Goal: Task Accomplishment & Management: Manage account settings

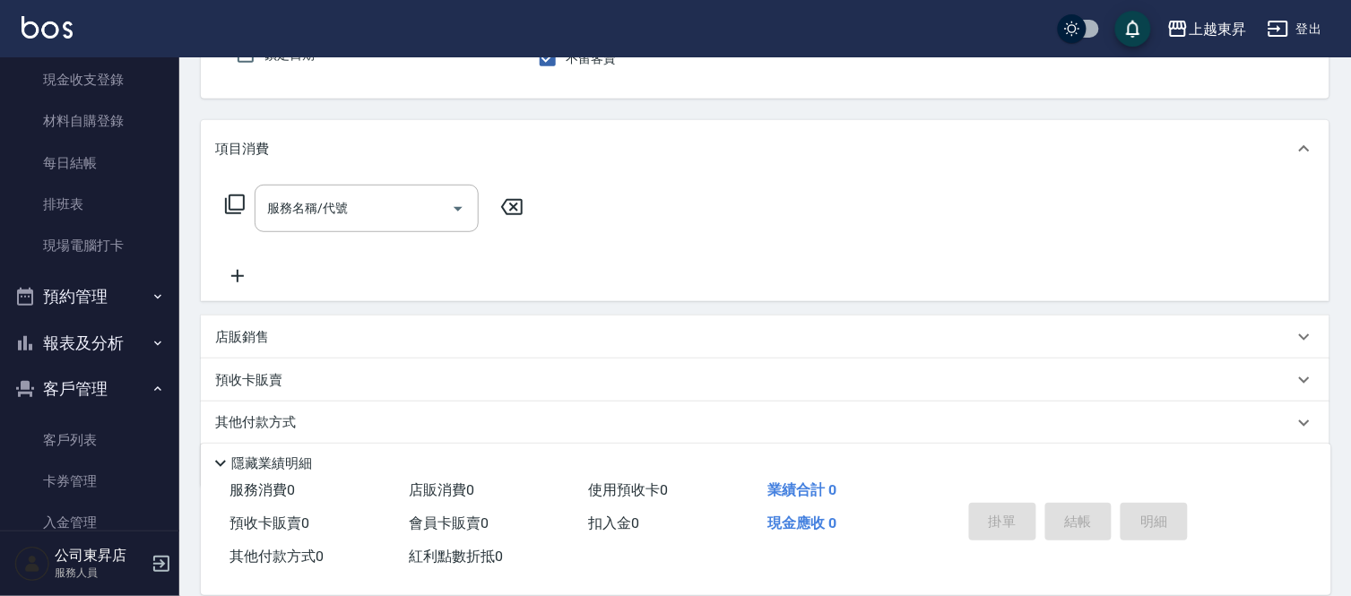
scroll to position [29, 0]
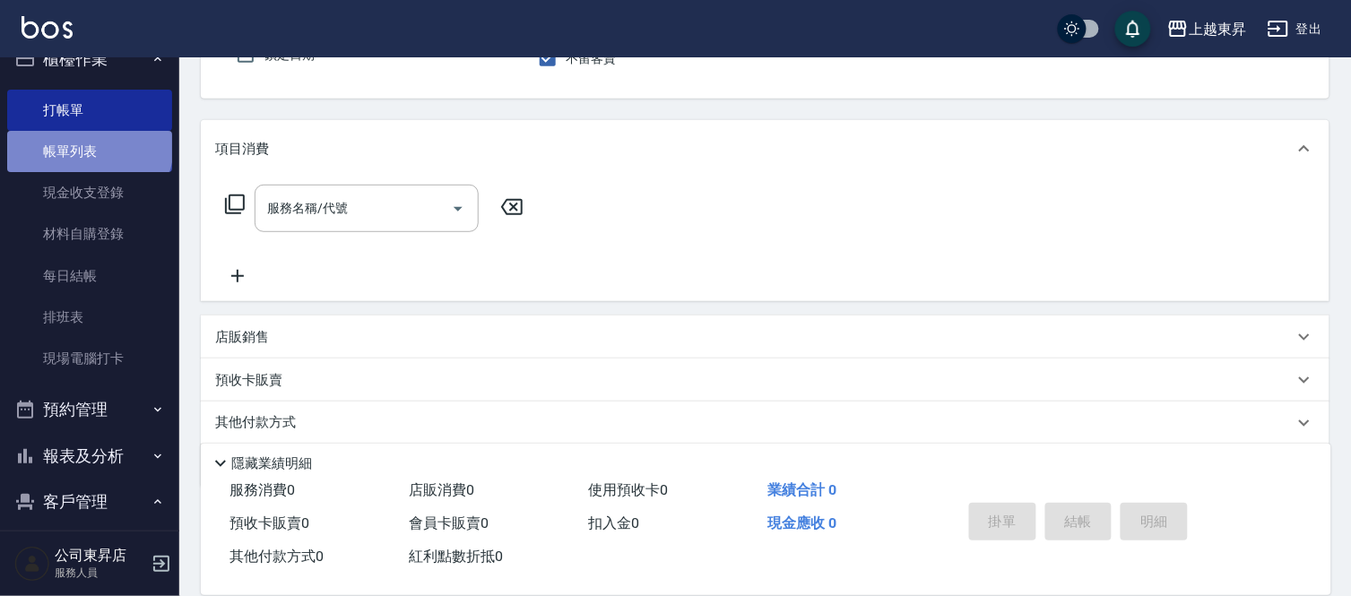
click at [88, 144] on link "帳單列表" at bounding box center [89, 151] width 165 height 41
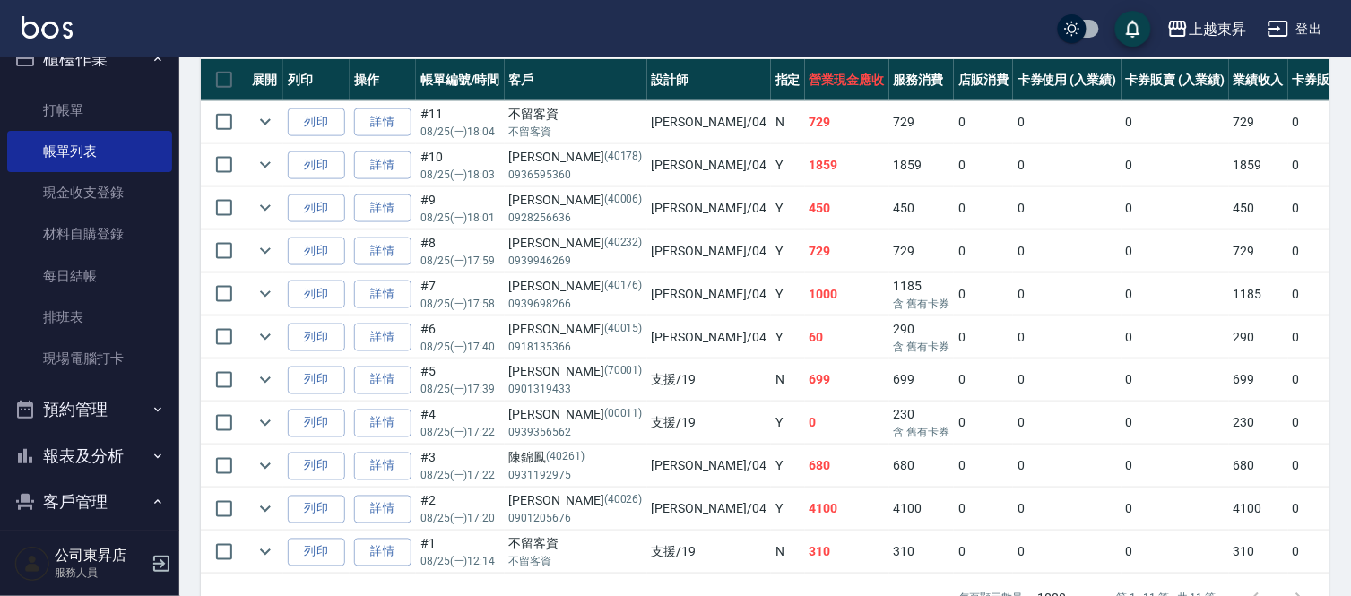
scroll to position [460, 0]
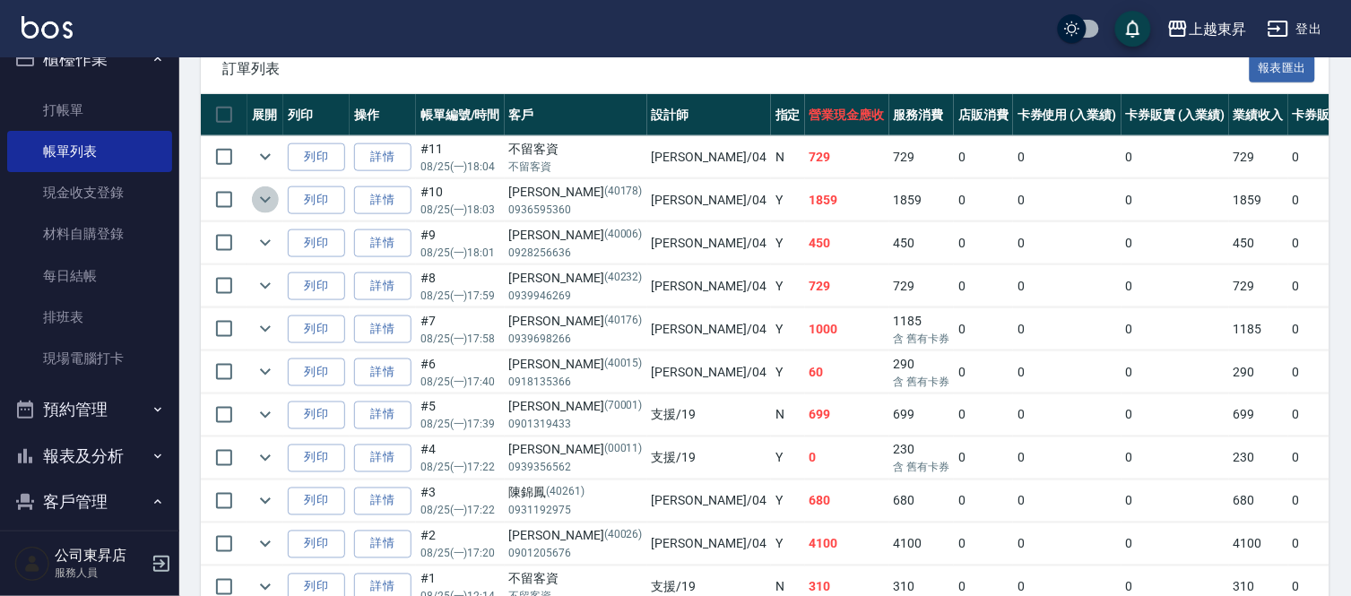
click at [263, 209] on icon "expand row" at bounding box center [266, 200] width 22 height 22
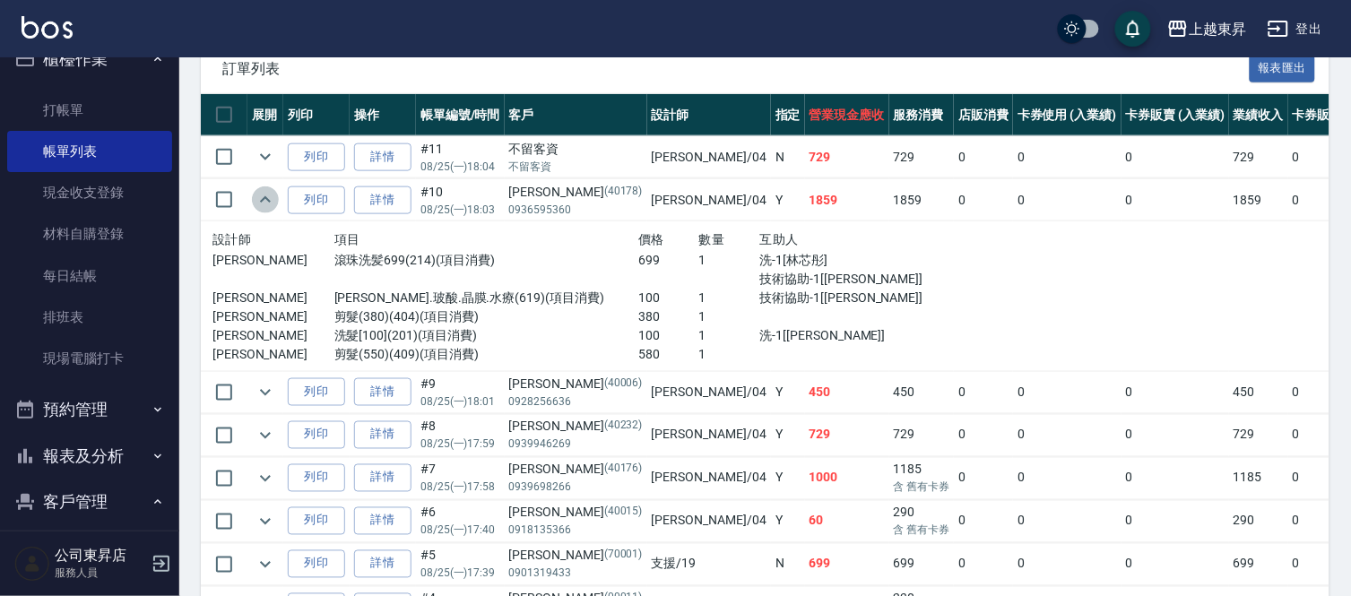
click at [255, 210] on icon "expand row" at bounding box center [266, 200] width 22 height 22
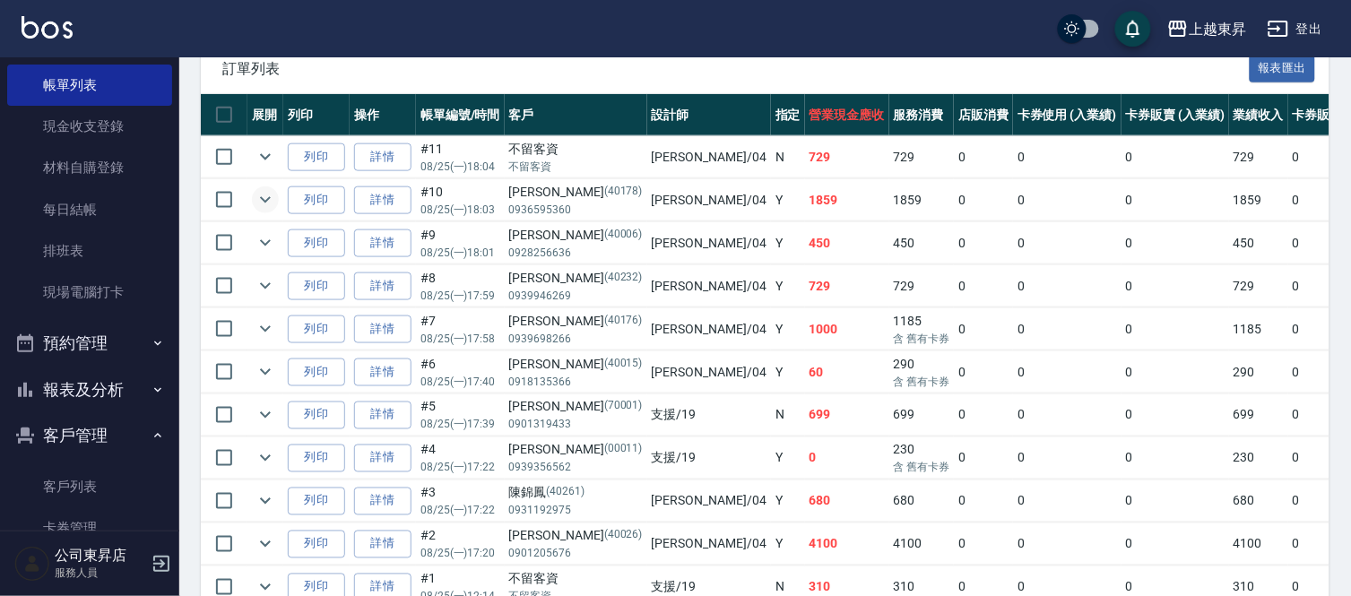
scroll to position [128, 0]
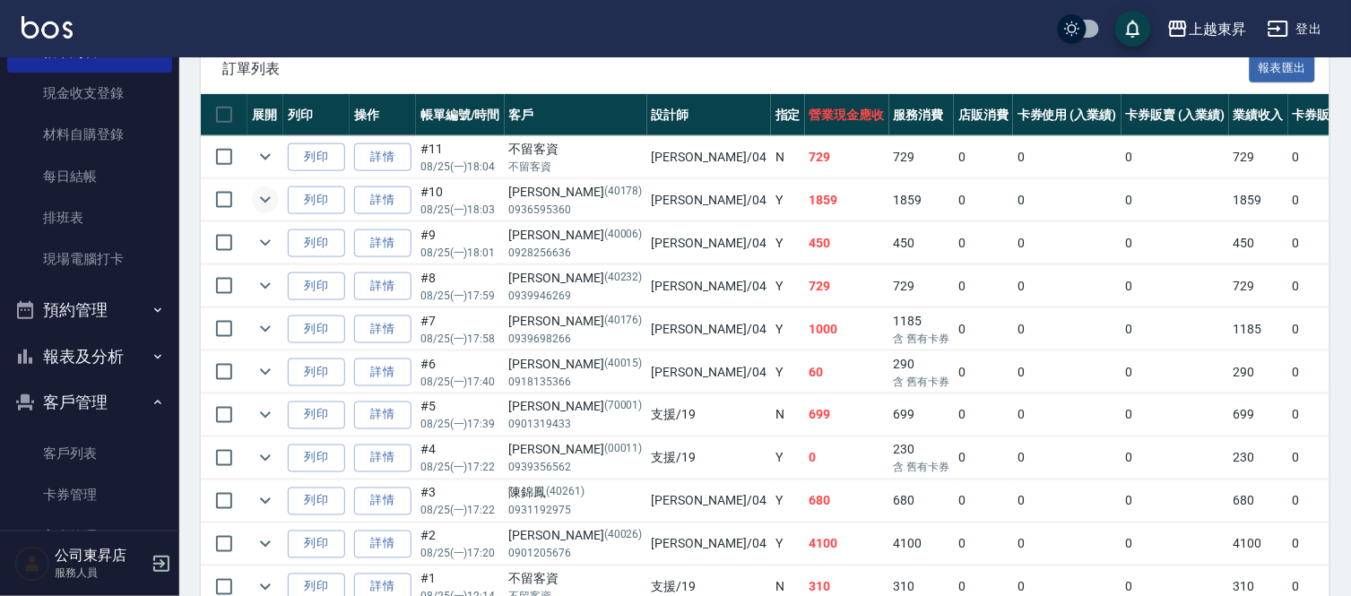
drag, startPoint x: 70, startPoint y: 406, endPoint x: 97, endPoint y: 352, distance: 60.2
click at [97, 352] on ul "櫃檯作業 打帳單 帳單列表 現金收支登錄 材料自購登錄 每日結帳 排班表 現場電腦打卡 預約管理 預約管理 單日預約紀錄 單週預約紀錄 報表及分析 報表目錄 …" at bounding box center [89, 273] width 165 height 689
click at [97, 352] on button "報表及分析" at bounding box center [89, 357] width 165 height 47
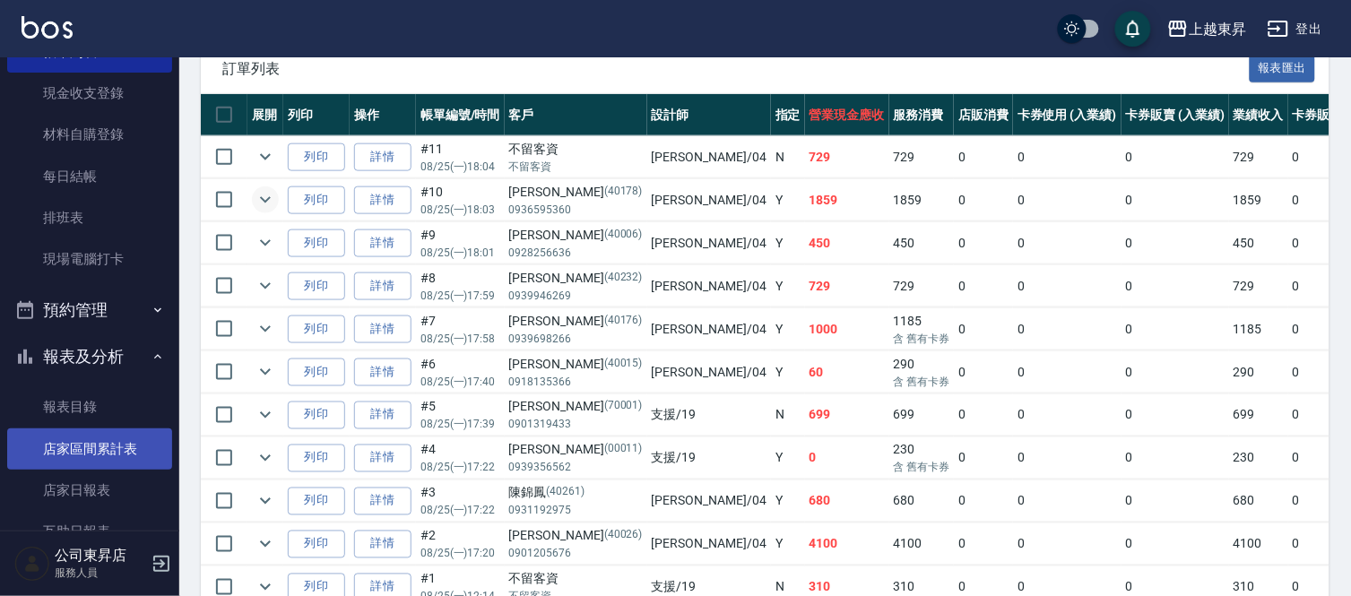
scroll to position [327, 0]
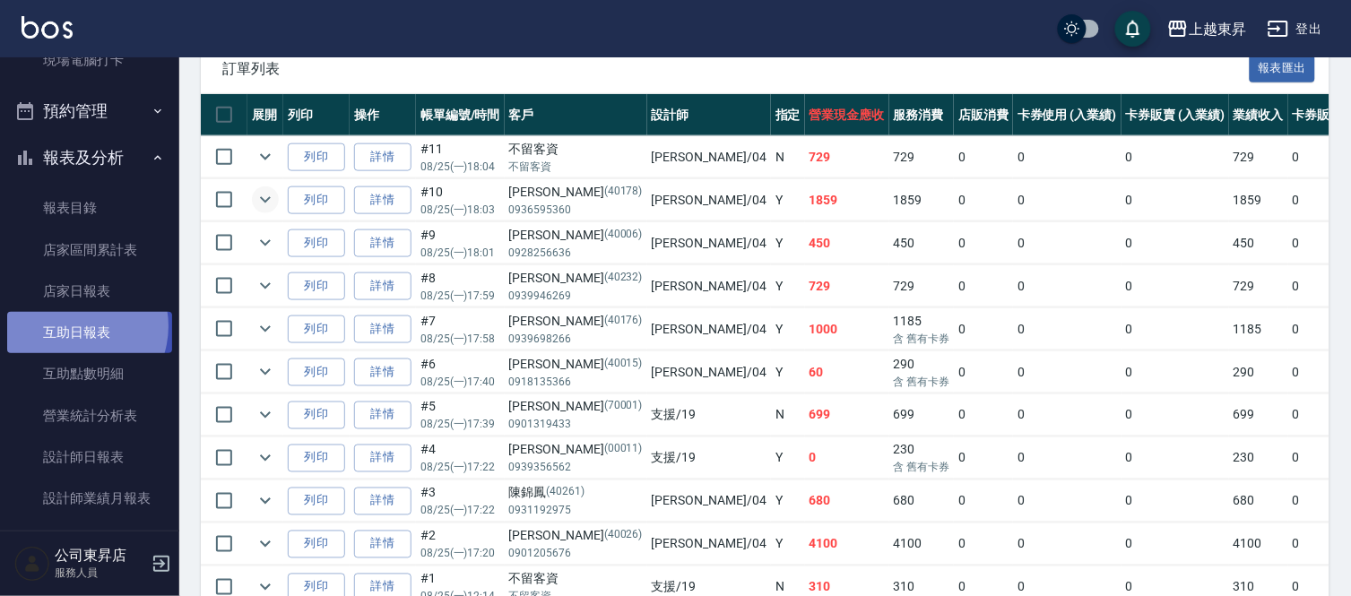
click at [74, 325] on link "互助日報表" at bounding box center [89, 332] width 165 height 41
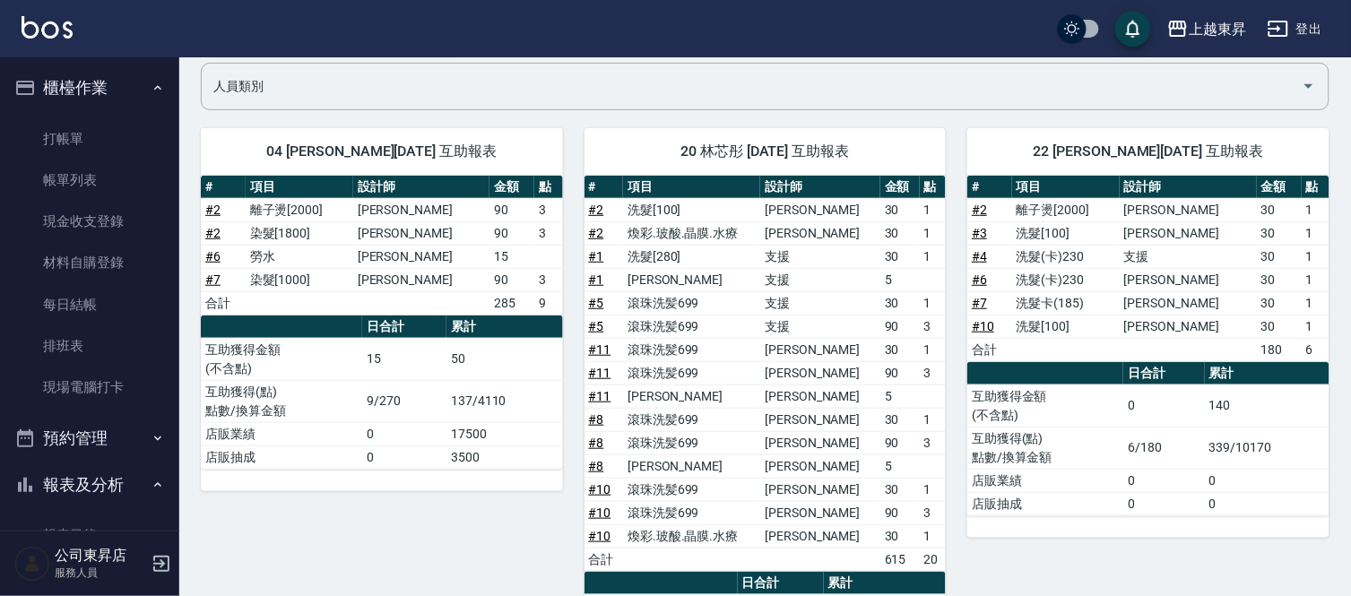
scroll to position [310, 0]
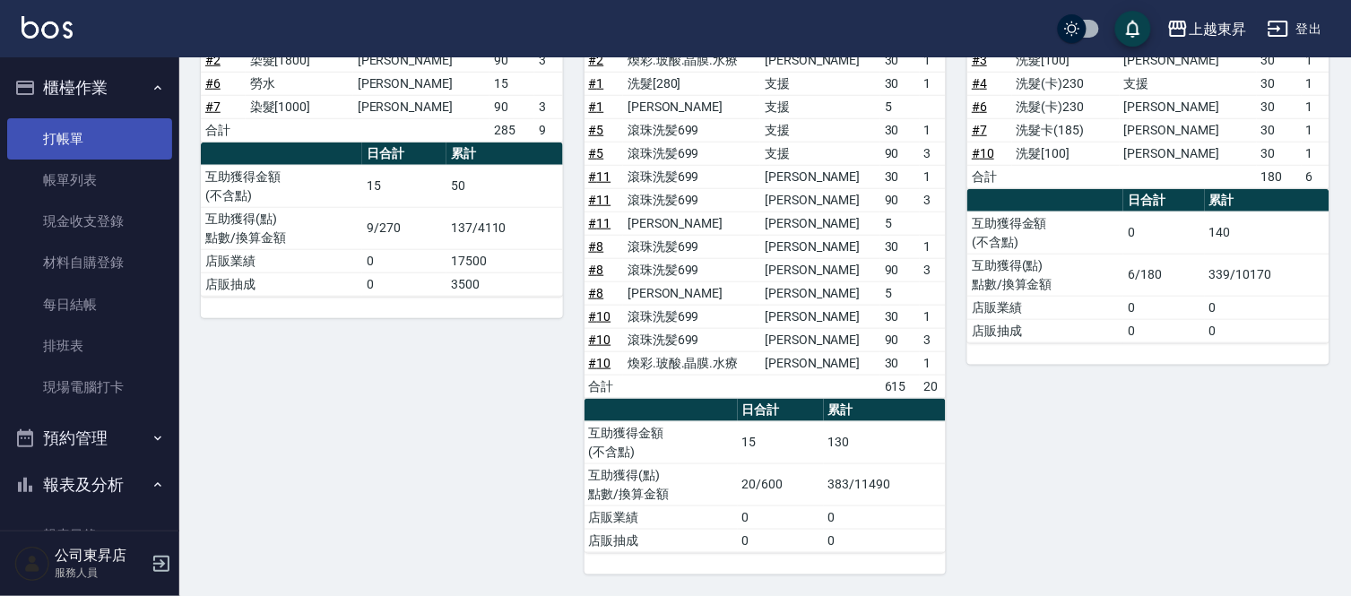
click at [117, 122] on link "打帳單" at bounding box center [89, 138] width 165 height 41
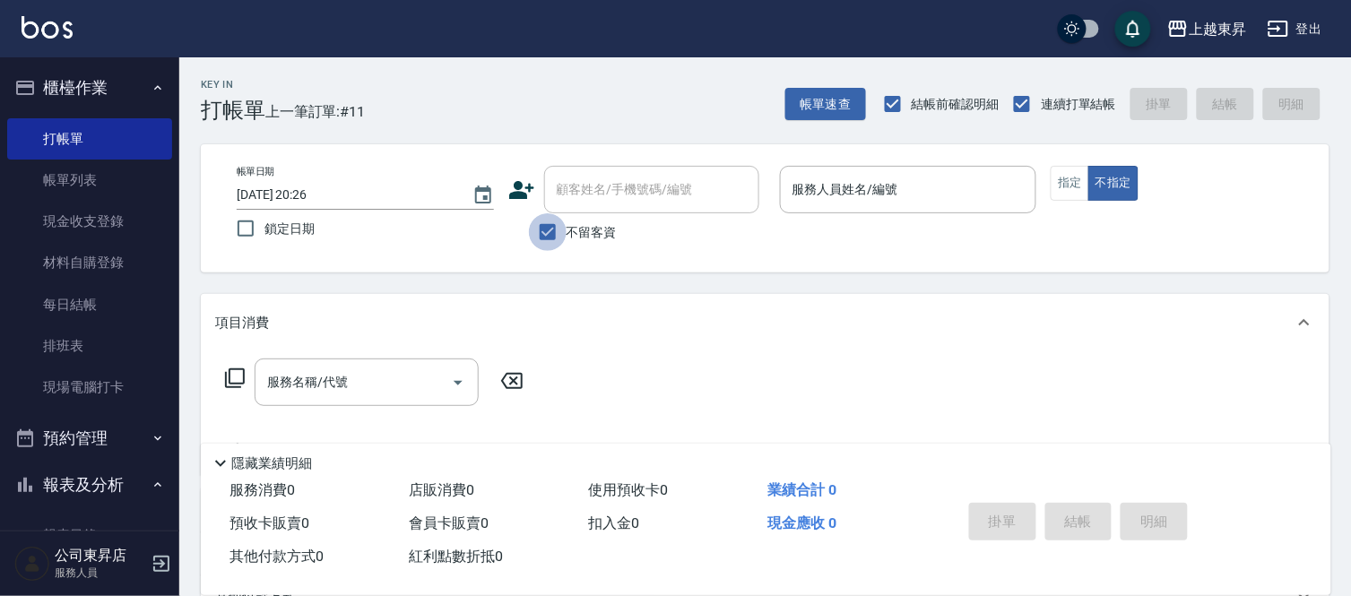
click at [538, 229] on input "不留客資" at bounding box center [548, 232] width 38 height 38
checkbox input "false"
click at [594, 185] on div "顧客姓名/手機號碼/編號 顧客姓名/手機號碼/編號" at bounding box center [651, 190] width 215 height 48
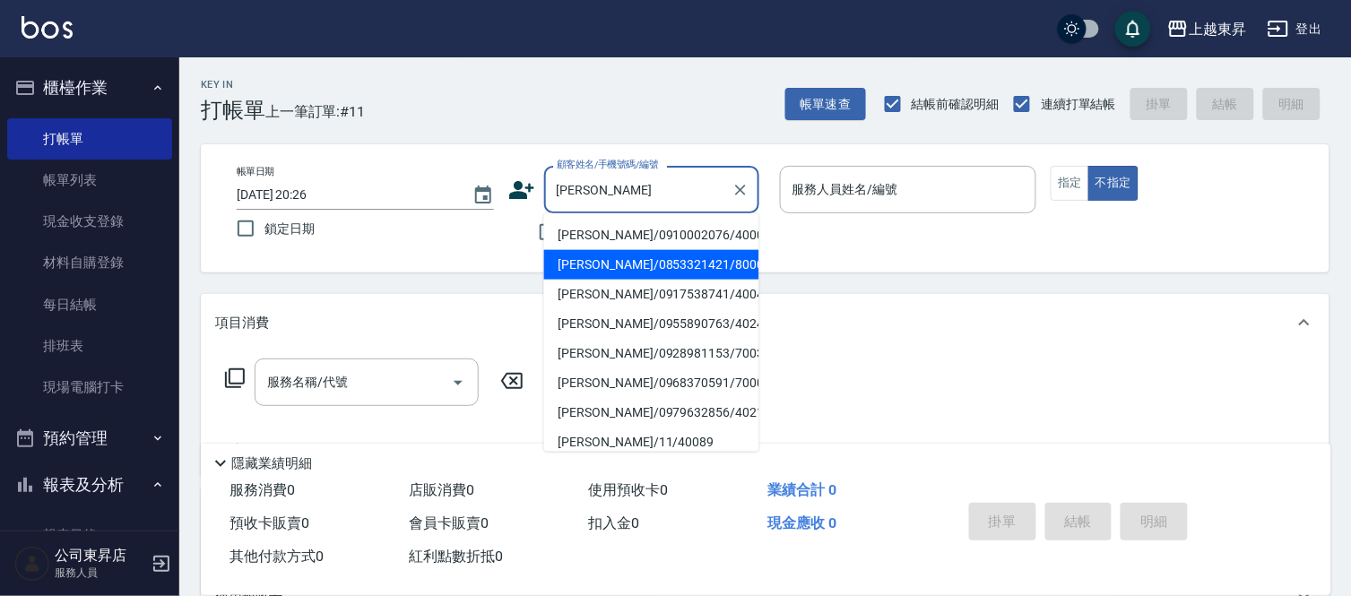
click at [576, 256] on li "[PERSON_NAME]/0853321421/80004" at bounding box center [651, 265] width 215 height 30
type input "[PERSON_NAME]/0853321421/80004"
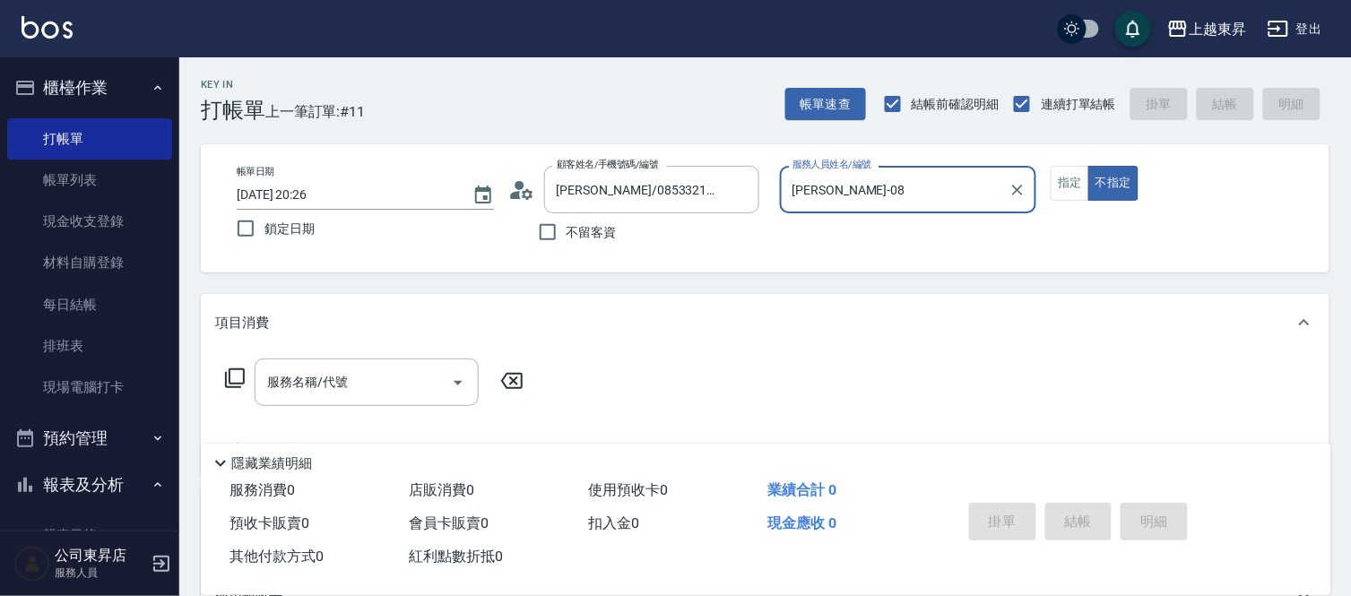
type input "[PERSON_NAME]-08"
click at [1063, 197] on button "指定" at bounding box center [1070, 183] width 39 height 35
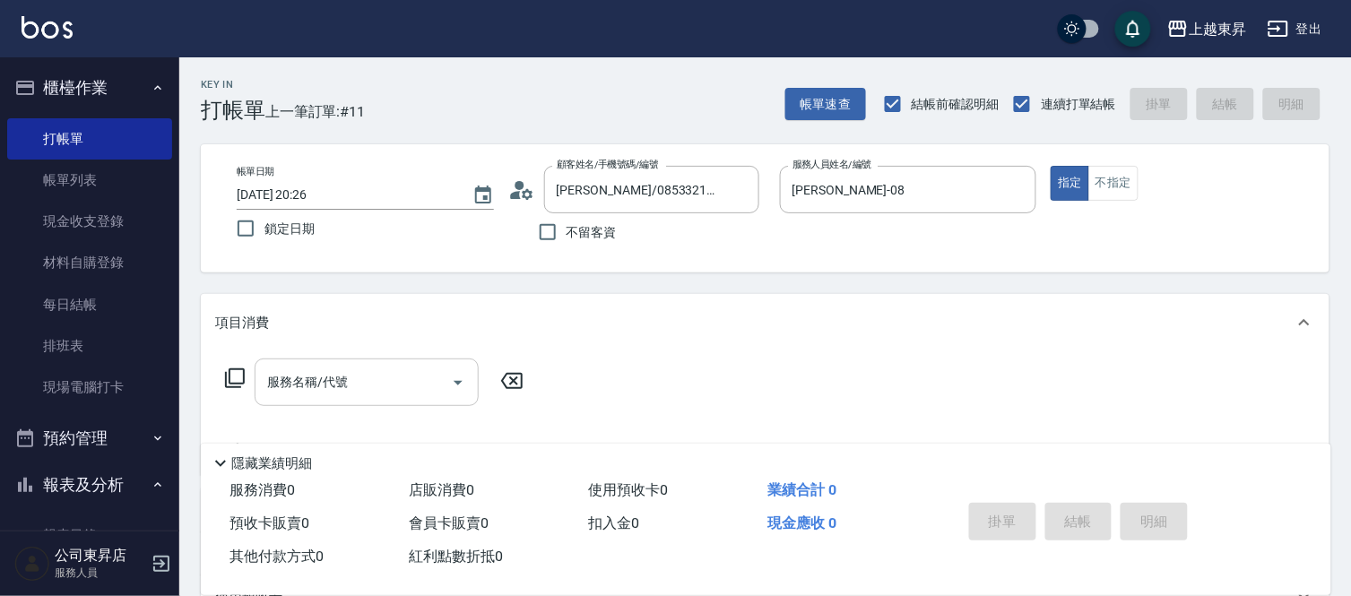
click at [384, 382] on input "服務名稱/代號" at bounding box center [353, 382] width 181 height 31
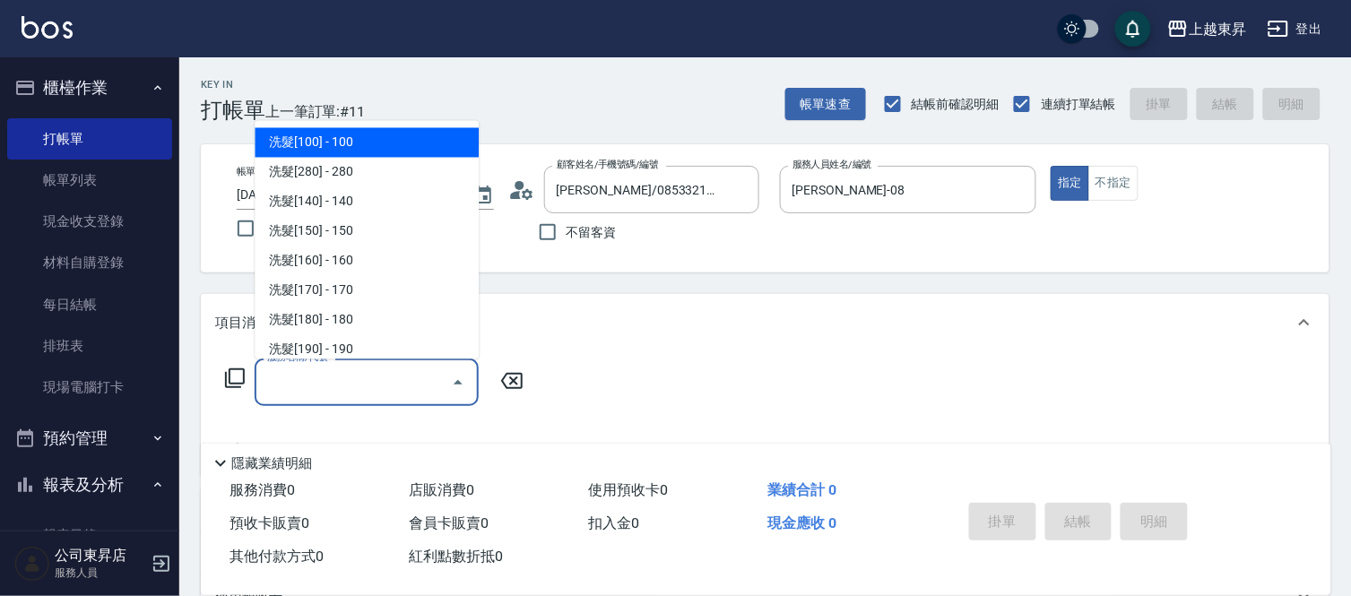
click at [351, 141] on span "洗髮[100] - 100" at bounding box center [367, 143] width 224 height 30
type input "洗髮[100](201)"
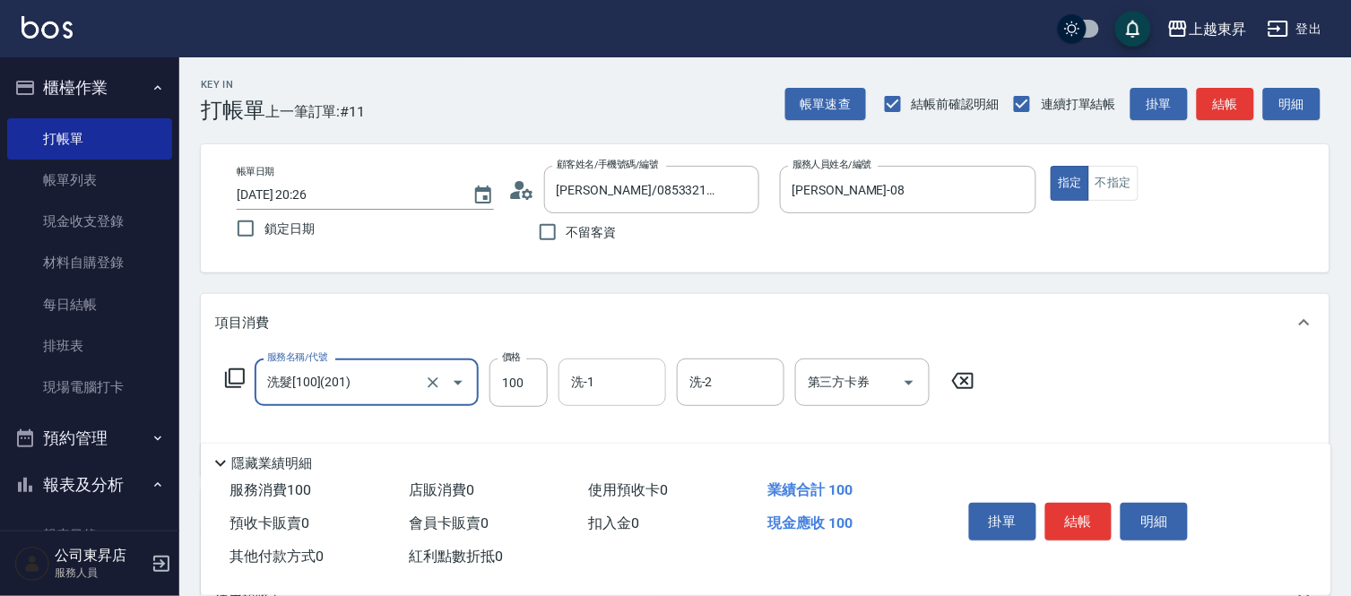
click at [601, 369] on input "洗-1" at bounding box center [612, 382] width 91 height 31
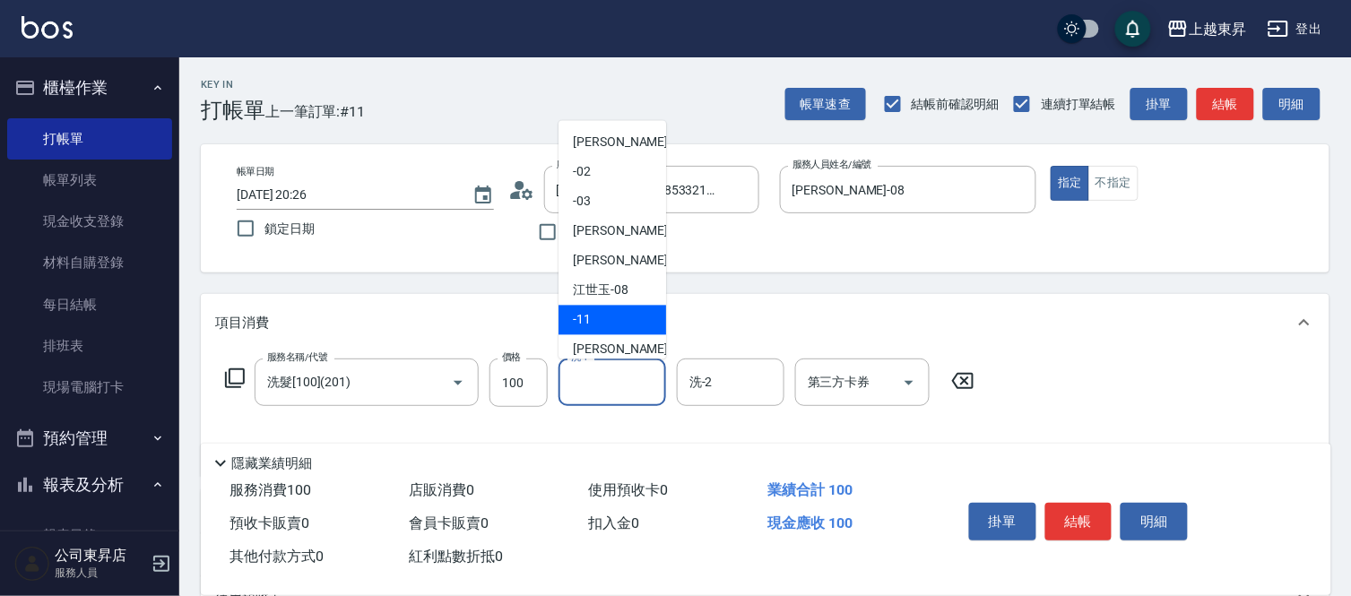
scroll to position [199, 0]
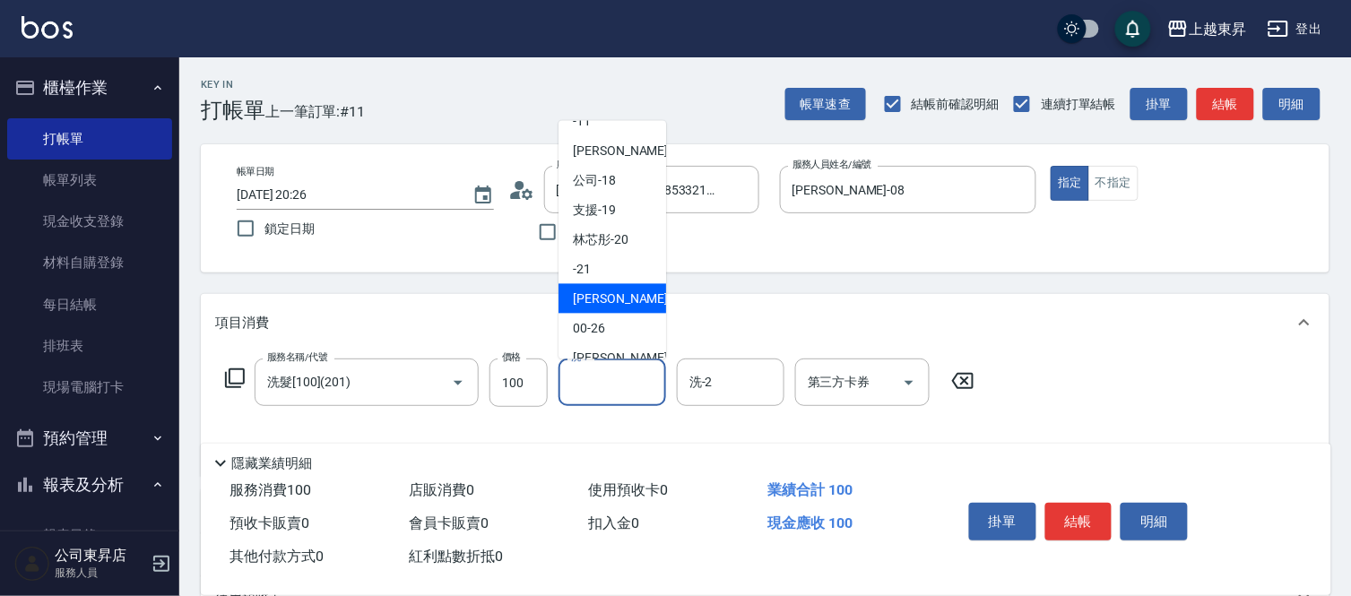
click at [621, 301] on span "[PERSON_NAME]-22" at bounding box center [629, 299] width 113 height 19
type input "[PERSON_NAME]-22"
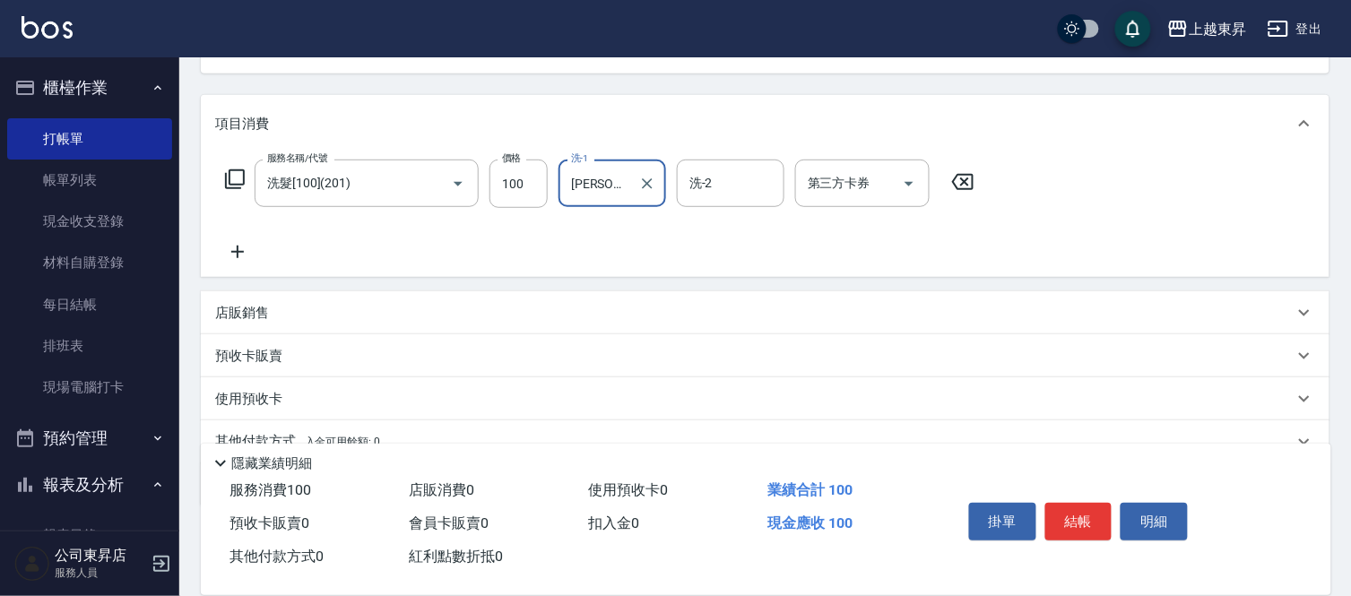
click at [233, 253] on icon at bounding box center [237, 252] width 45 height 22
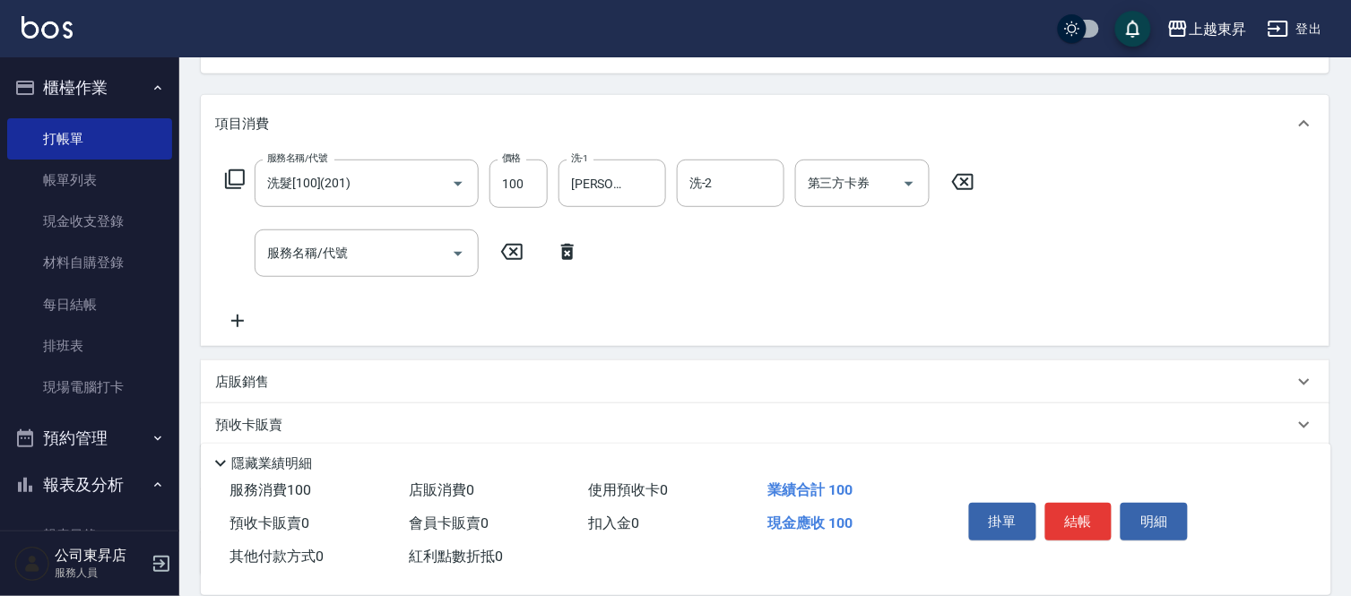
click at [239, 318] on icon at bounding box center [237, 321] width 45 height 22
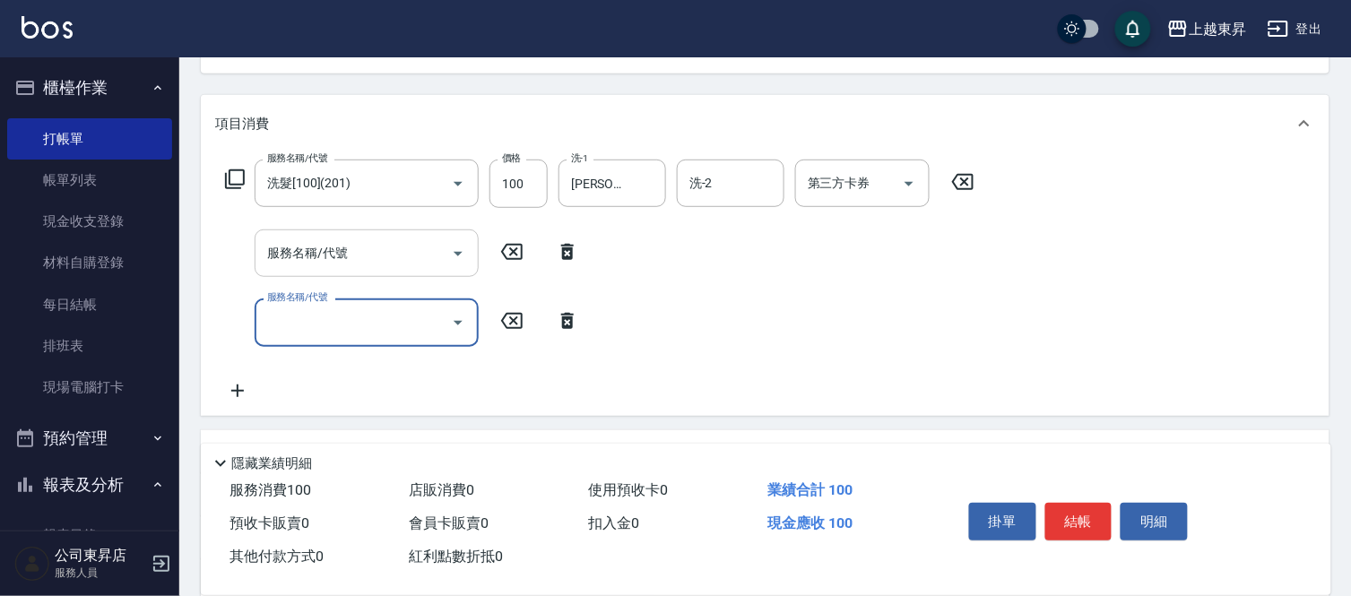
click at [299, 262] on input "服務名稱/代號" at bounding box center [353, 253] width 181 height 31
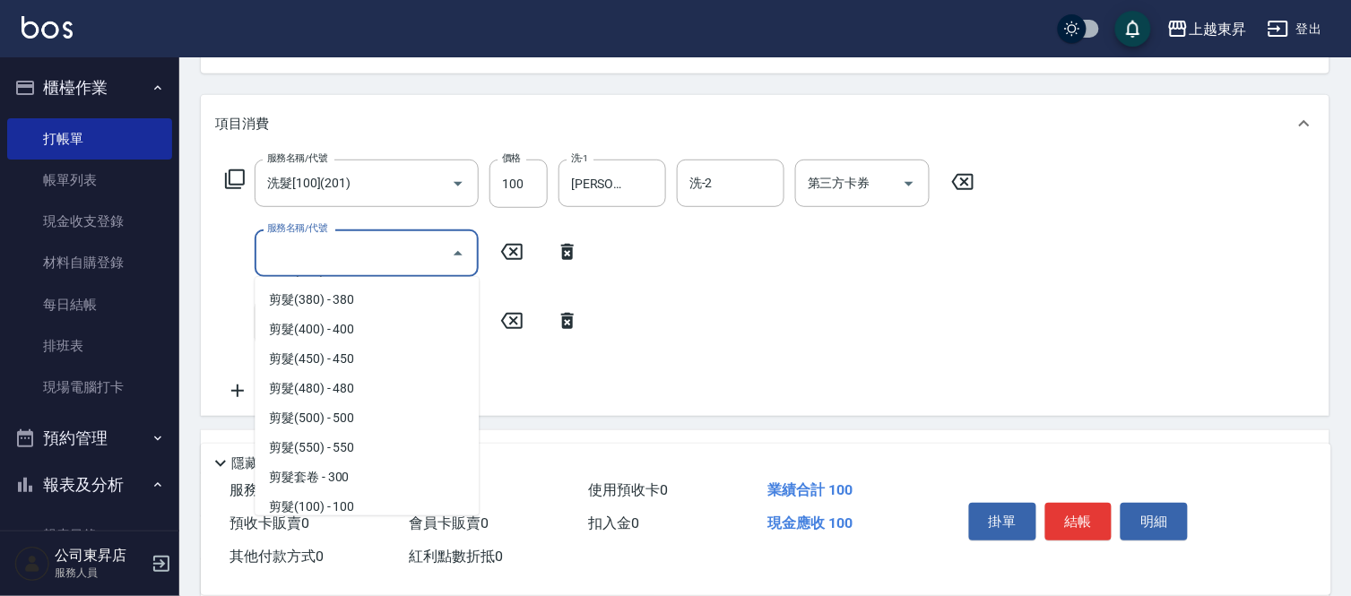
scroll to position [1394, 0]
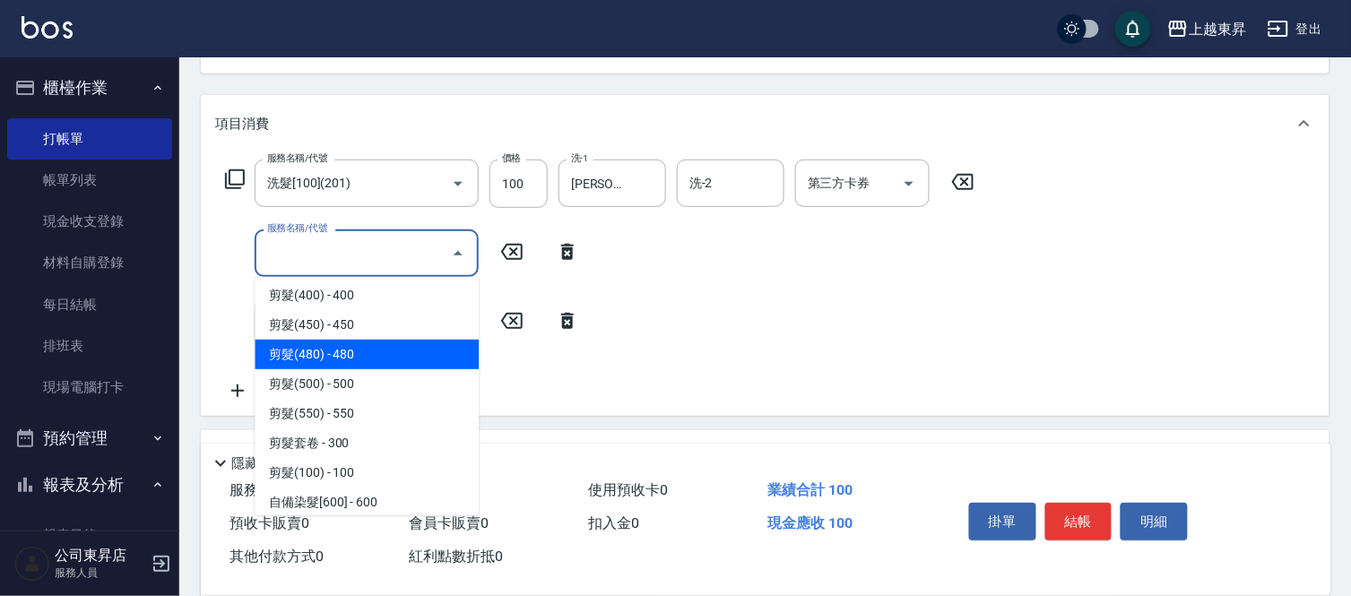
click at [347, 350] on span "剪髮(480) - 480" at bounding box center [367, 355] width 224 height 30
type input "剪髮(480)(407)"
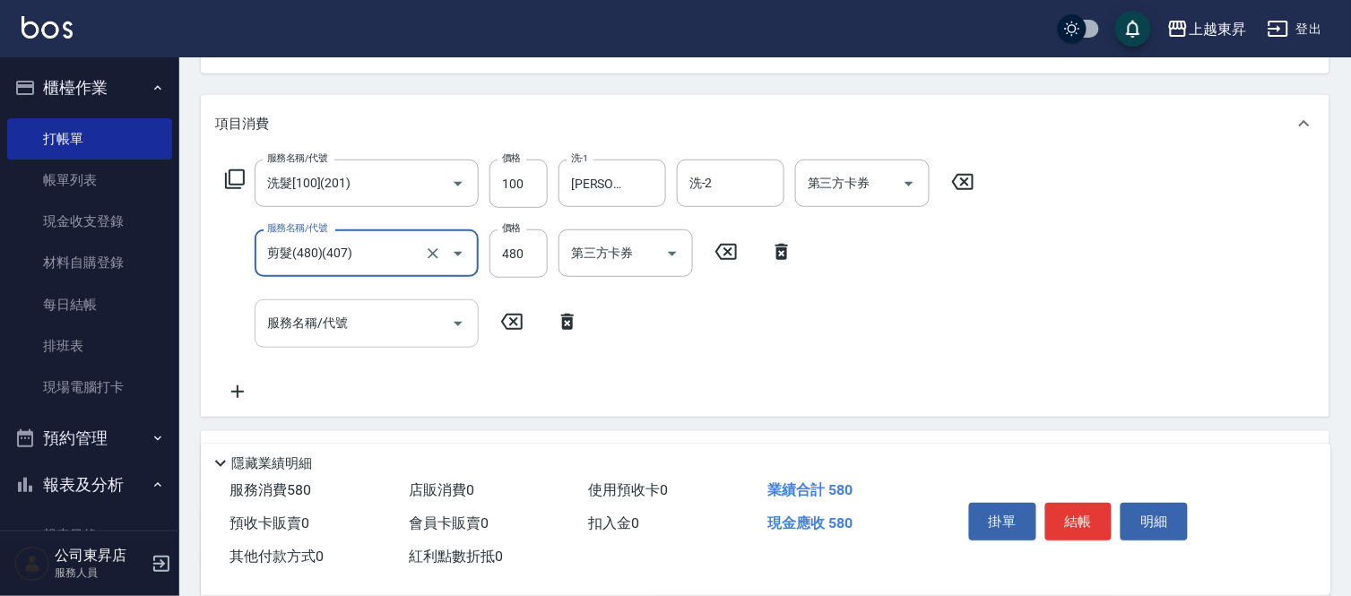
click at [293, 328] on input "服務名稱/代號" at bounding box center [353, 323] width 181 height 31
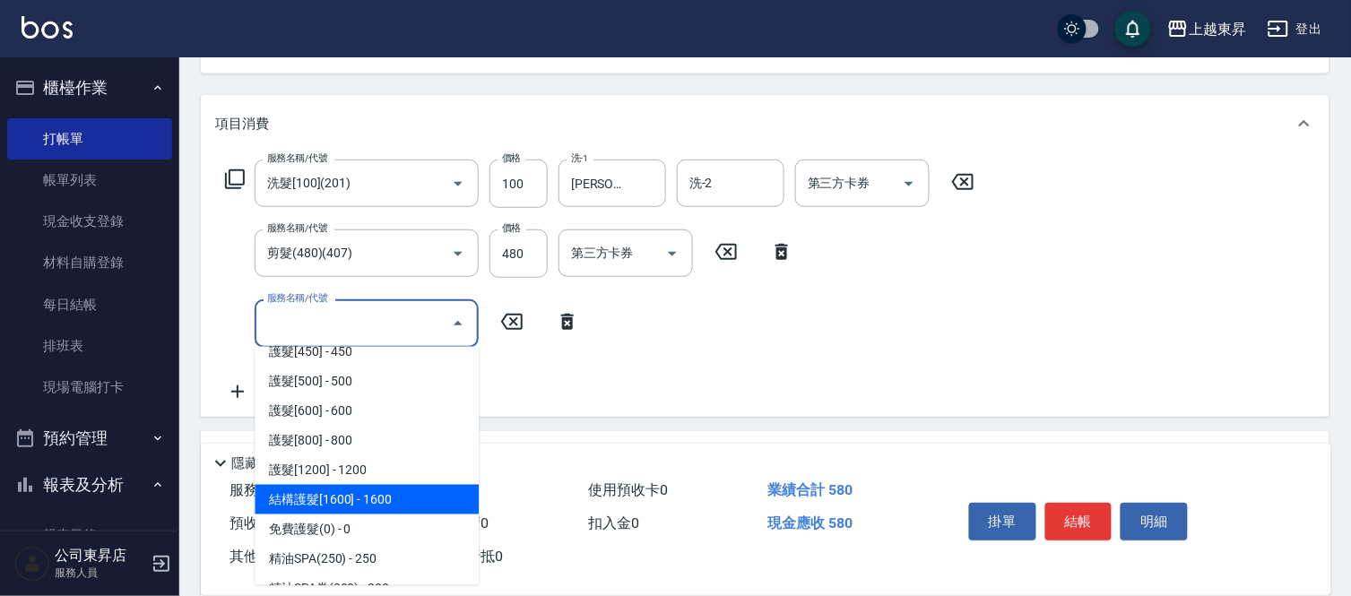
scroll to position [2092, 0]
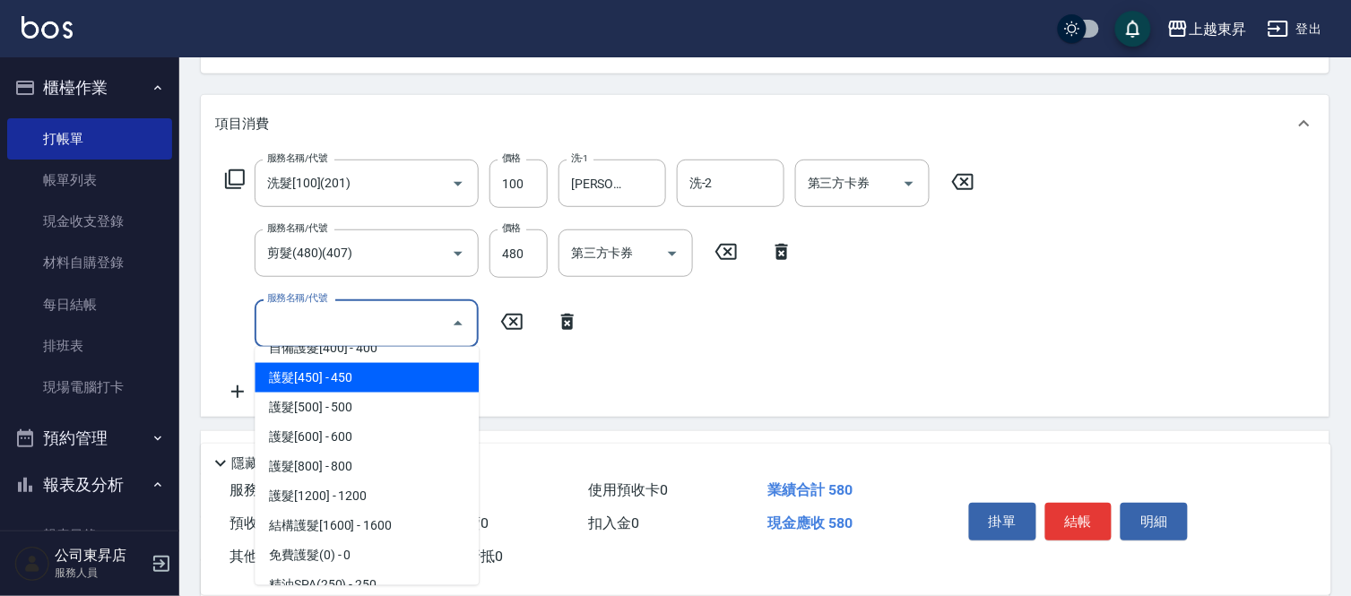
click at [325, 374] on span "護髮[450] - 450" at bounding box center [367, 378] width 224 height 30
type input "護髮[450](601)"
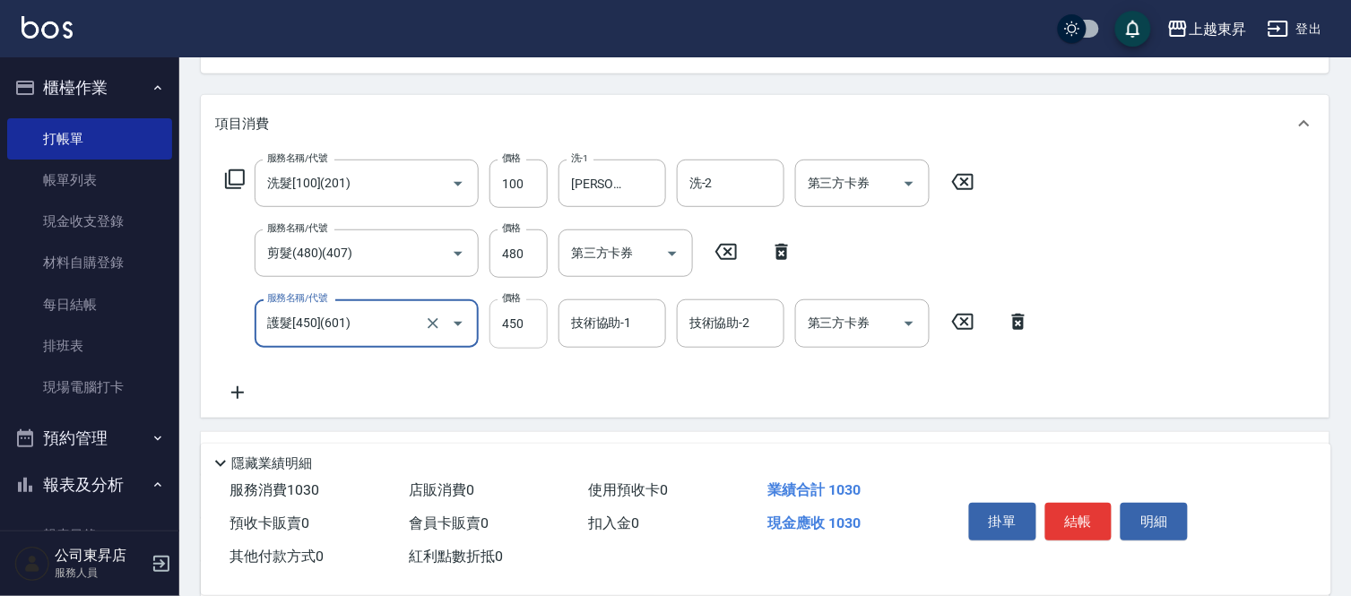
click at [516, 328] on input "450" at bounding box center [519, 323] width 58 height 48
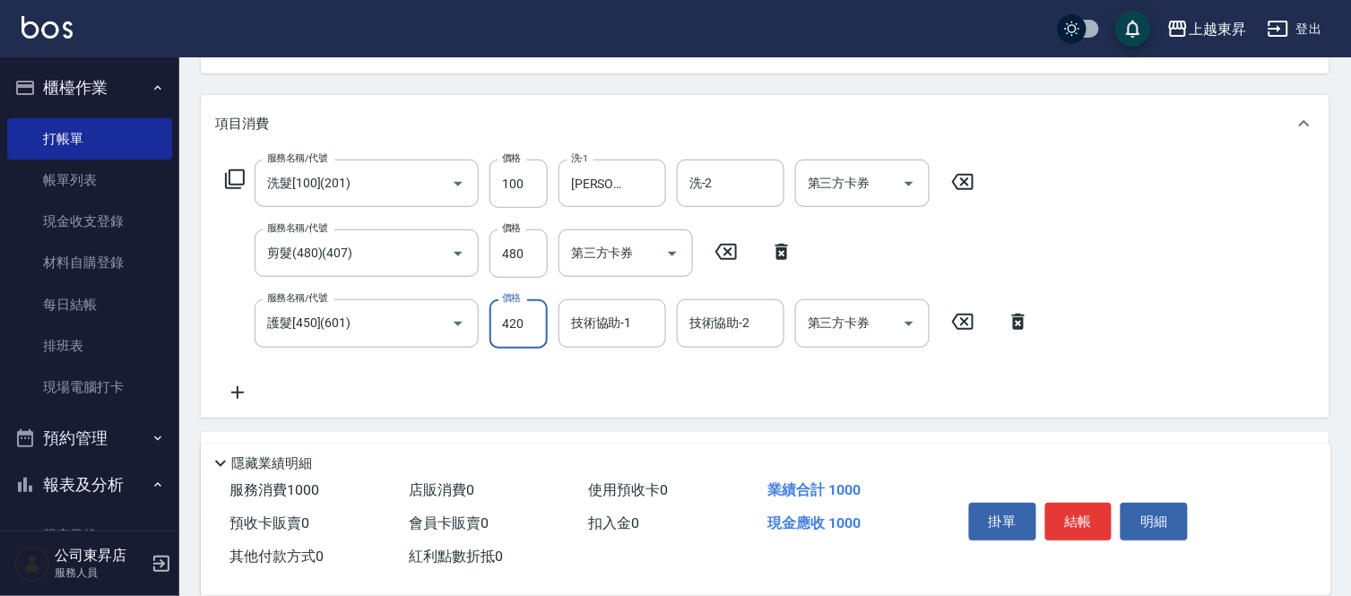
type input "420"
click at [602, 318] on div "技術協助-1 技術協助-1" at bounding box center [613, 323] width 108 height 48
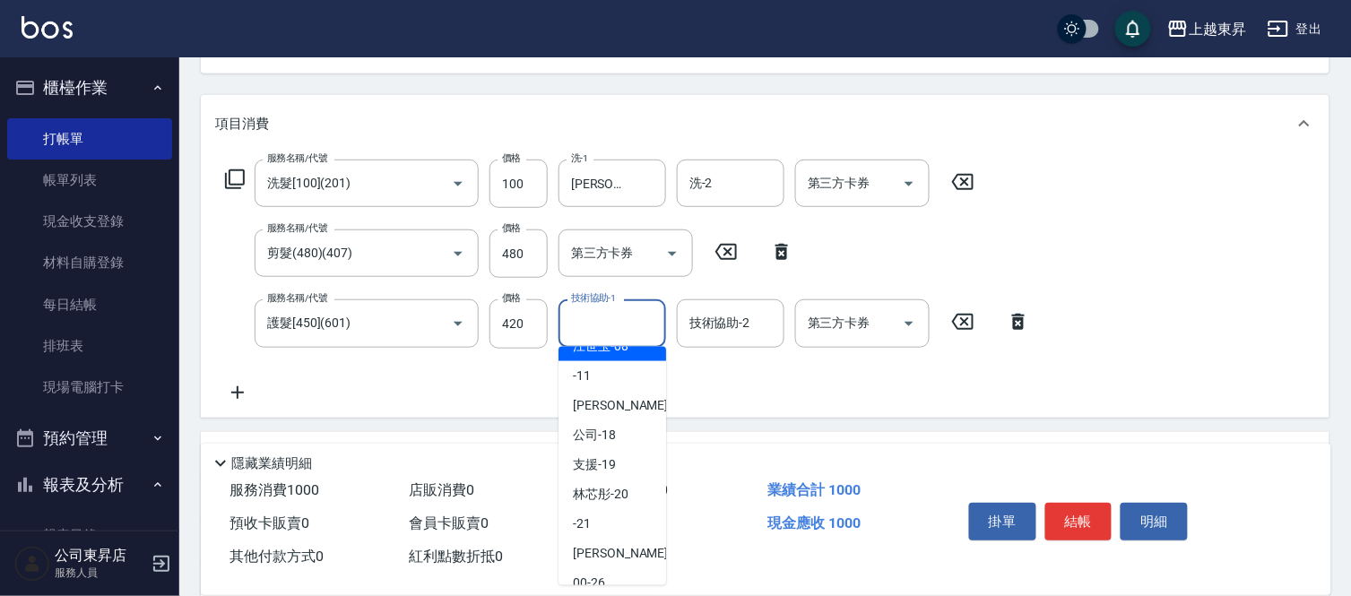
scroll to position [278, 0]
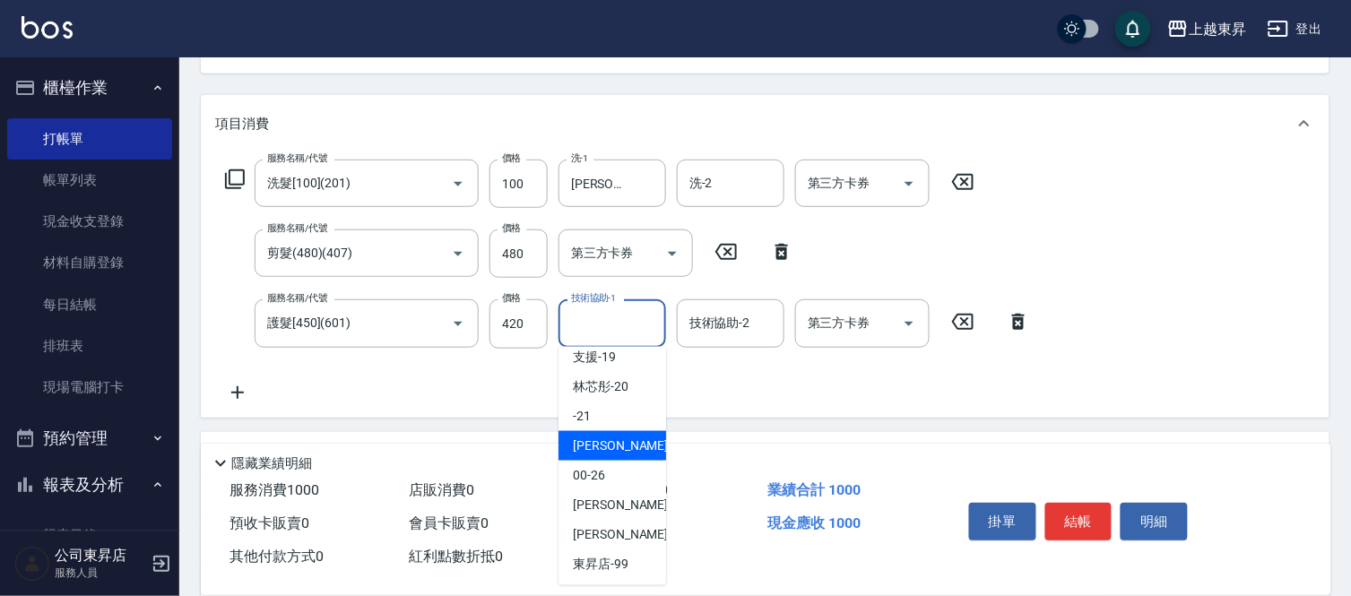
click at [619, 448] on span "[PERSON_NAME]-22" at bounding box center [629, 446] width 113 height 19
type input "[PERSON_NAME]-22"
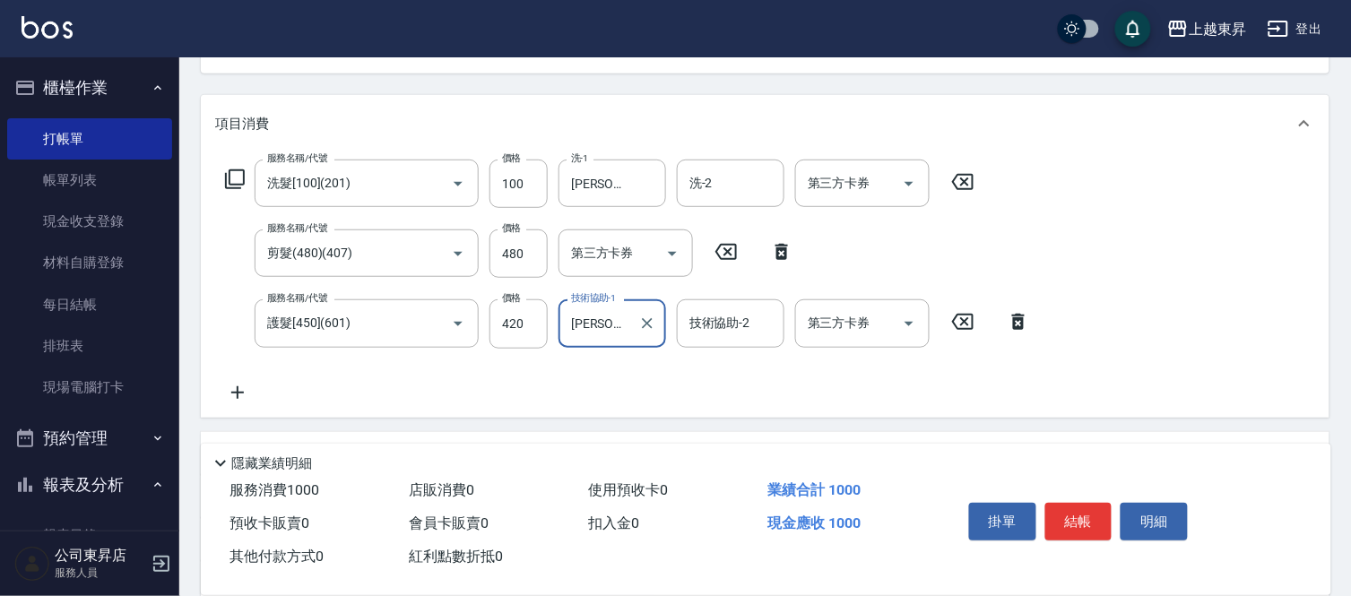
click at [234, 384] on icon at bounding box center [237, 393] width 45 height 22
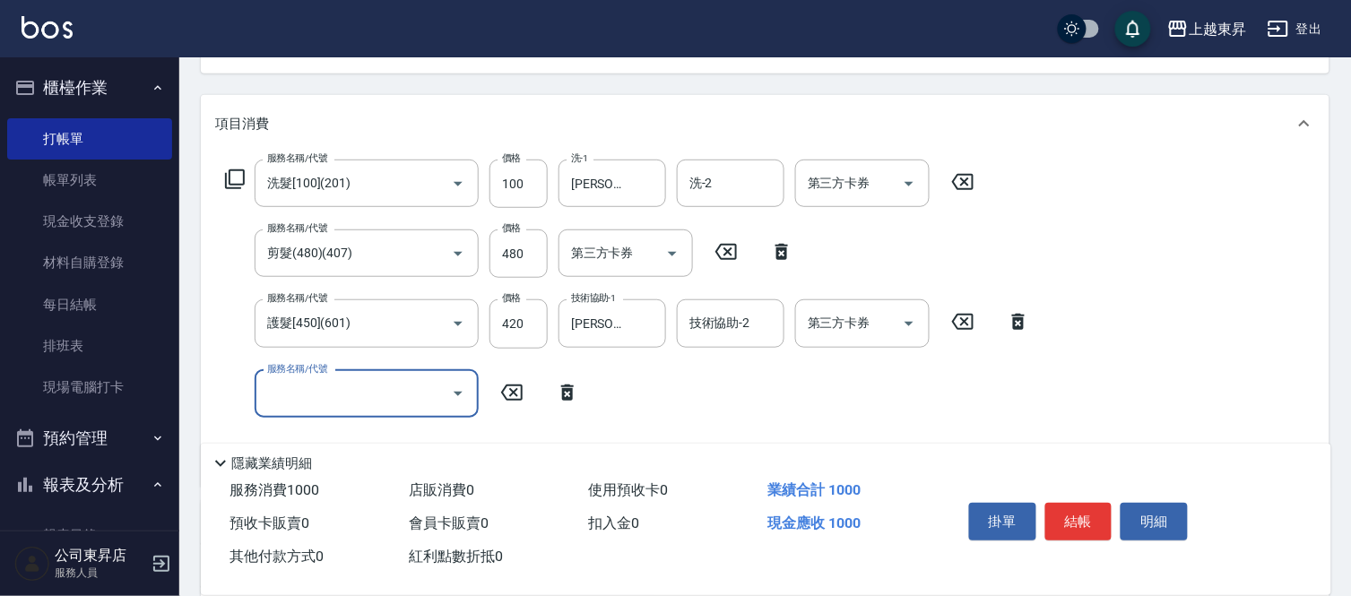
click at [298, 395] on input "服務名稱/代號" at bounding box center [353, 393] width 181 height 31
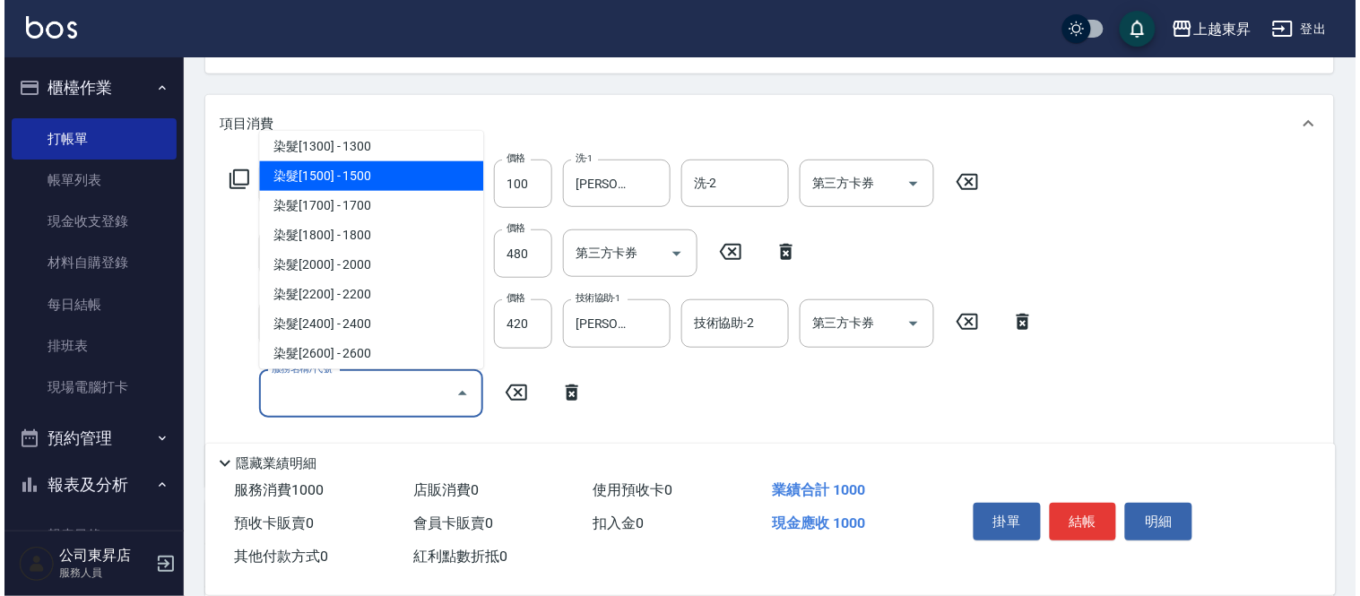
scroll to position [1494, 0]
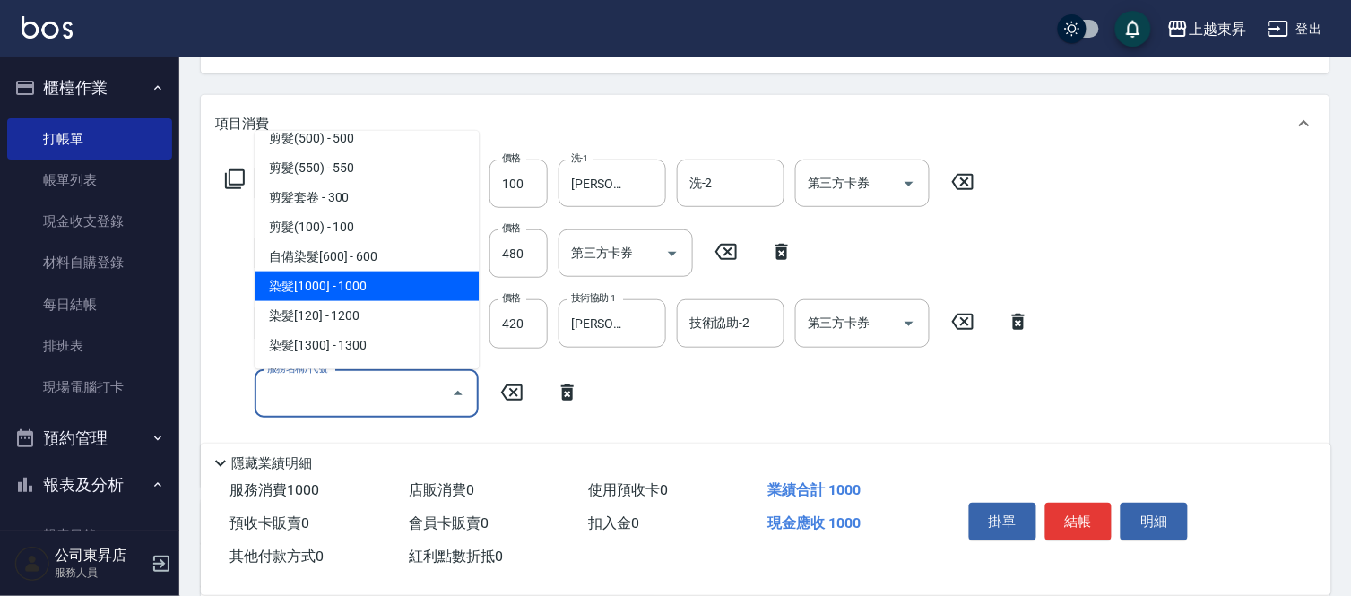
click at [361, 290] on span "染髮[1000] - 1000" at bounding box center [367, 287] width 224 height 30
type input "染髮[1000](502)"
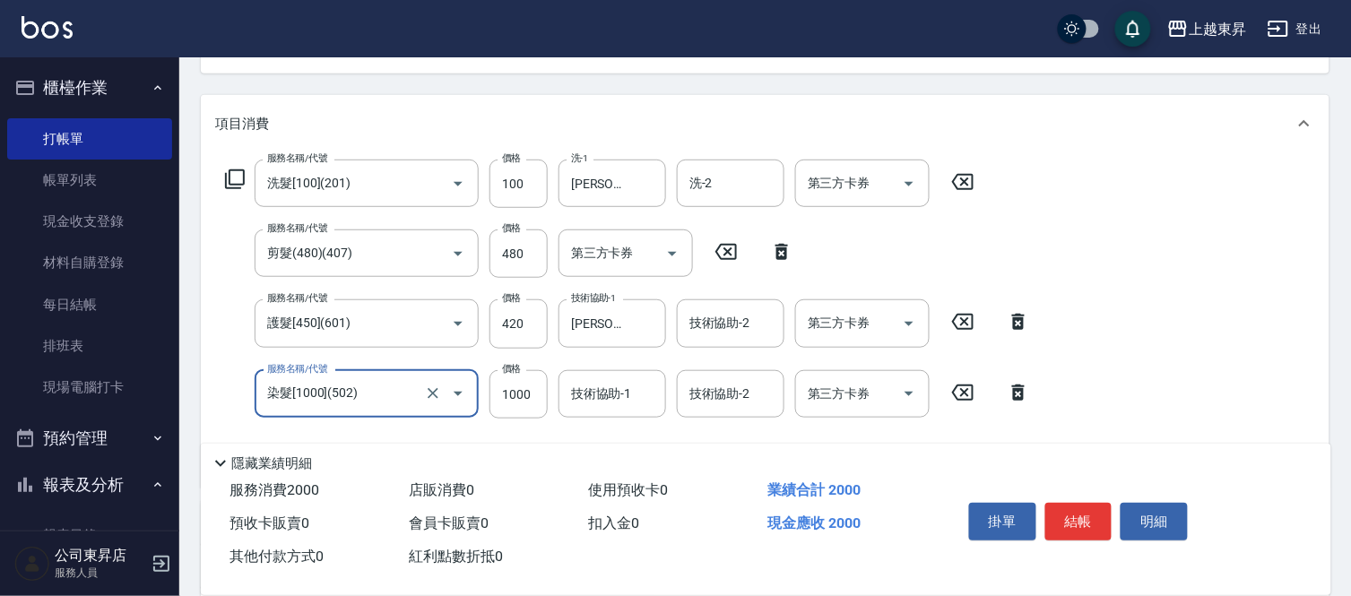
click at [614, 395] on div "技術協助-1 技術協助-1" at bounding box center [613, 394] width 108 height 48
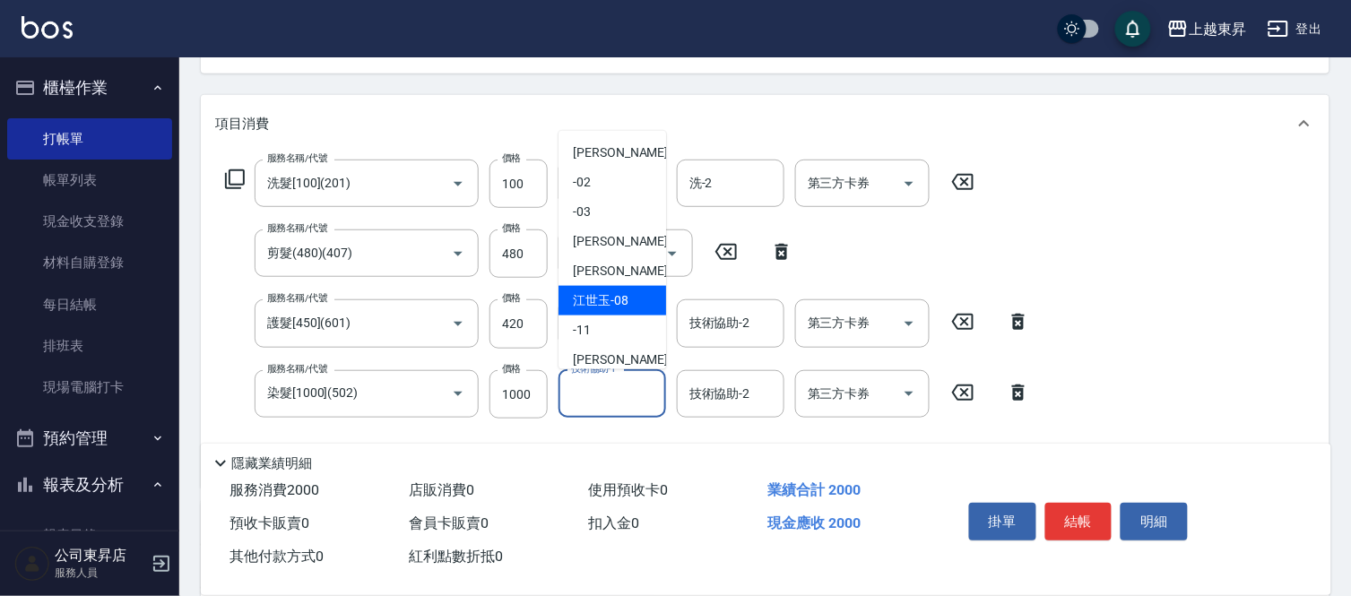
click at [599, 300] on span "[PERSON_NAME]-08" at bounding box center [601, 300] width 56 height 19
type input "[PERSON_NAME]-08"
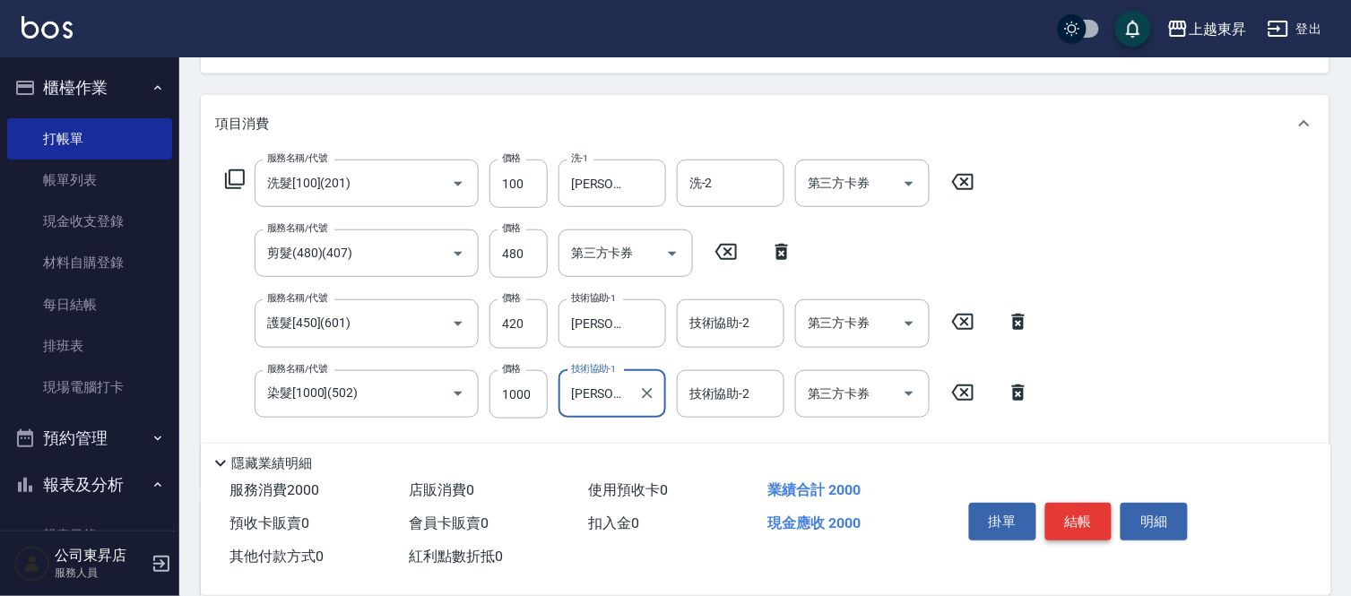
click at [1072, 509] on button "結帳" at bounding box center [1079, 522] width 67 height 38
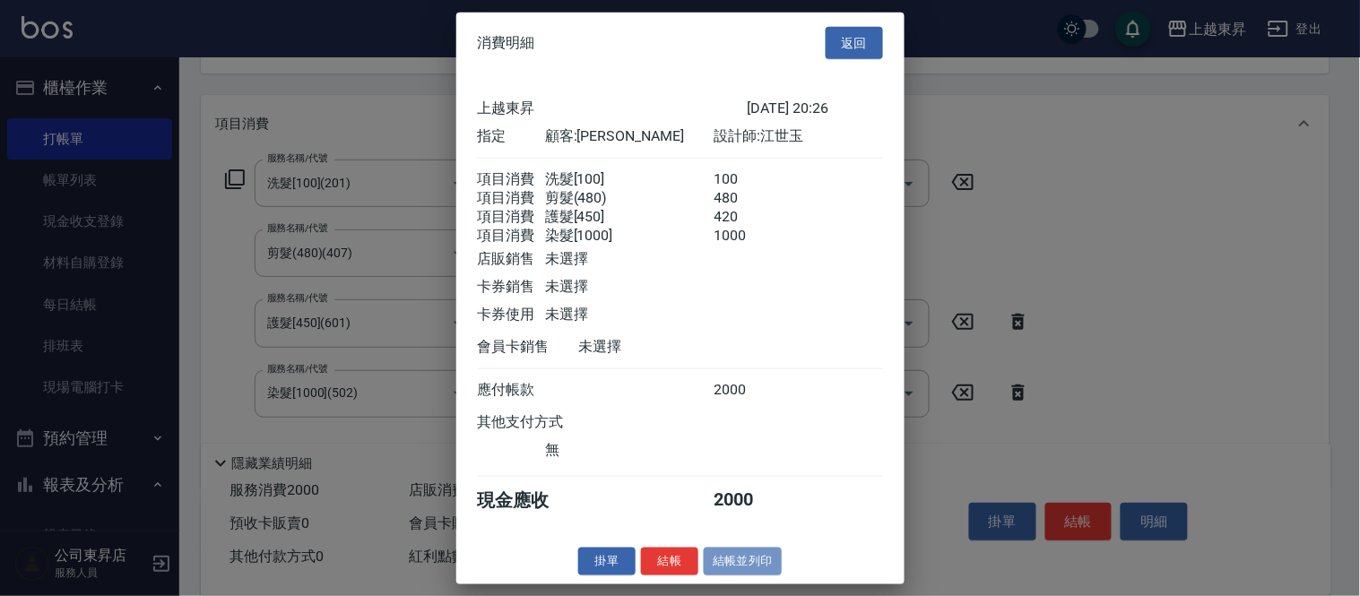
drag, startPoint x: 735, startPoint y: 575, endPoint x: 741, endPoint y: 565, distance: 11.2
click at [735, 572] on button "結帳並列印" at bounding box center [743, 562] width 78 height 28
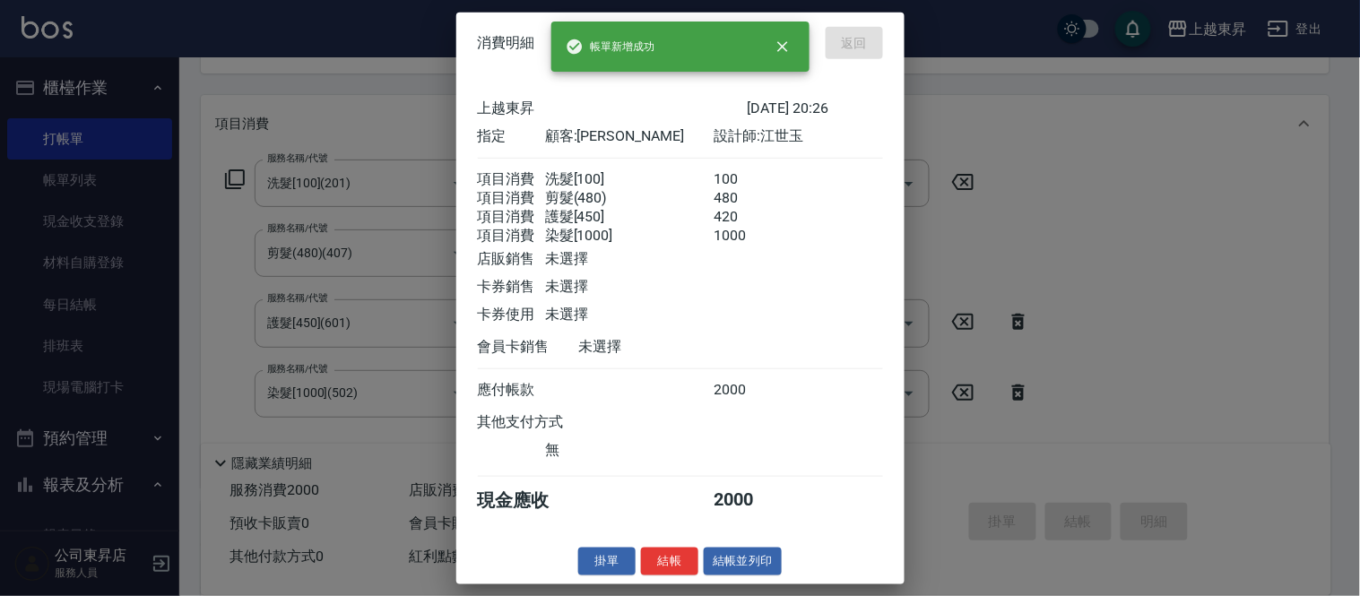
type input "[DATE] 20:27"
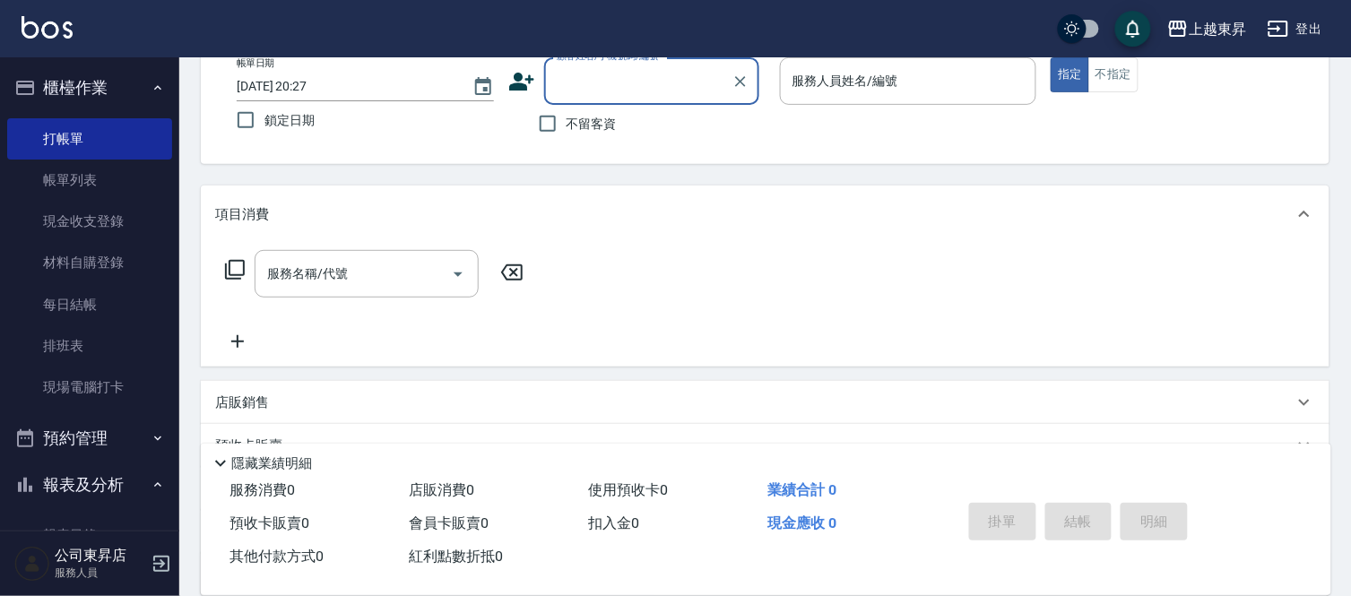
scroll to position [0, 0]
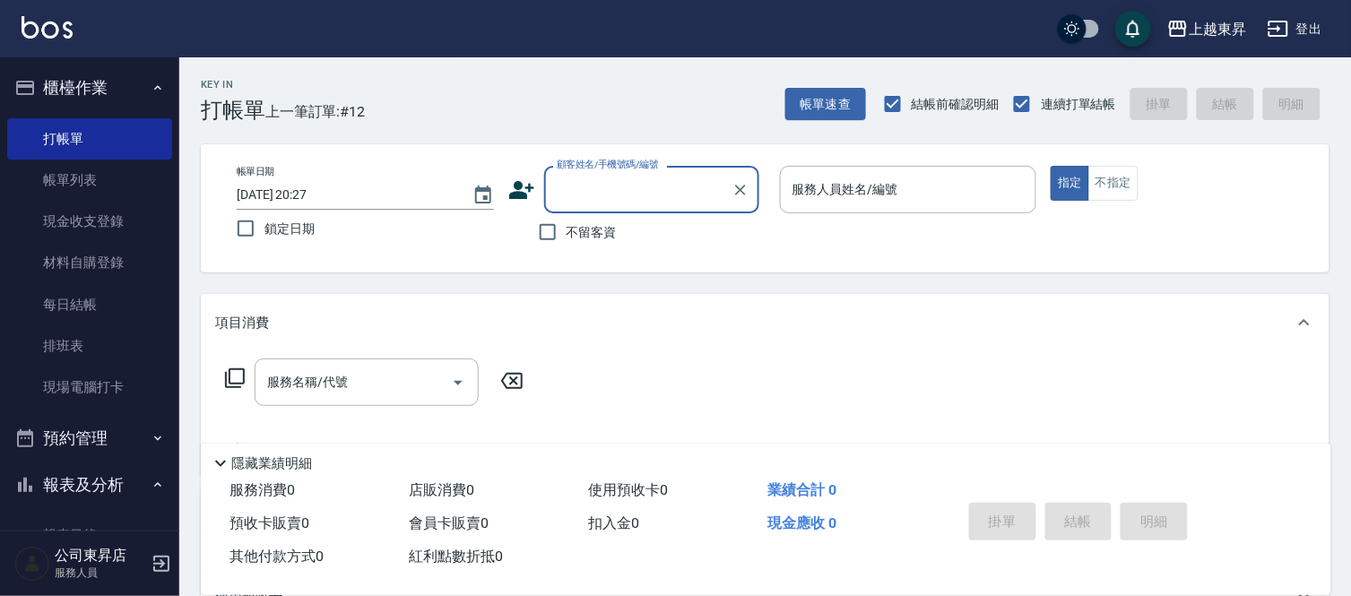
click at [612, 180] on input "顧客姓名/手機號碼/編號" at bounding box center [638, 189] width 172 height 31
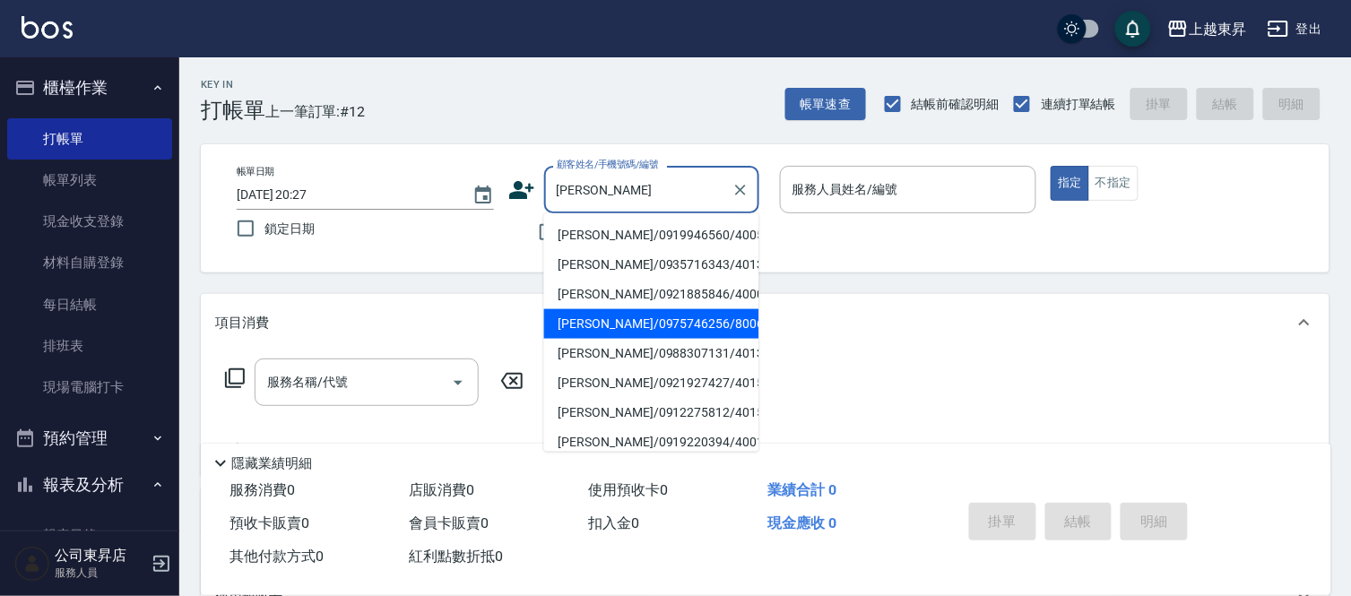
click at [604, 312] on li "[PERSON_NAME]/0975746256/80061" at bounding box center [651, 324] width 215 height 30
type input "[PERSON_NAME]/0975746256/80061"
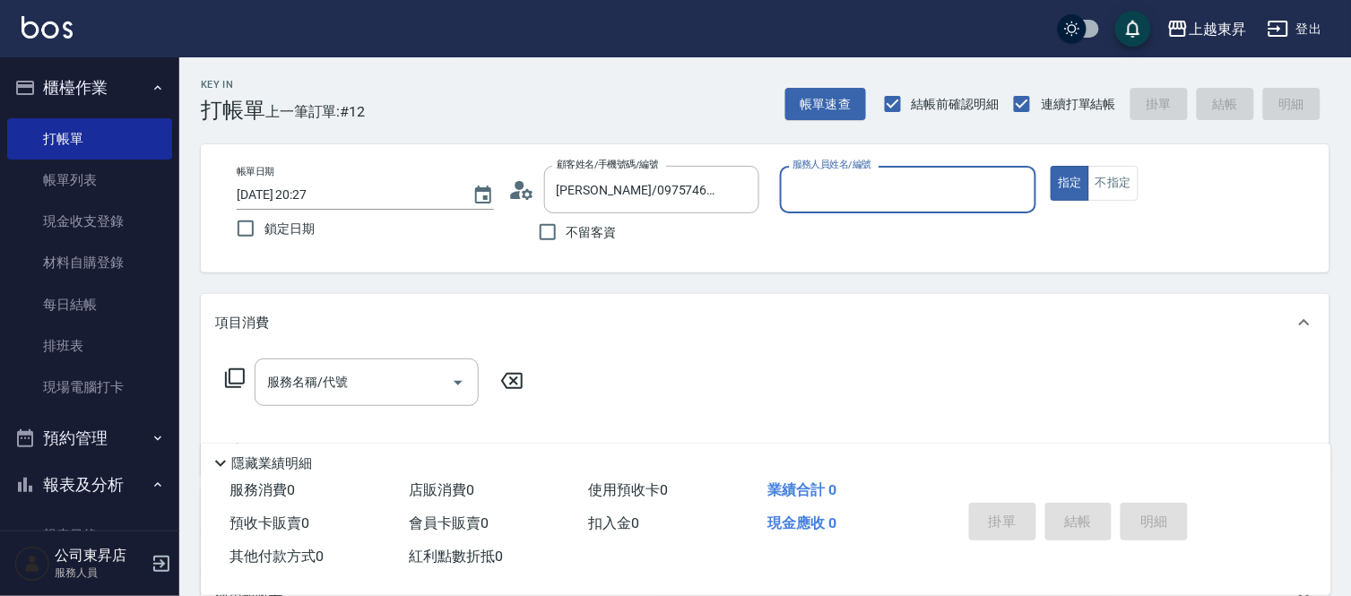
type input "[PERSON_NAME]-08"
drag, startPoint x: 398, startPoint y: 398, endPoint x: 418, endPoint y: 379, distance: 27.3
click at [400, 397] on div "服務名稱/代號" at bounding box center [367, 383] width 224 height 48
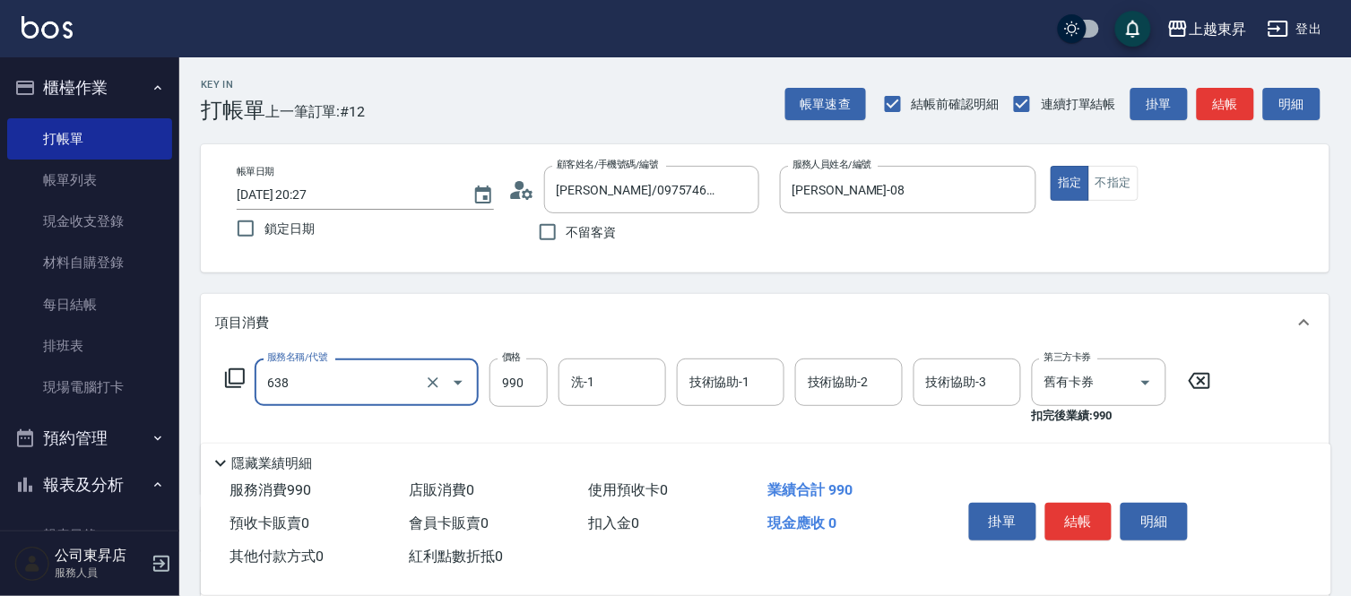
type input "(芙)頭皮養護套卡(638)"
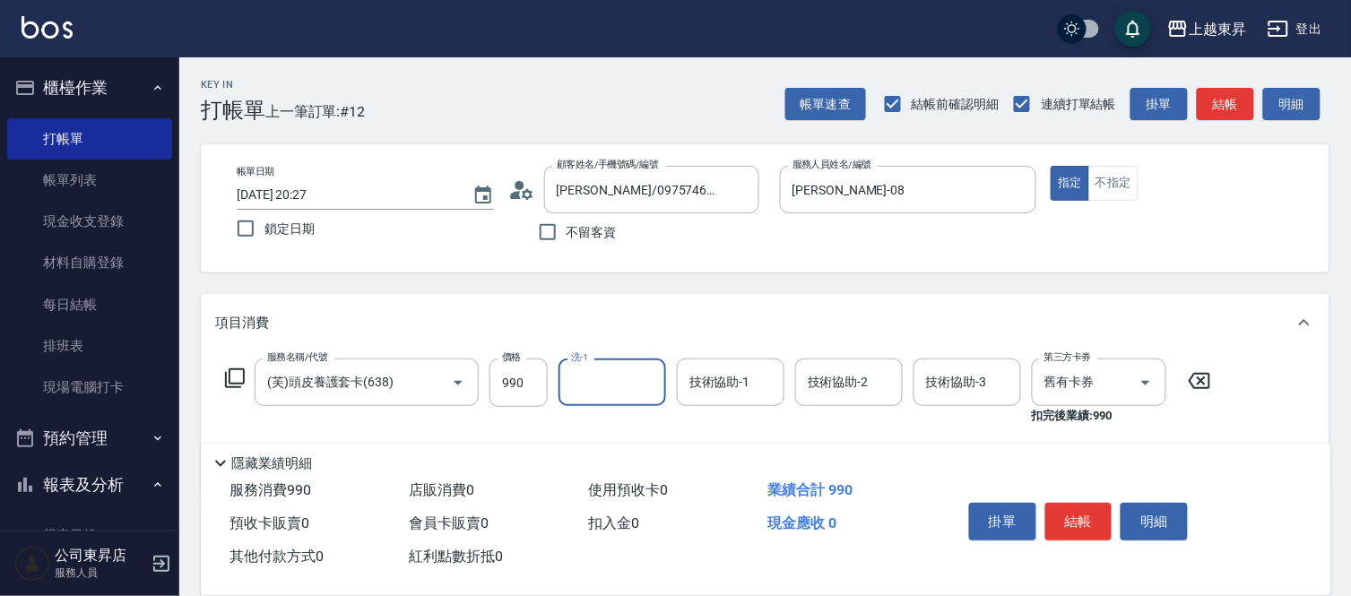
drag, startPoint x: 608, startPoint y: 397, endPoint x: 615, endPoint y: 383, distance: 16.0
click at [608, 396] on input "洗-1" at bounding box center [612, 382] width 91 height 31
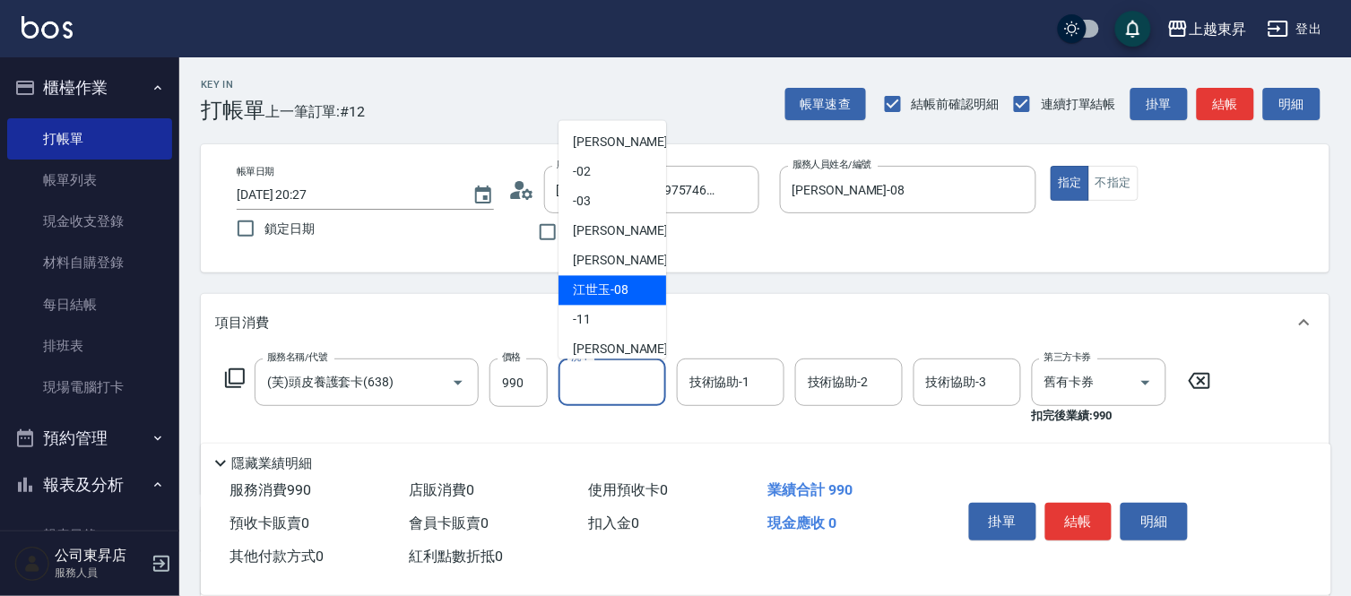
click at [607, 283] on span "[PERSON_NAME]-08" at bounding box center [601, 291] width 56 height 19
type input "[PERSON_NAME]-08"
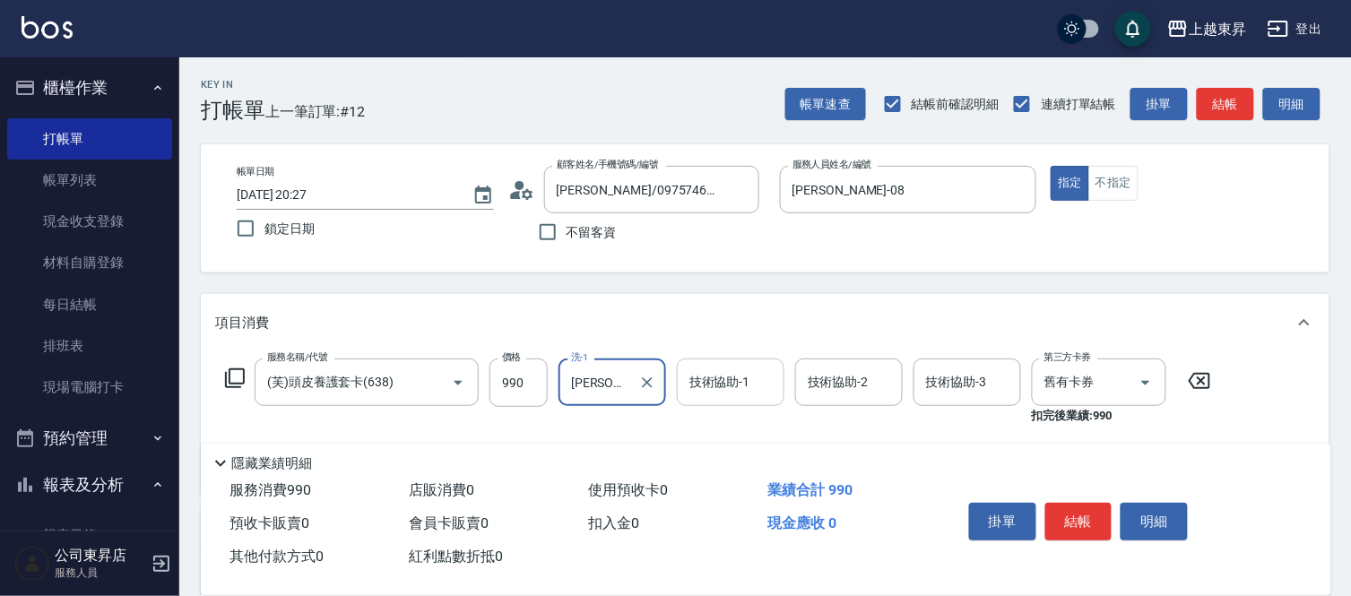
click at [730, 402] on div "技術協助-1" at bounding box center [731, 383] width 108 height 48
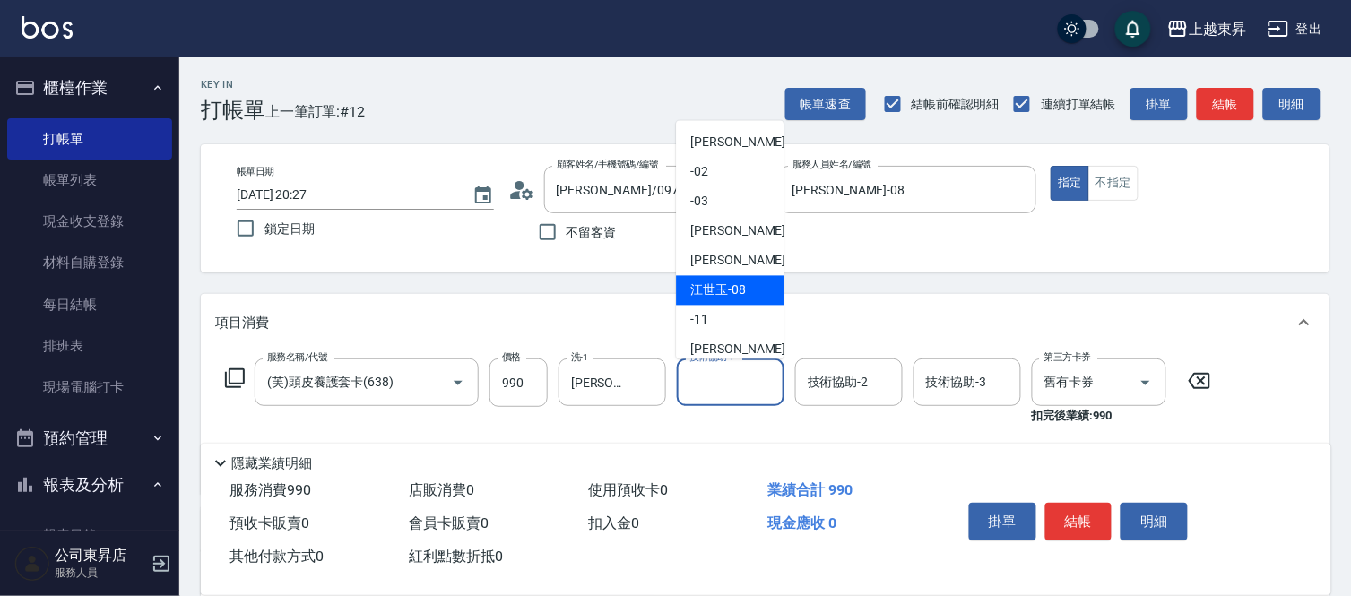
click at [722, 282] on span "[PERSON_NAME]-08" at bounding box center [718, 291] width 56 height 19
type input "[PERSON_NAME]-08"
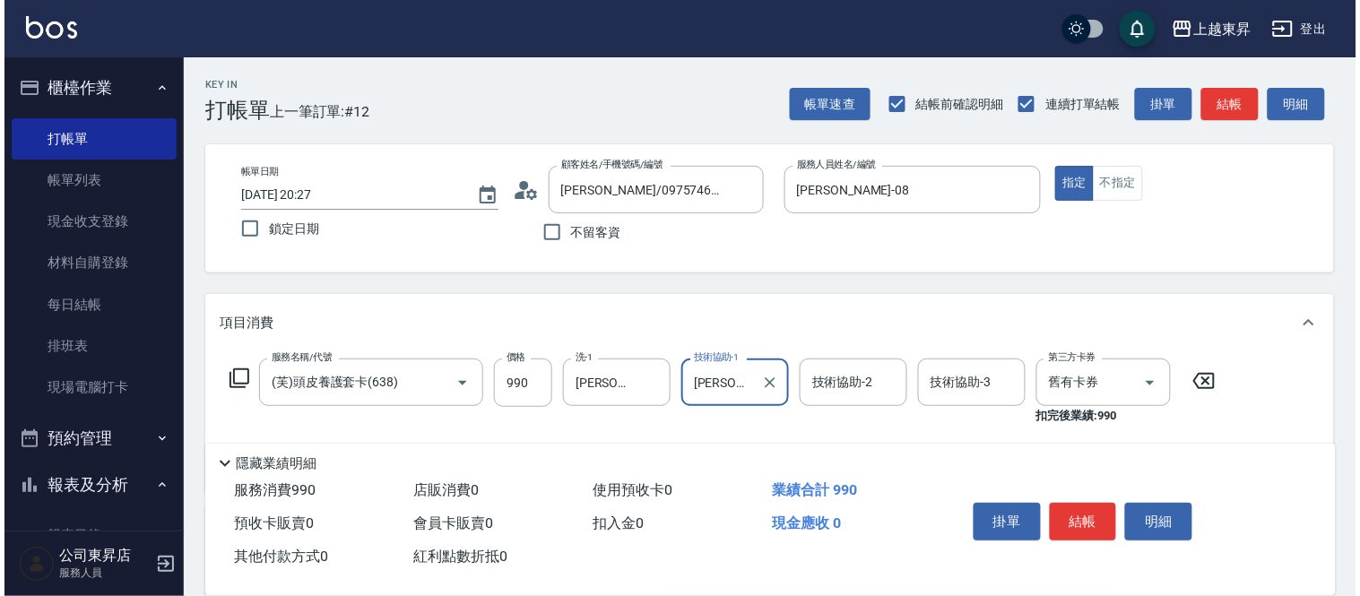
scroll to position [299, 0]
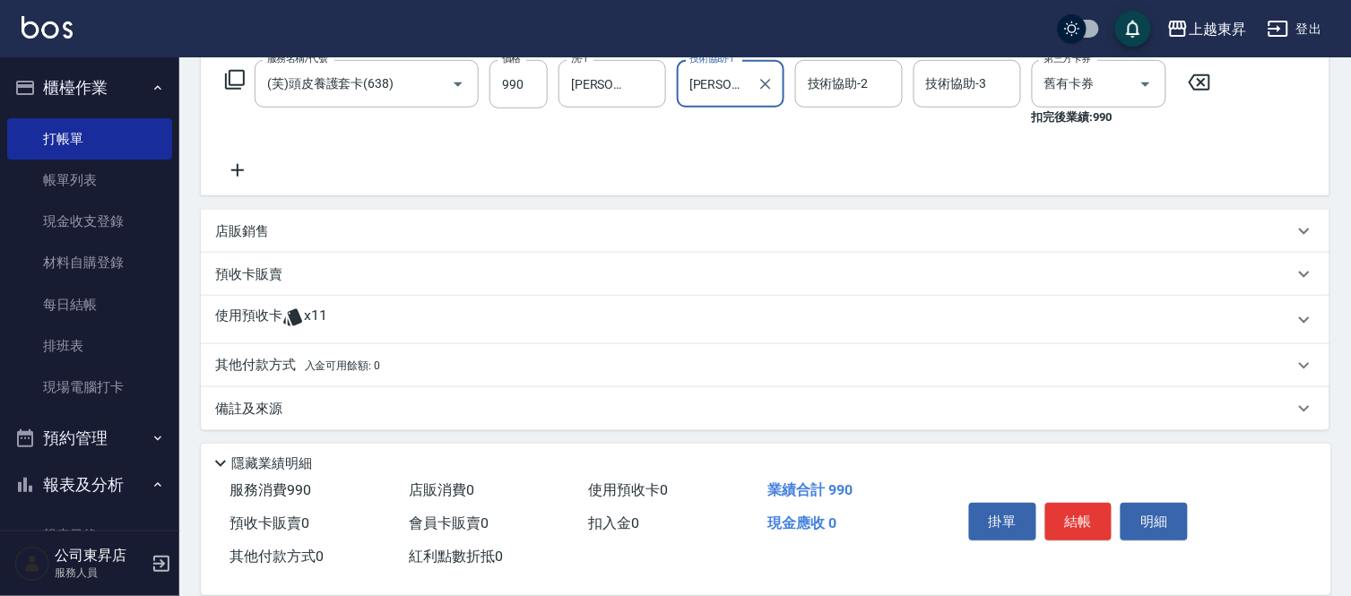
click at [244, 168] on icon at bounding box center [237, 171] width 45 height 22
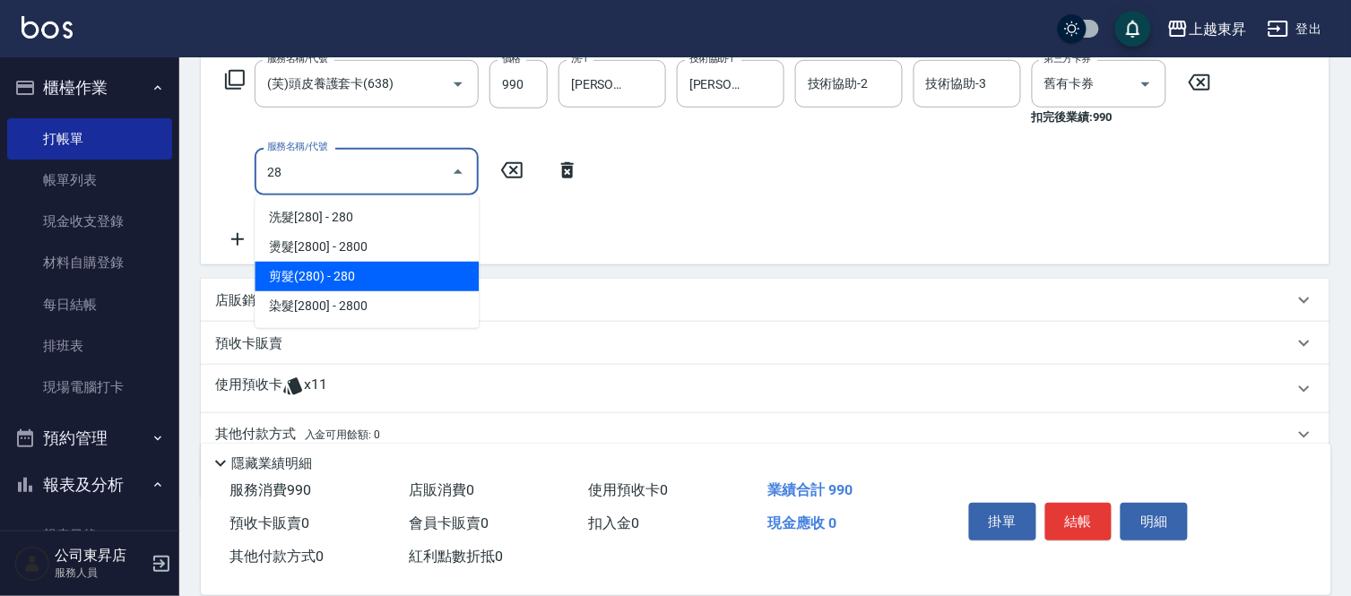
click at [324, 269] on span "剪髮(280) - 280" at bounding box center [367, 277] width 224 height 30
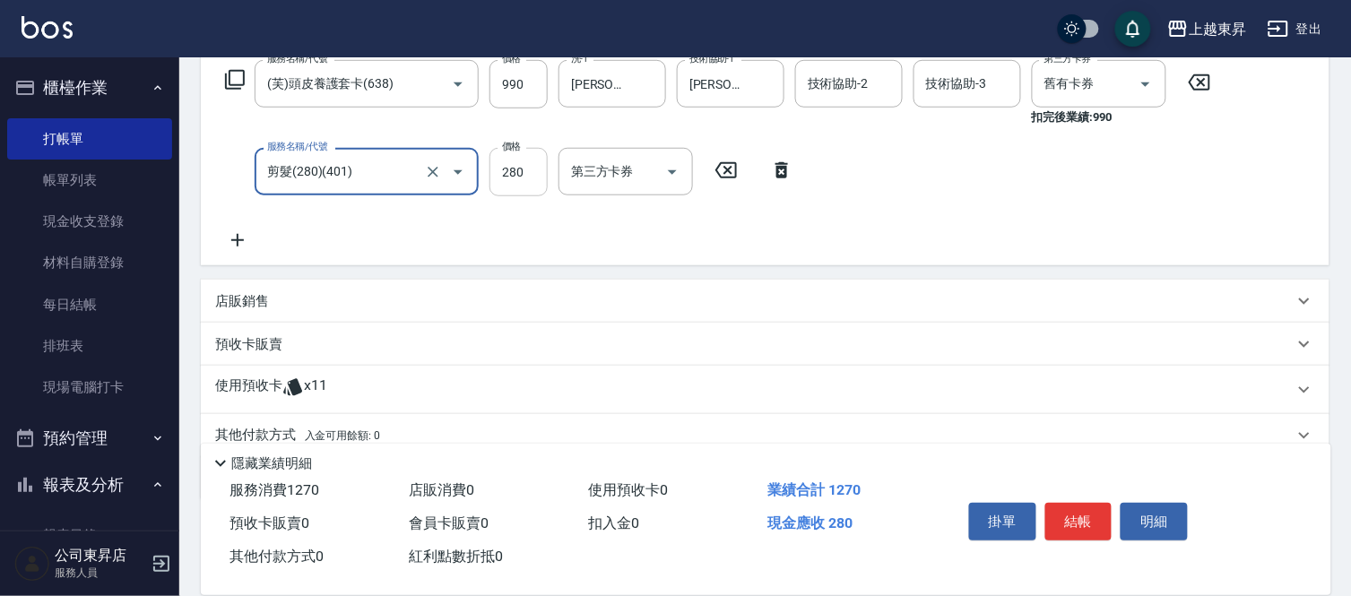
type input "剪髮(280)(401)"
click at [513, 174] on input "280" at bounding box center [519, 172] width 58 height 48
type input "100"
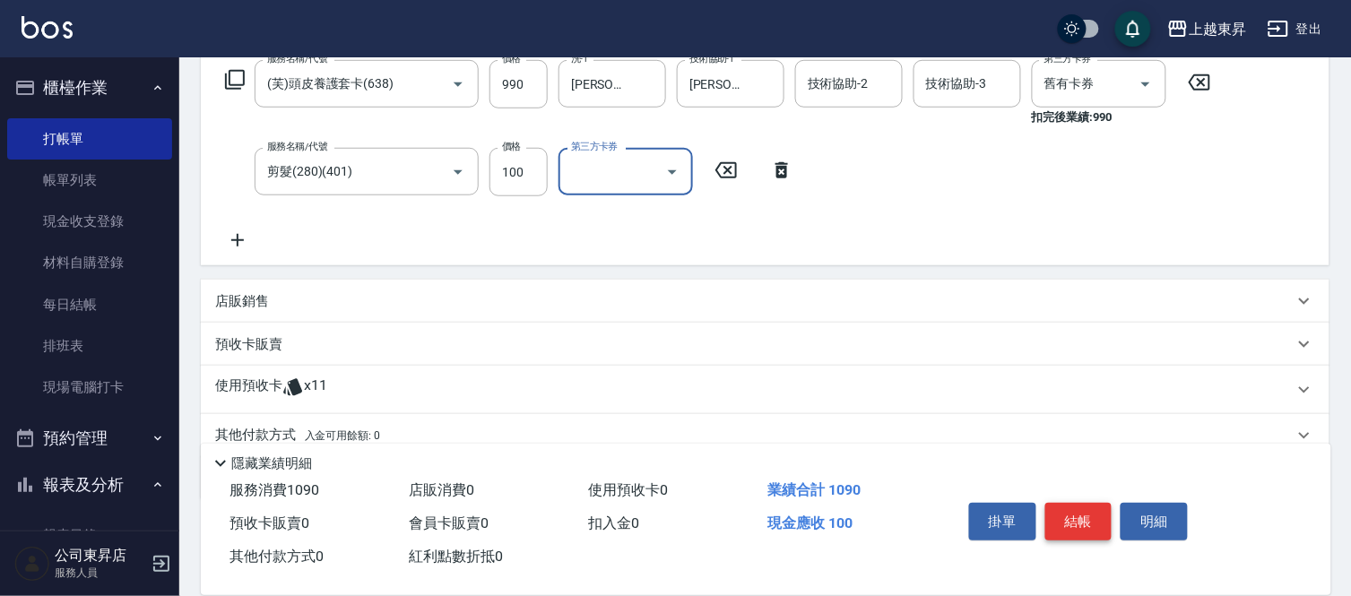
click at [1065, 511] on button "結帳" at bounding box center [1079, 522] width 67 height 38
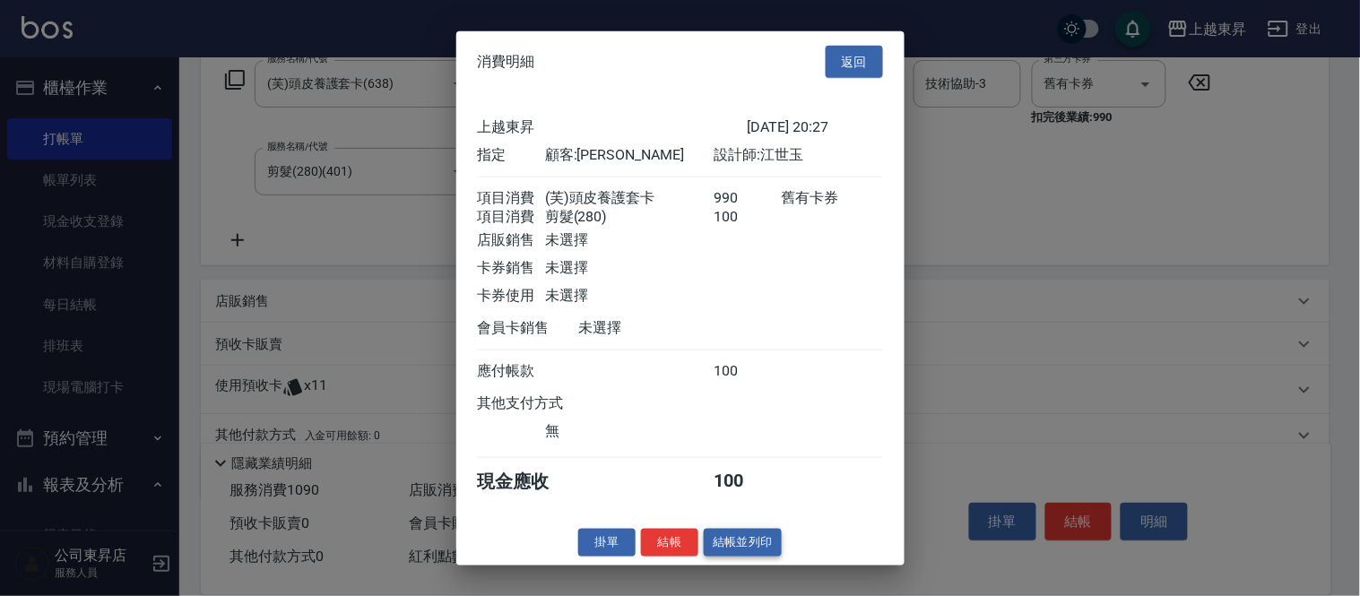
click at [712, 551] on button "結帳並列印" at bounding box center [743, 543] width 78 height 28
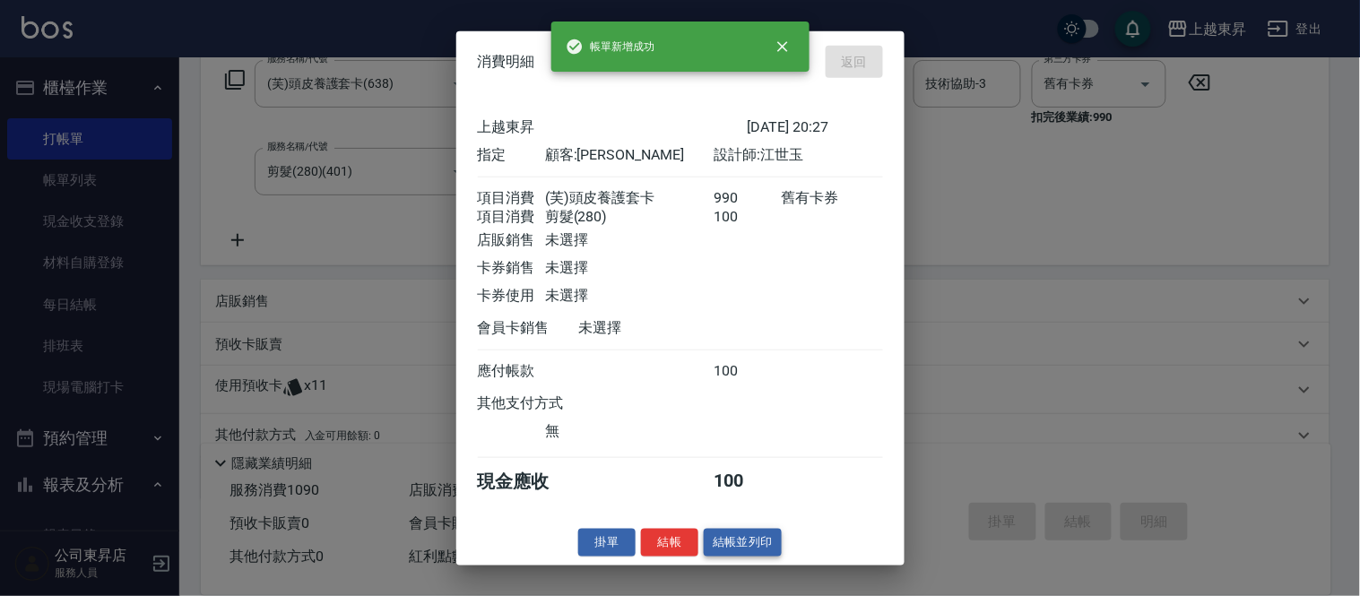
type input "[DATE] 20:28"
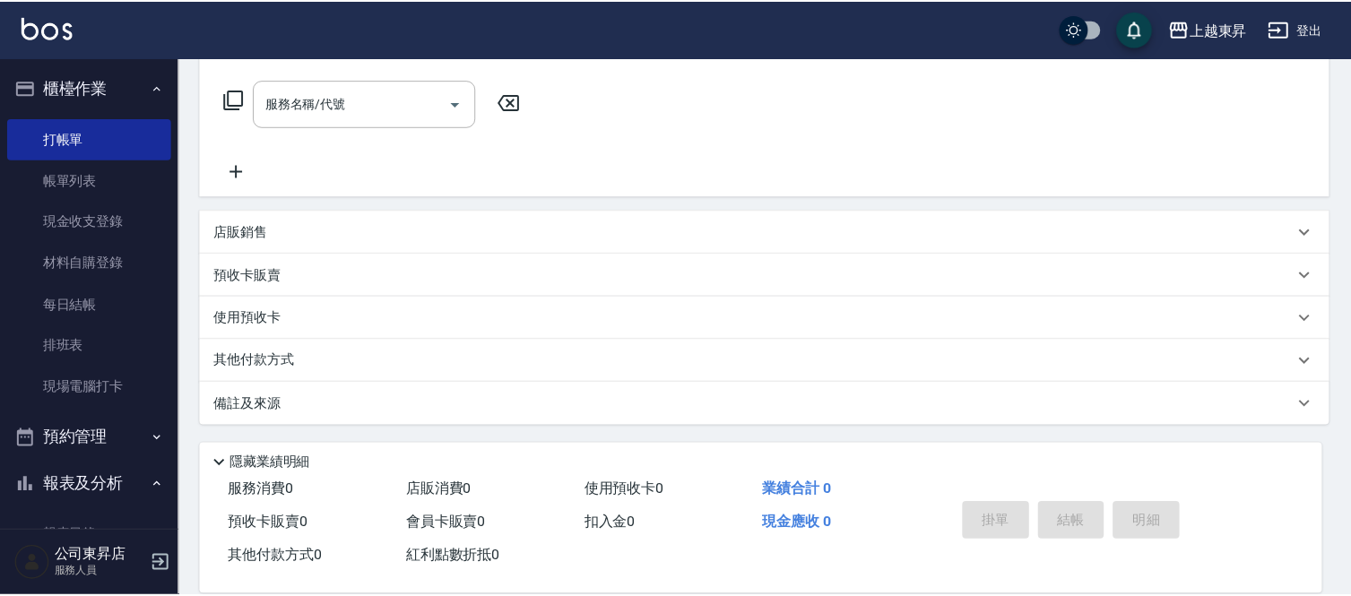
scroll to position [0, 0]
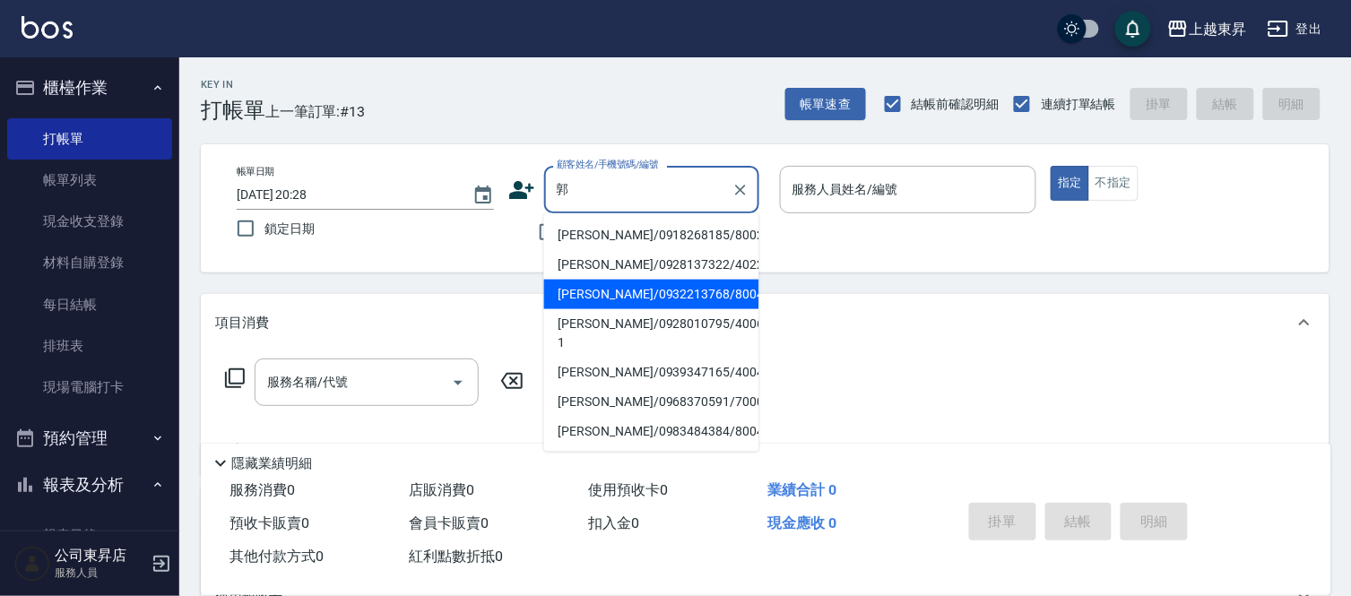
click at [612, 289] on li "[PERSON_NAME]/0932213768/80044" at bounding box center [651, 295] width 215 height 30
type input "[PERSON_NAME]/0932213768/80044"
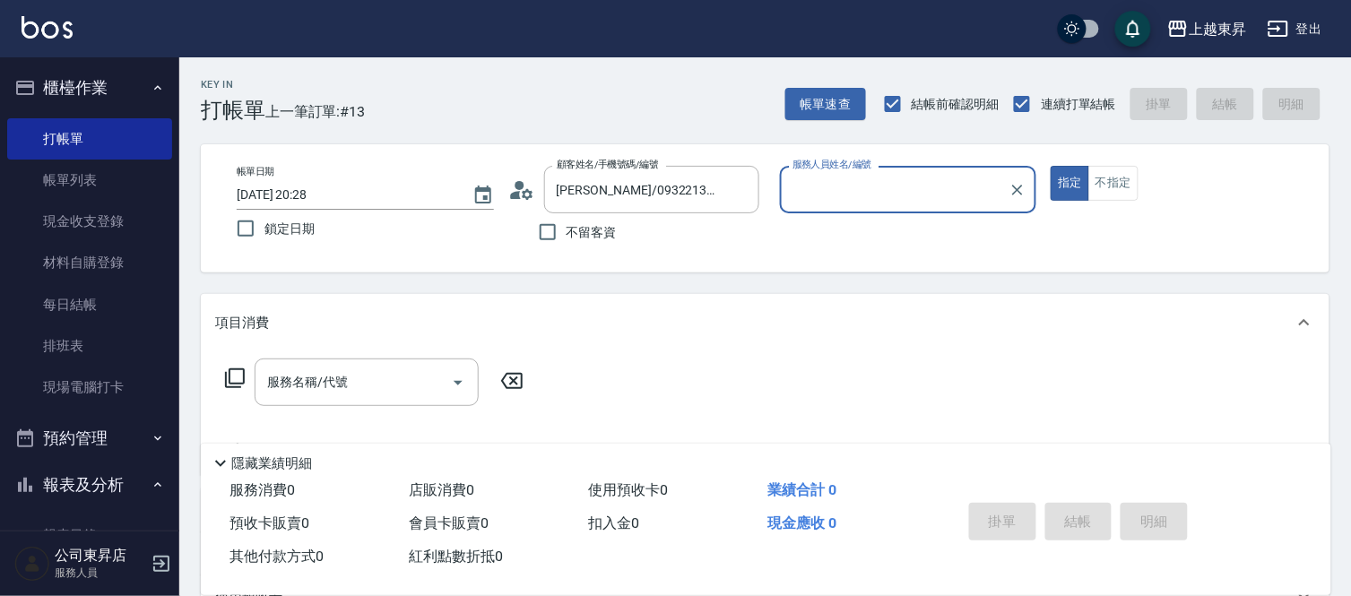
type input "[PERSON_NAME]-08"
click at [255, 384] on div "服務名稱/代號" at bounding box center [367, 383] width 224 height 48
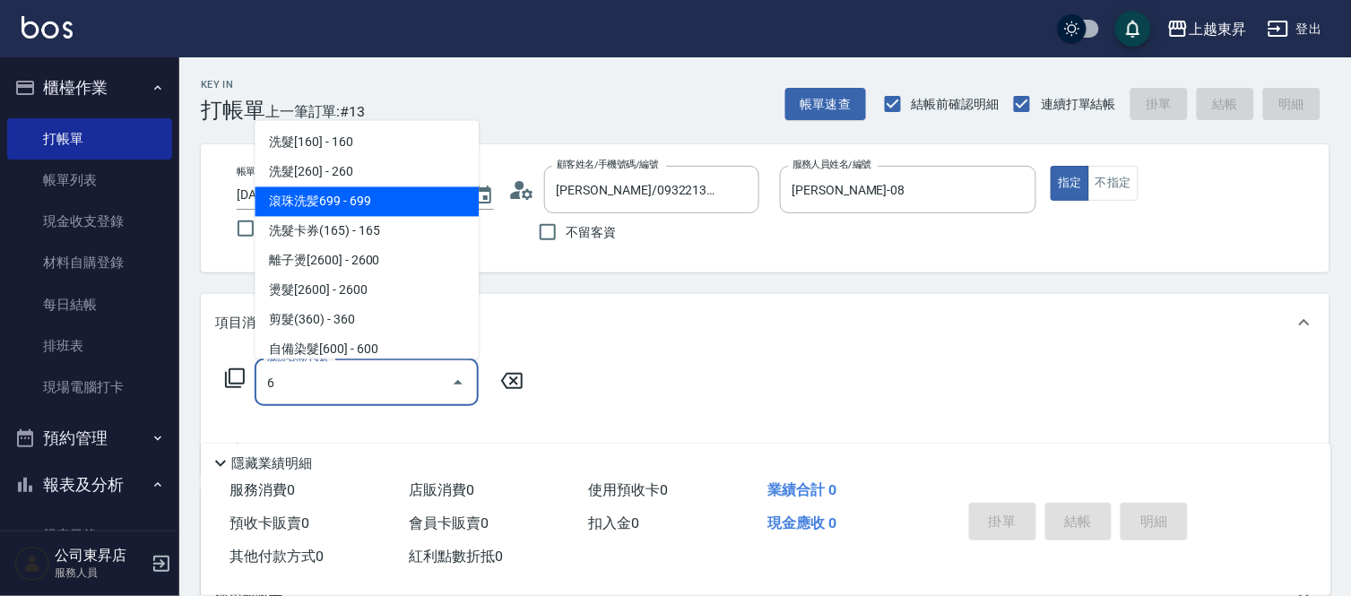
drag, startPoint x: 334, startPoint y: 208, endPoint x: 289, endPoint y: 192, distance: 48.5
click at [334, 208] on span "滾珠洗髪699 - 699" at bounding box center [367, 202] width 224 height 30
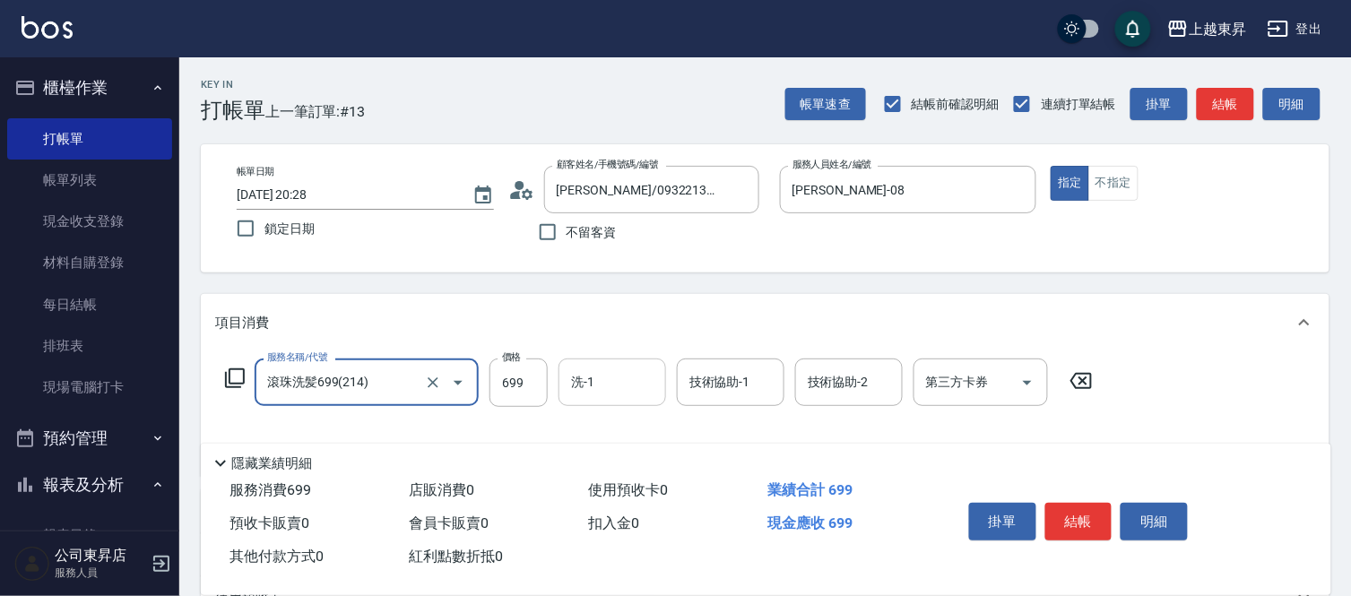
type input "滾珠洗髪699(214)"
click at [619, 381] on input "洗-1" at bounding box center [612, 382] width 91 height 31
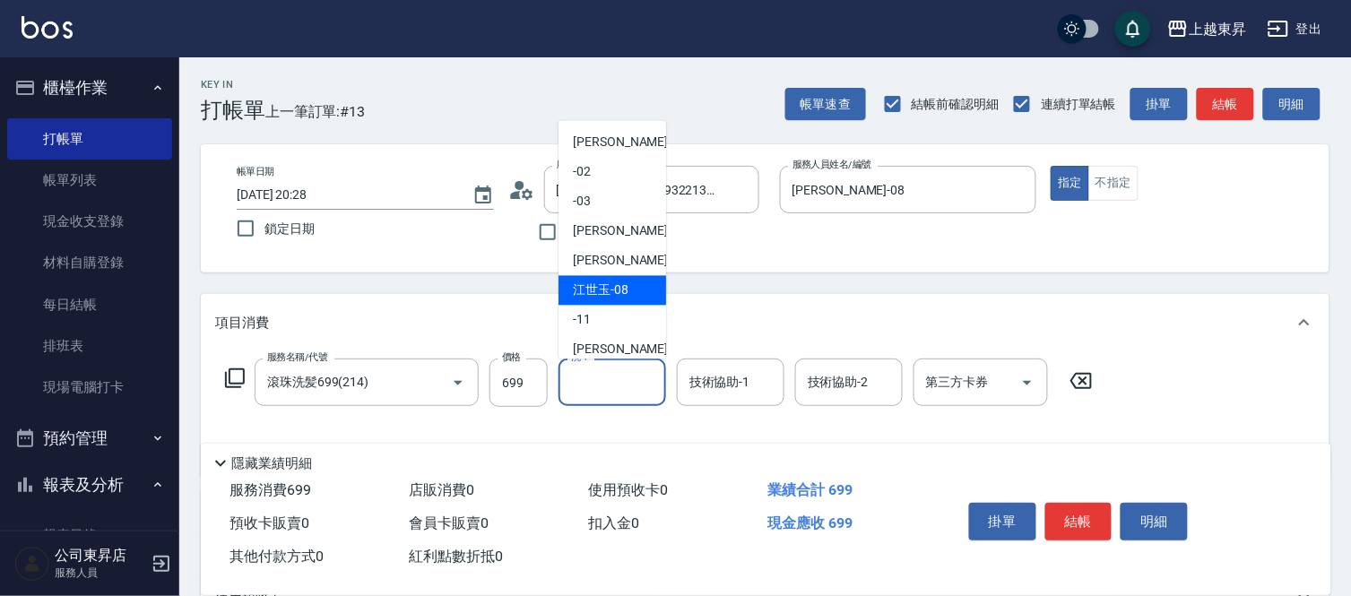
click at [633, 280] on div "[PERSON_NAME]-08" at bounding box center [613, 291] width 108 height 30
type input "[PERSON_NAME]-08"
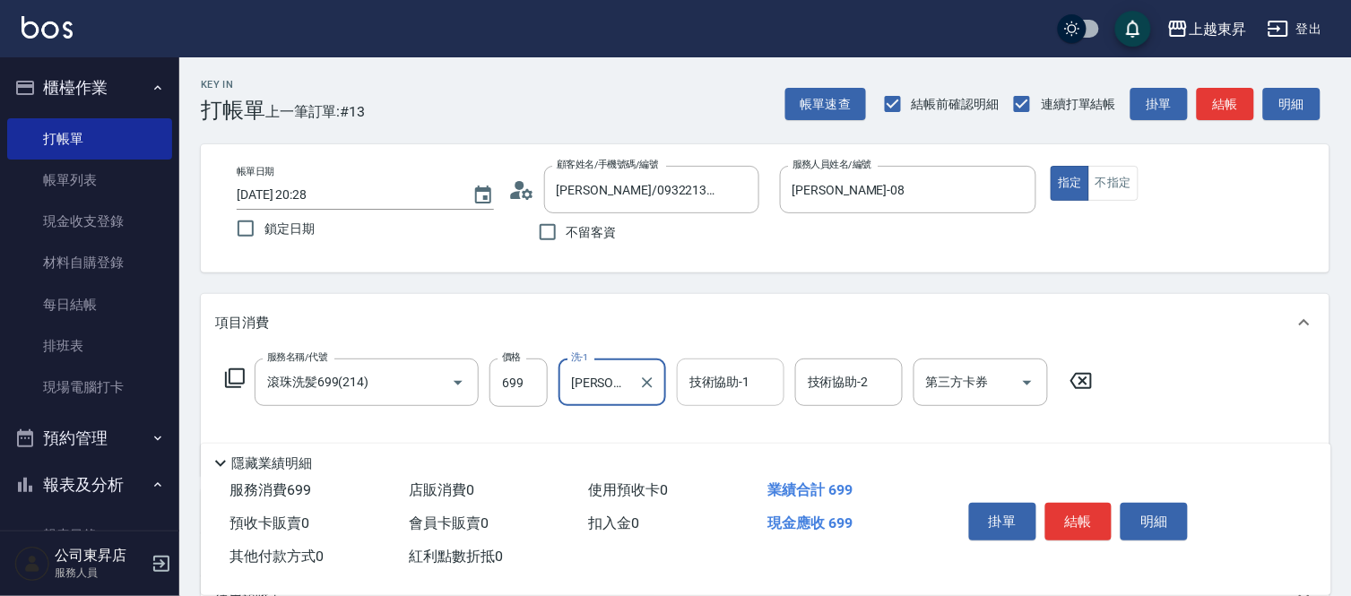
click at [742, 380] on div "技術協助-1 技術協助-1" at bounding box center [731, 383] width 108 height 48
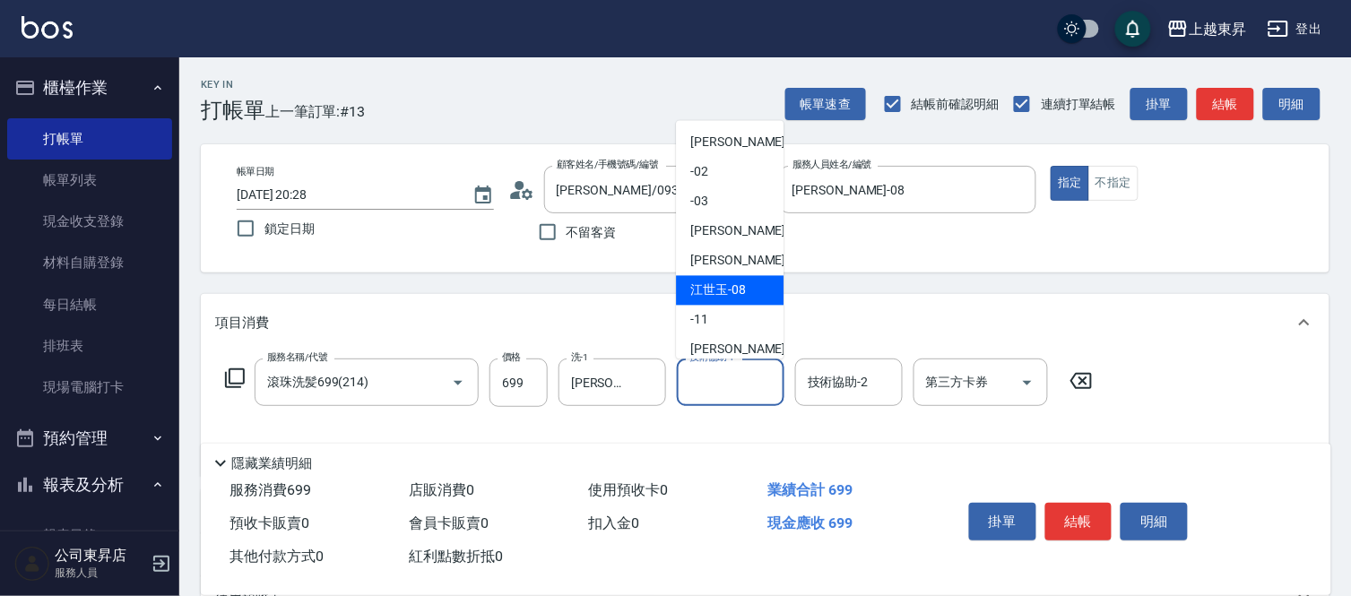
click at [731, 287] on span "[PERSON_NAME]-08" at bounding box center [718, 291] width 56 height 19
type input "[PERSON_NAME]-08"
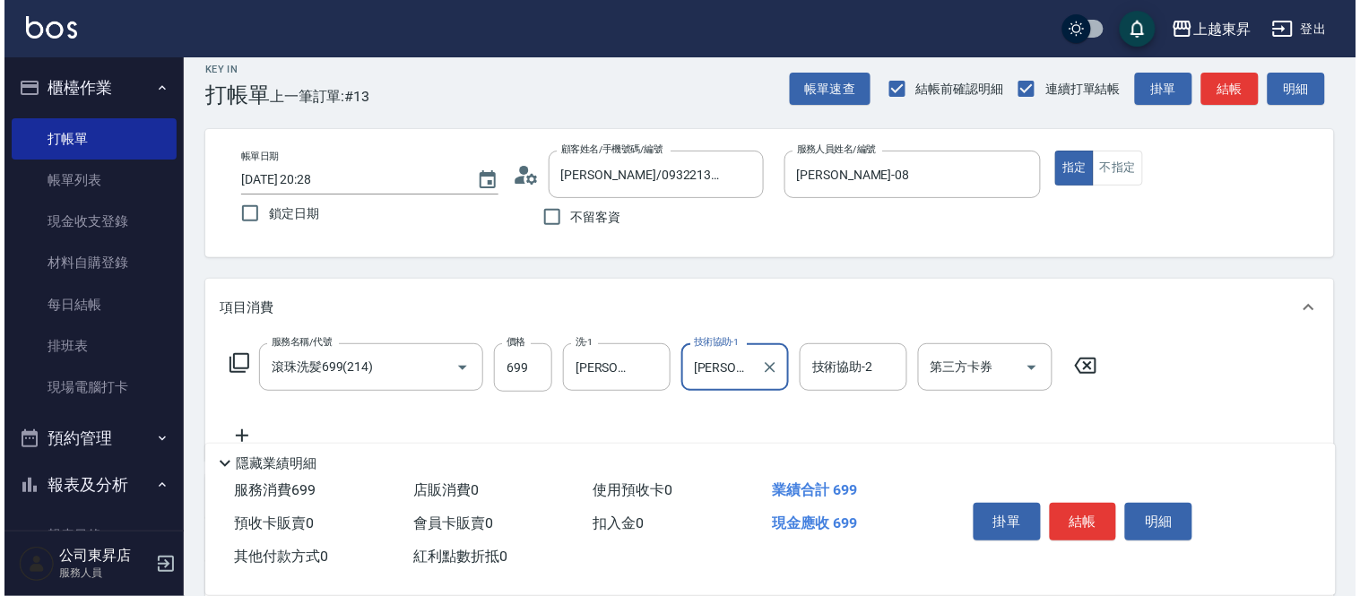
scroll to position [199, 0]
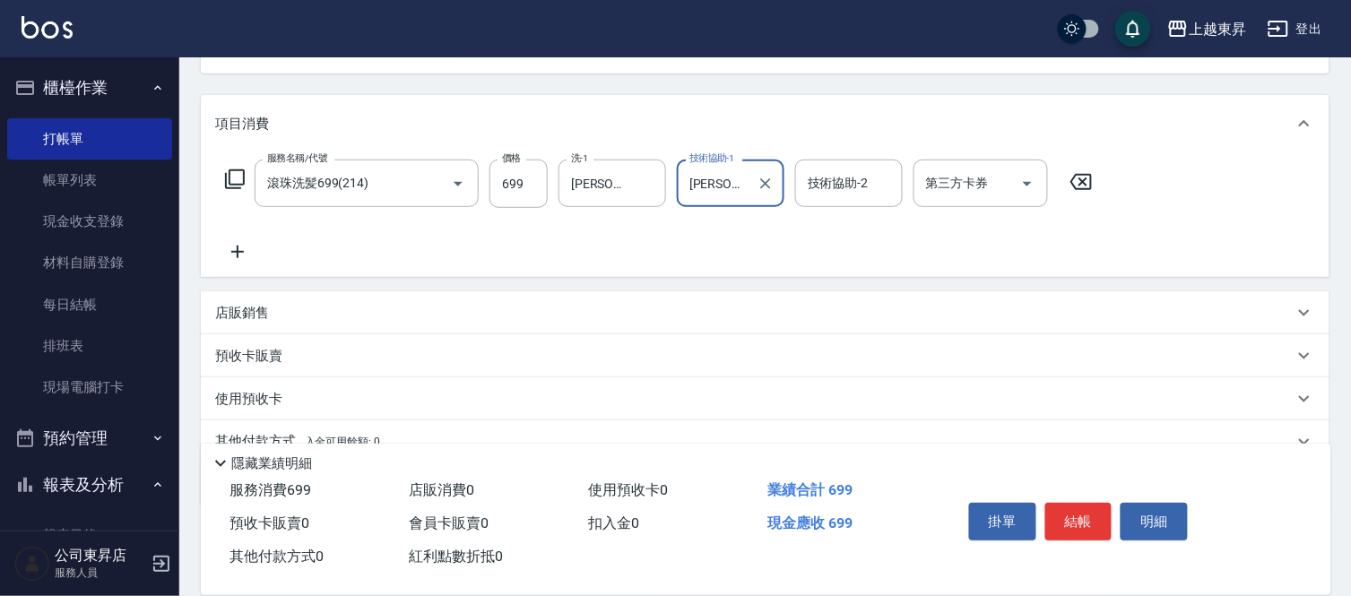
click at [243, 246] on icon at bounding box center [237, 252] width 45 height 22
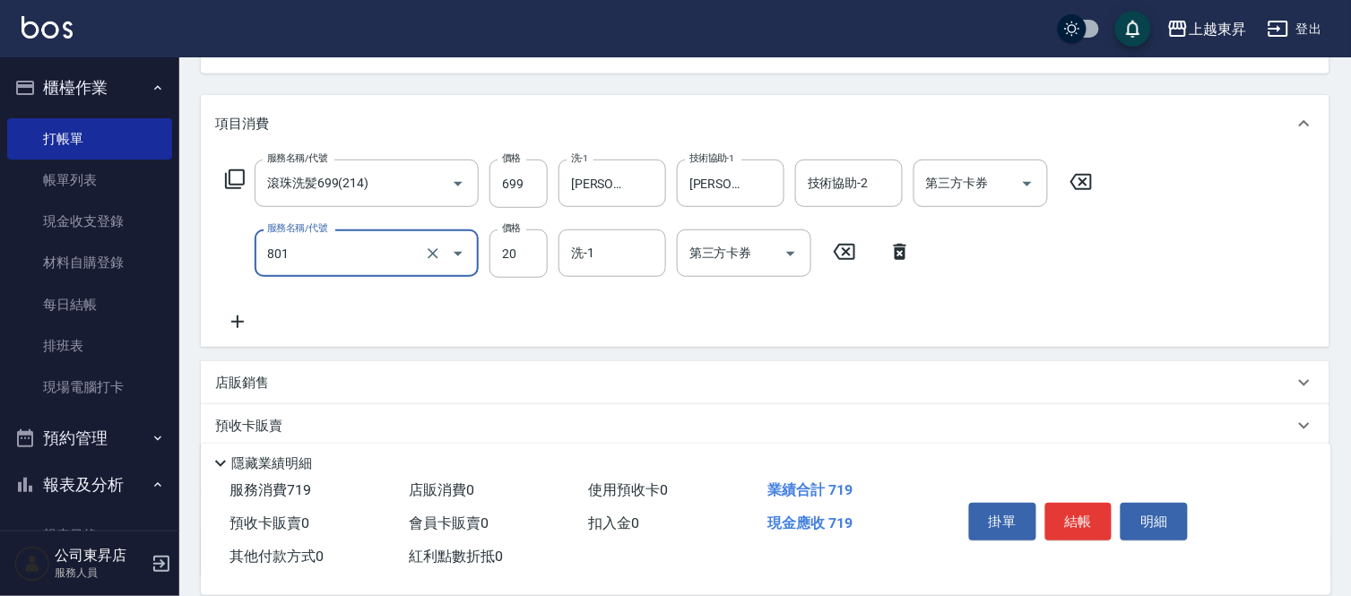
type input "潤絲(801)"
type input "30"
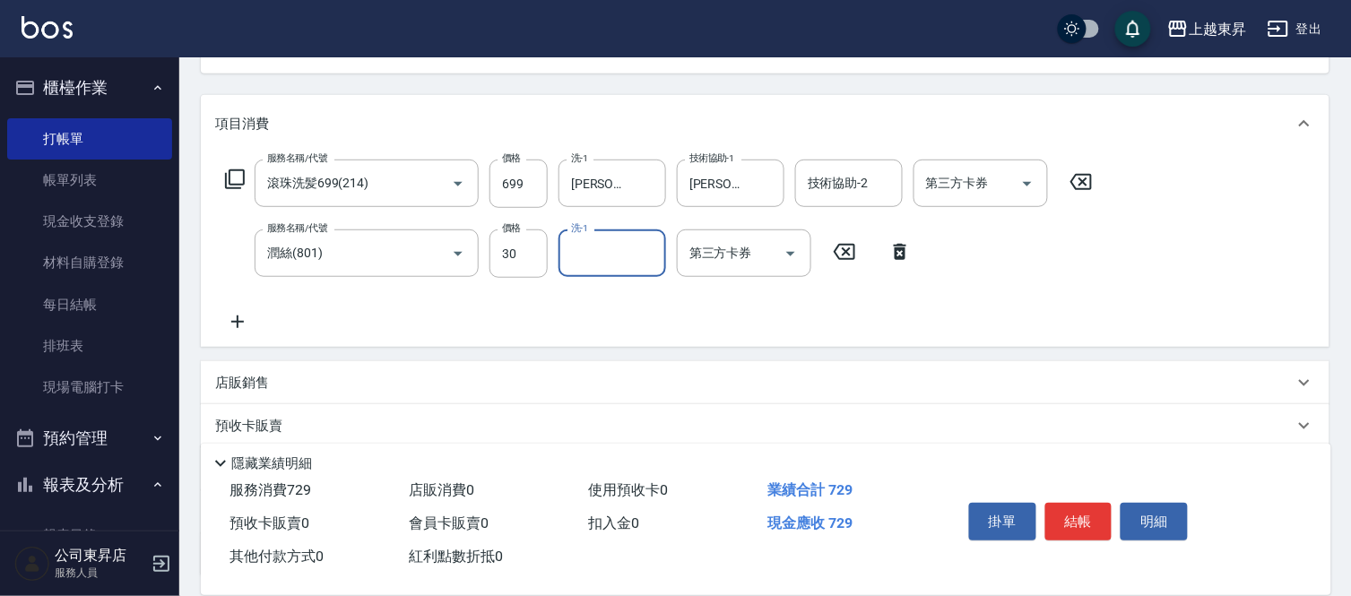
click at [595, 247] on input "洗-1" at bounding box center [612, 253] width 91 height 31
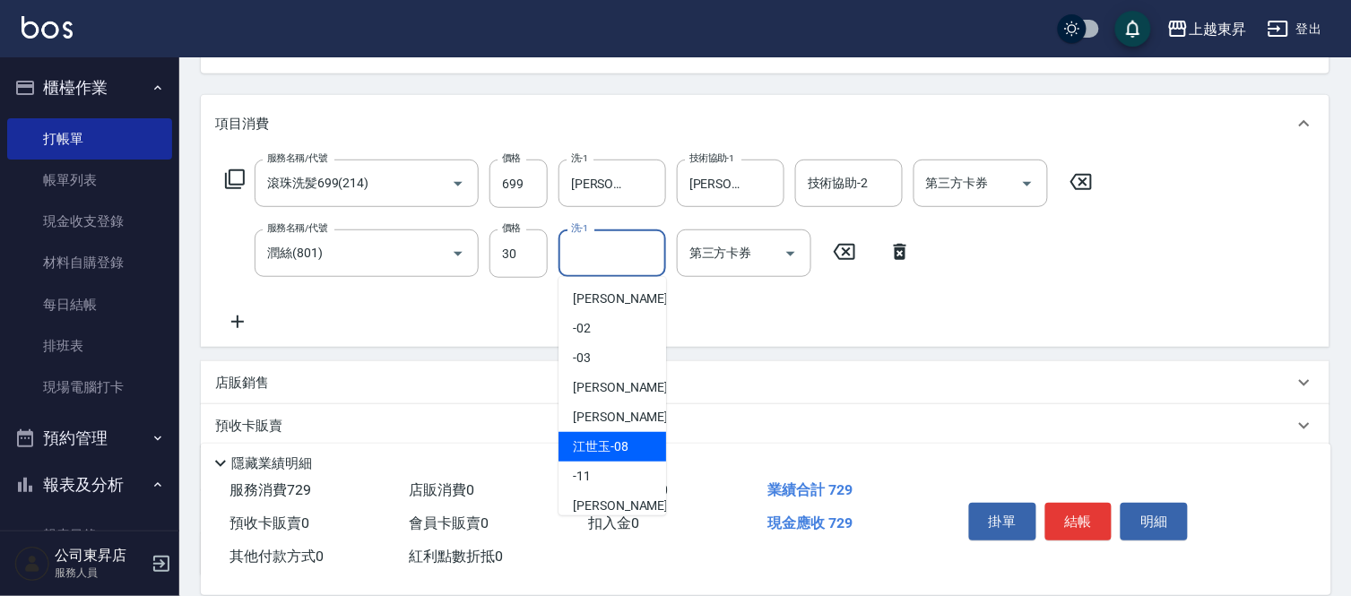
click at [598, 439] on span "[PERSON_NAME]-08" at bounding box center [601, 447] width 56 height 19
type input "[PERSON_NAME]-08"
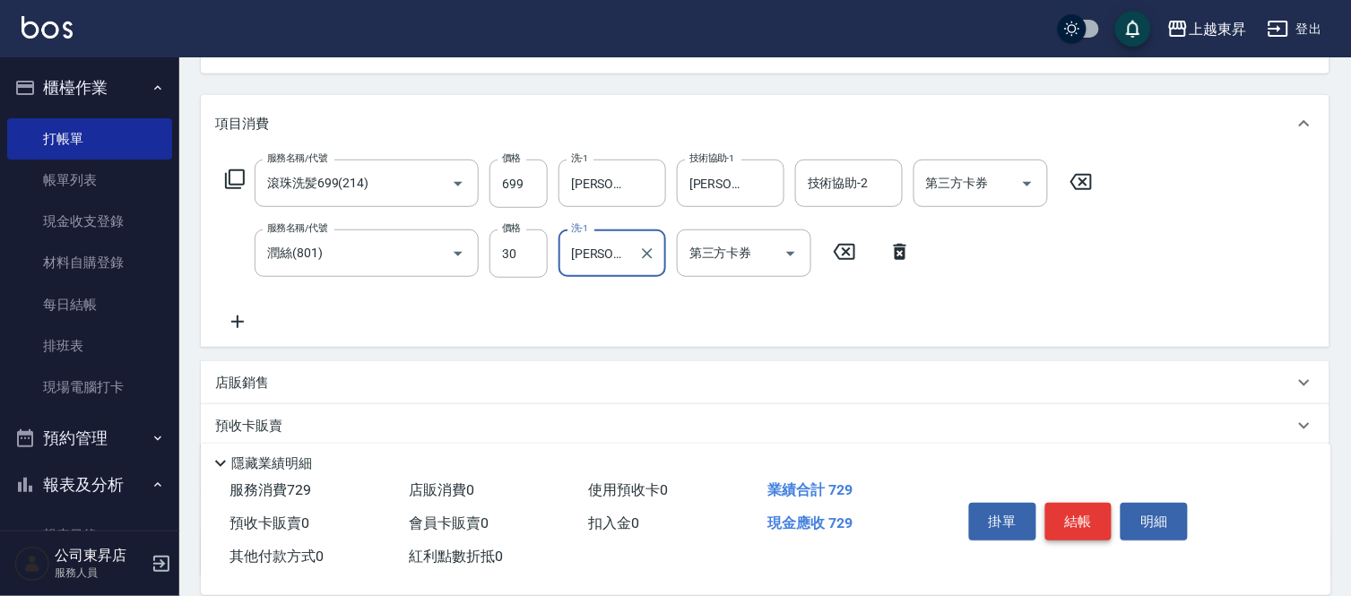
click at [1086, 513] on button "結帳" at bounding box center [1079, 522] width 67 height 38
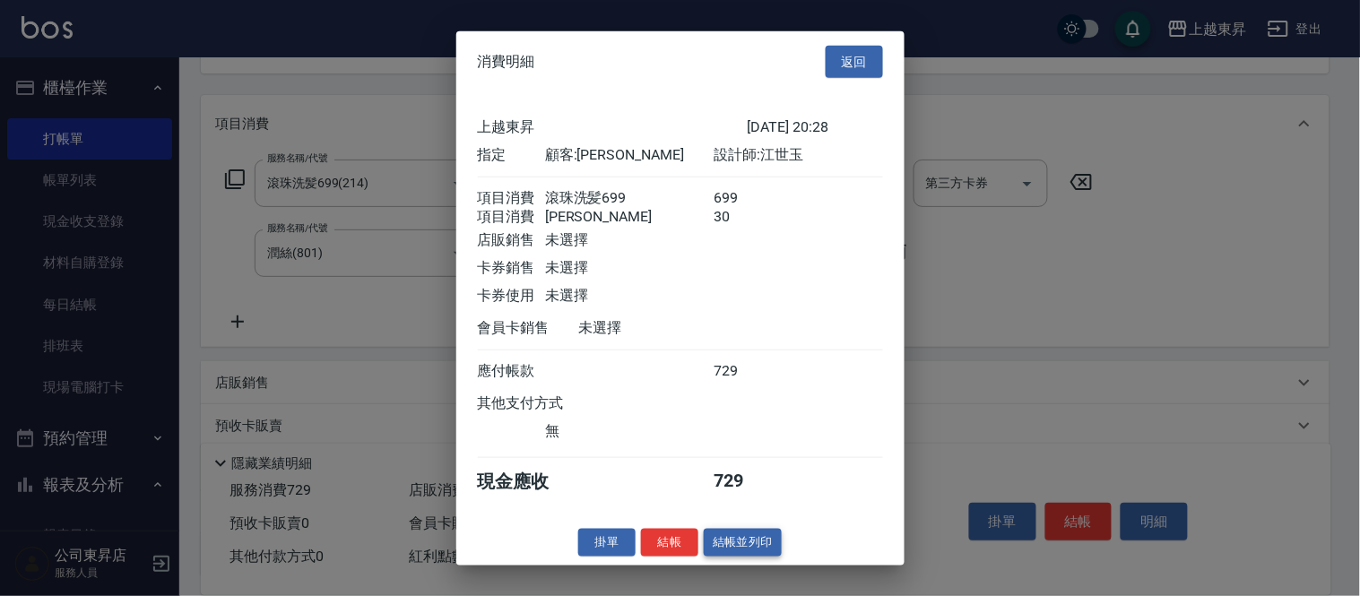
click at [742, 557] on button "結帳並列印" at bounding box center [743, 543] width 78 height 28
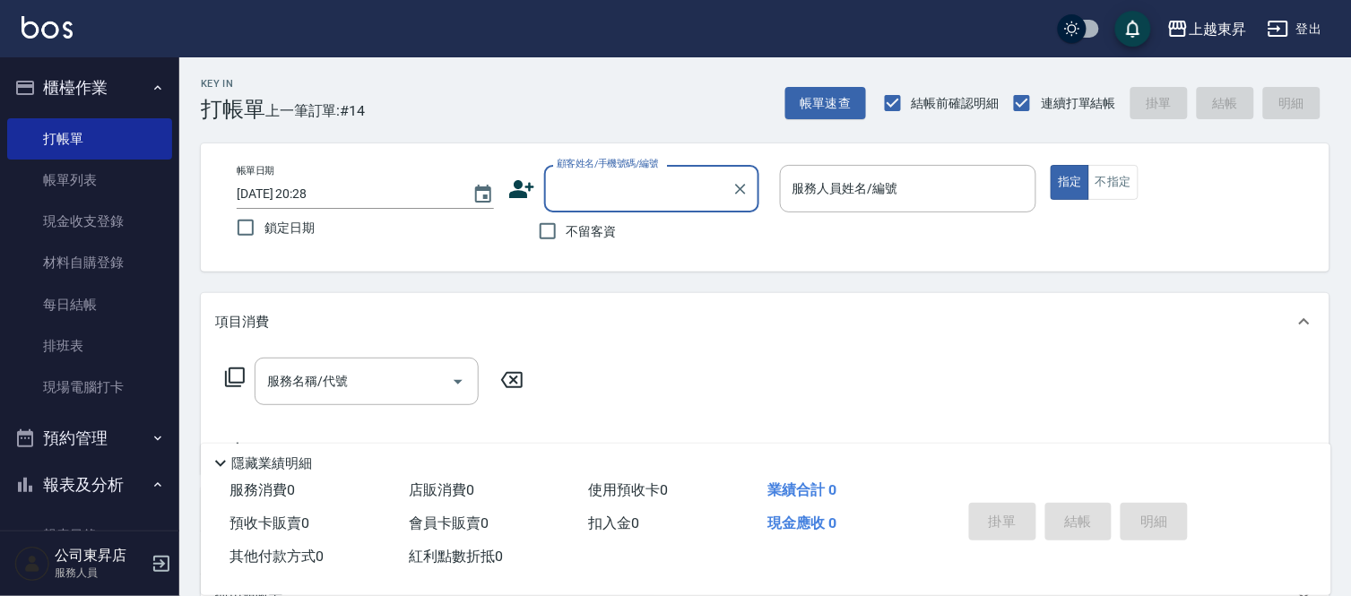
scroll to position [0, 0]
drag, startPoint x: 551, startPoint y: 220, endPoint x: 567, endPoint y: 225, distance: 17.0
click at [551, 220] on input "不留客資" at bounding box center [548, 232] width 38 height 38
checkbox input "true"
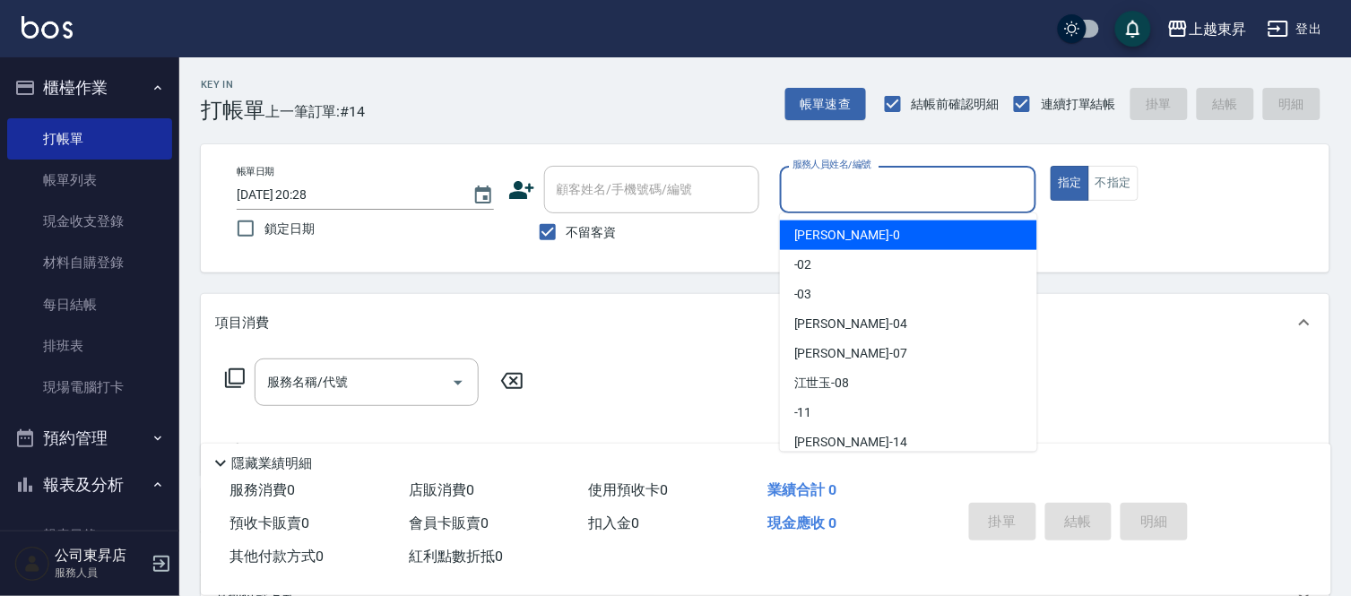
click at [831, 201] on input "服務人員姓名/編號" at bounding box center [908, 189] width 241 height 31
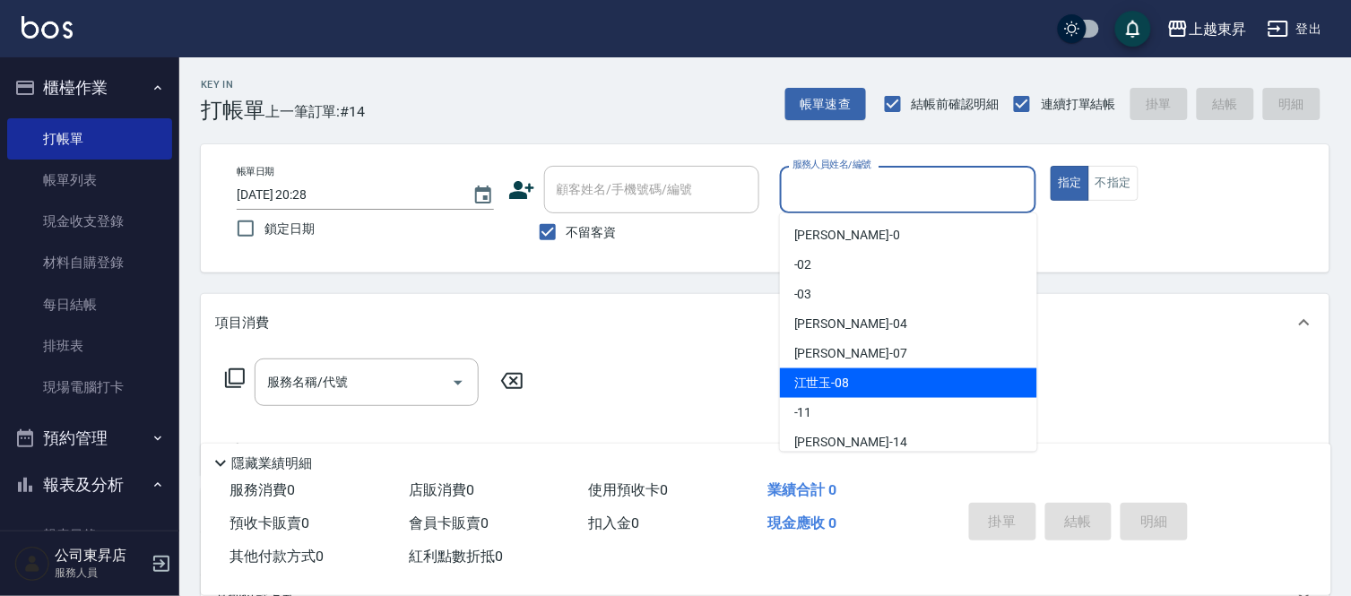
click at [827, 374] on span "[PERSON_NAME]-08" at bounding box center [822, 383] width 56 height 19
type input "[PERSON_NAME]-08"
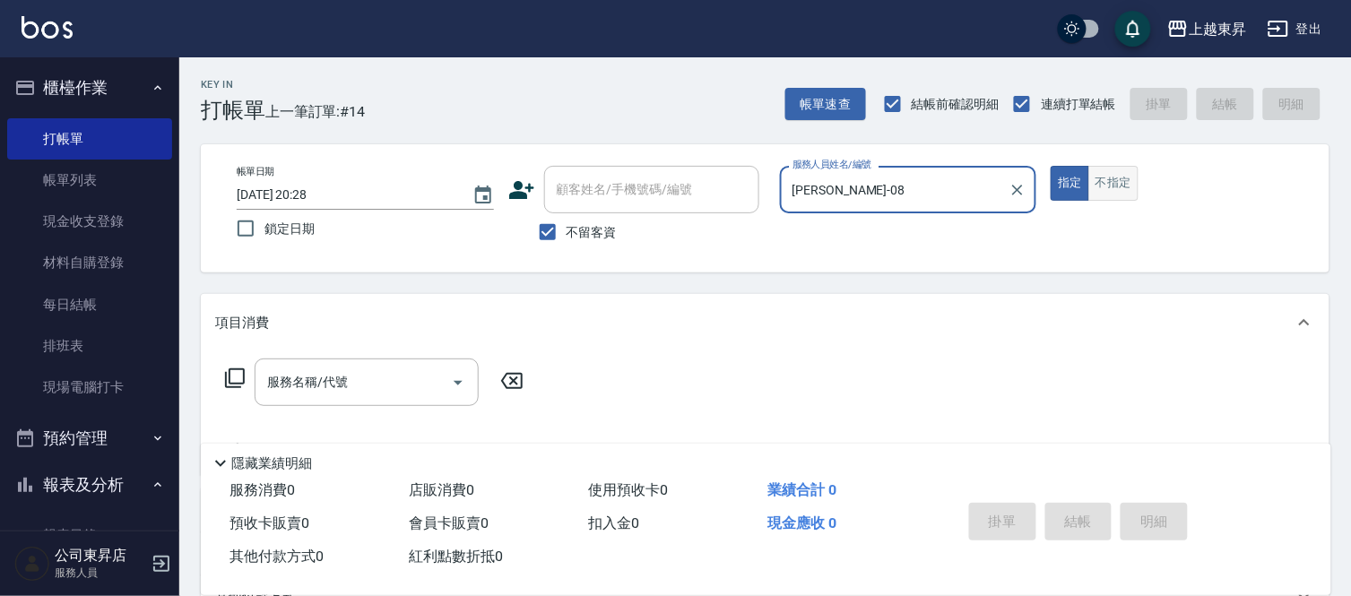
click at [1103, 175] on button "不指定" at bounding box center [1114, 183] width 50 height 35
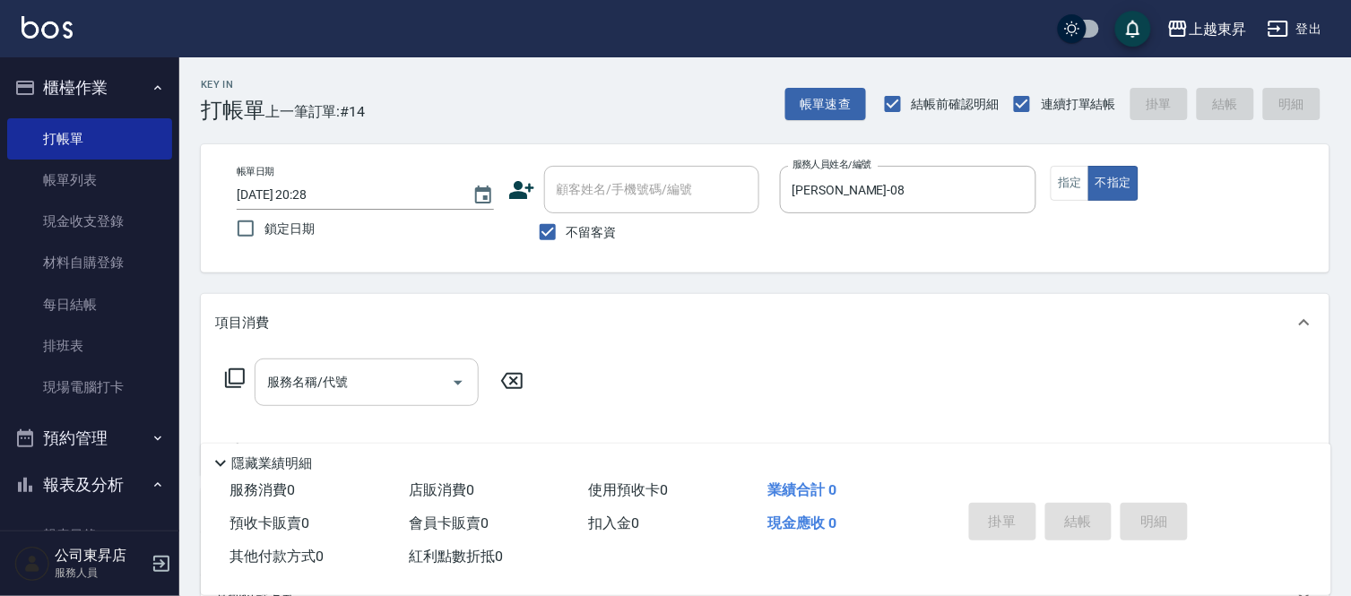
click at [423, 382] on input "服務名稱/代號" at bounding box center [353, 382] width 181 height 31
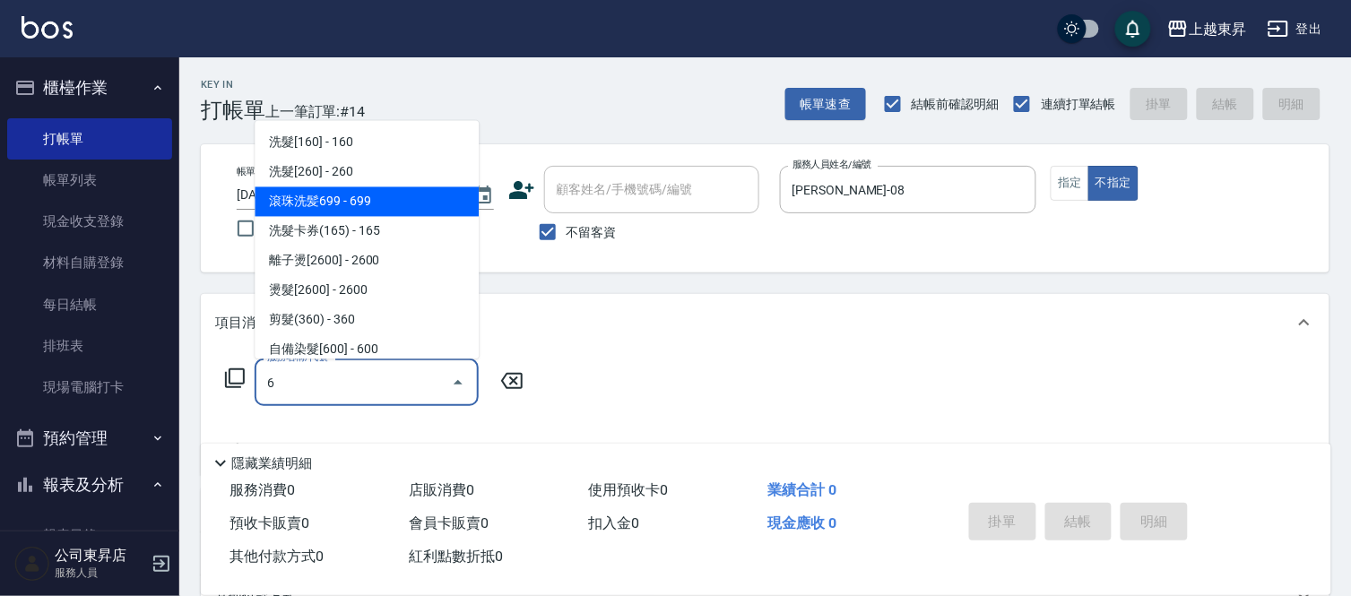
drag, startPoint x: 372, startPoint y: 199, endPoint x: 390, endPoint y: 225, distance: 31.6
click at [372, 199] on span "滾珠洗髪699 - 699" at bounding box center [367, 202] width 224 height 30
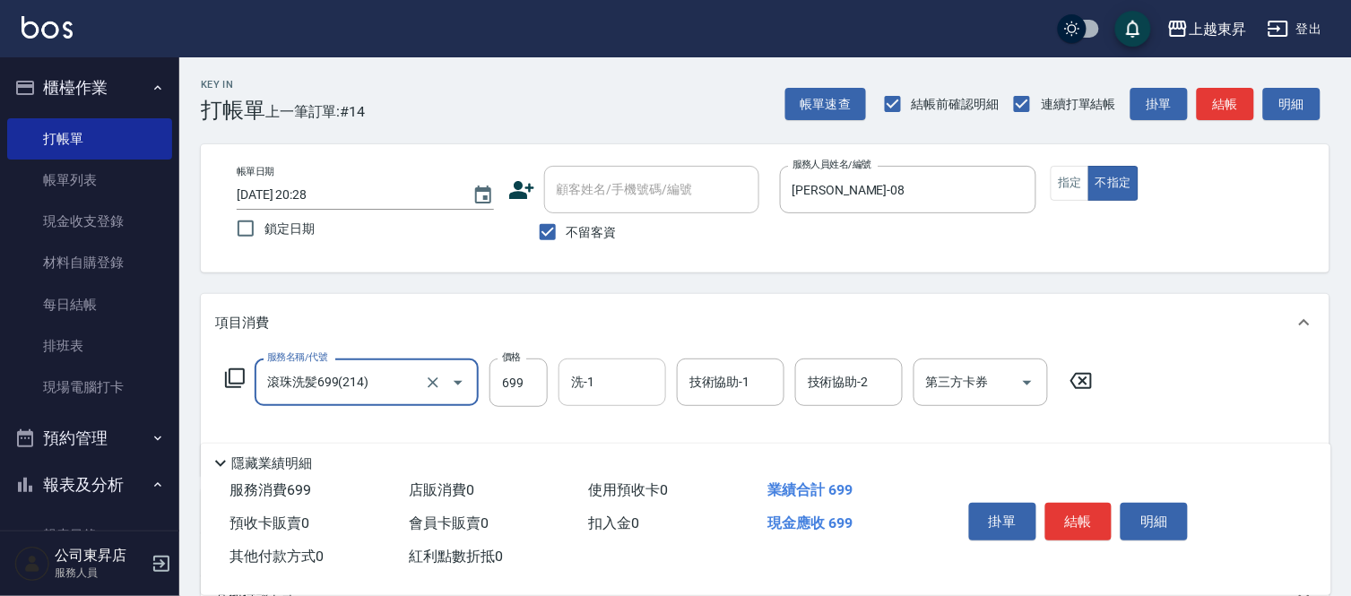
type input "滾珠洗髪699(214)"
click at [612, 386] on input "洗-1" at bounding box center [612, 382] width 91 height 31
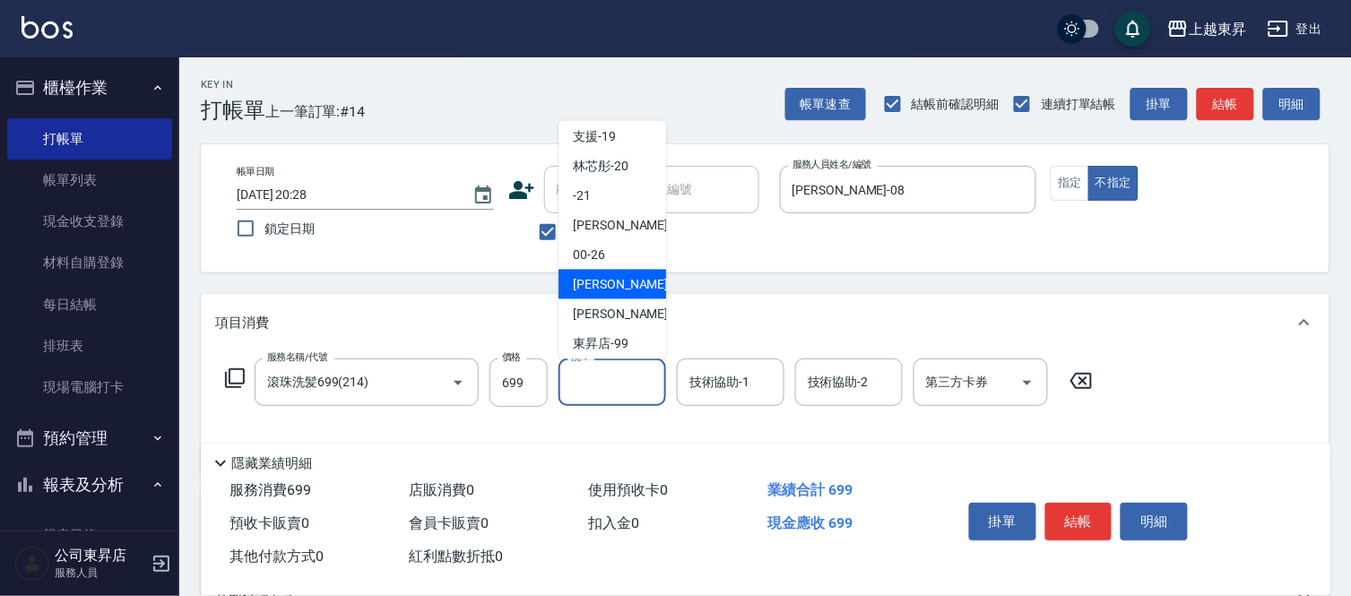
scroll to position [278, 0]
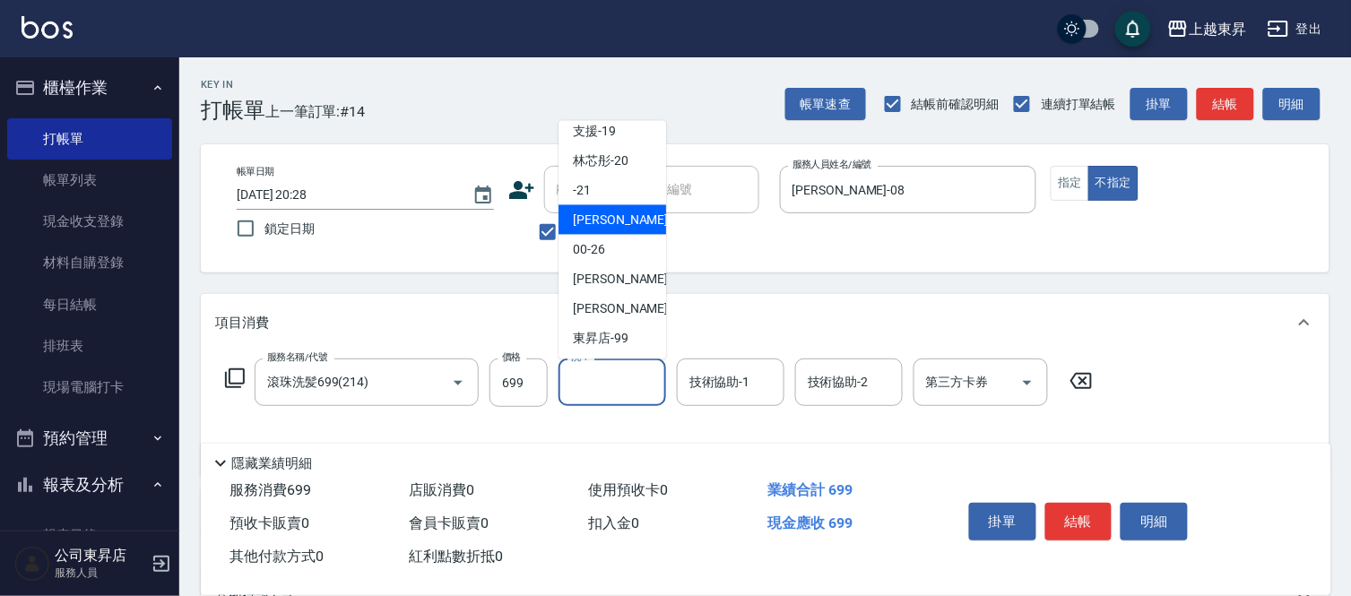
click at [580, 213] on span "[PERSON_NAME]-22" at bounding box center [629, 220] width 113 height 19
type input "[PERSON_NAME]-22"
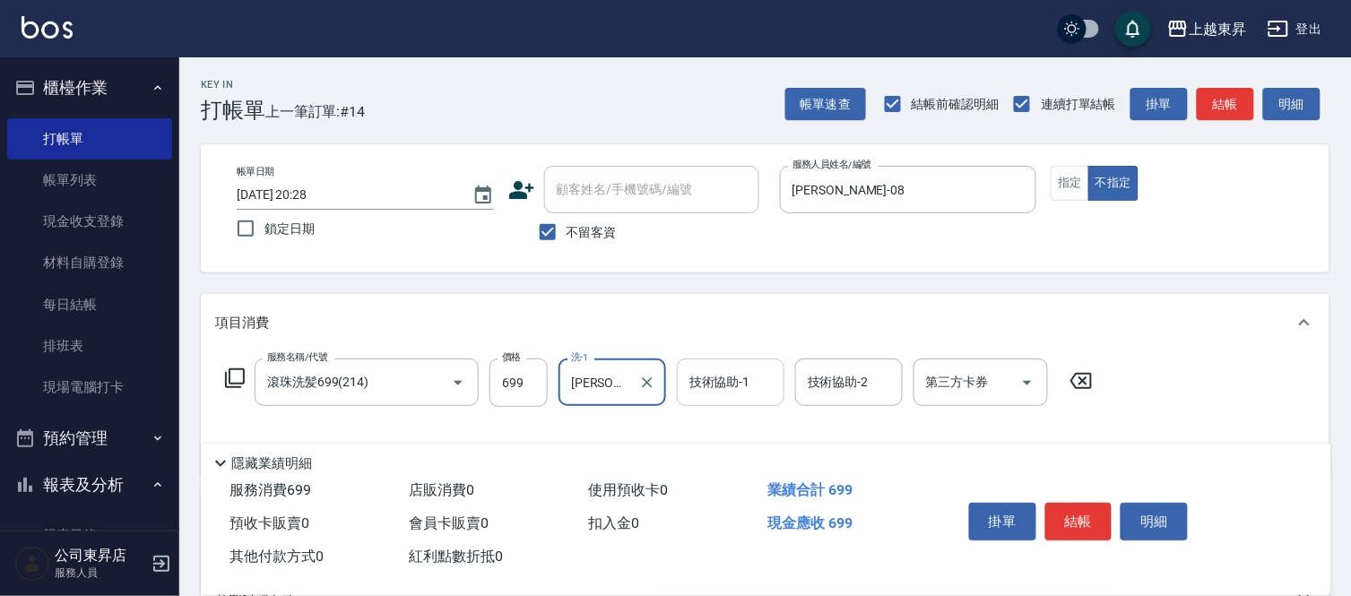
click at [727, 391] on input "技術協助-1" at bounding box center [730, 382] width 91 height 31
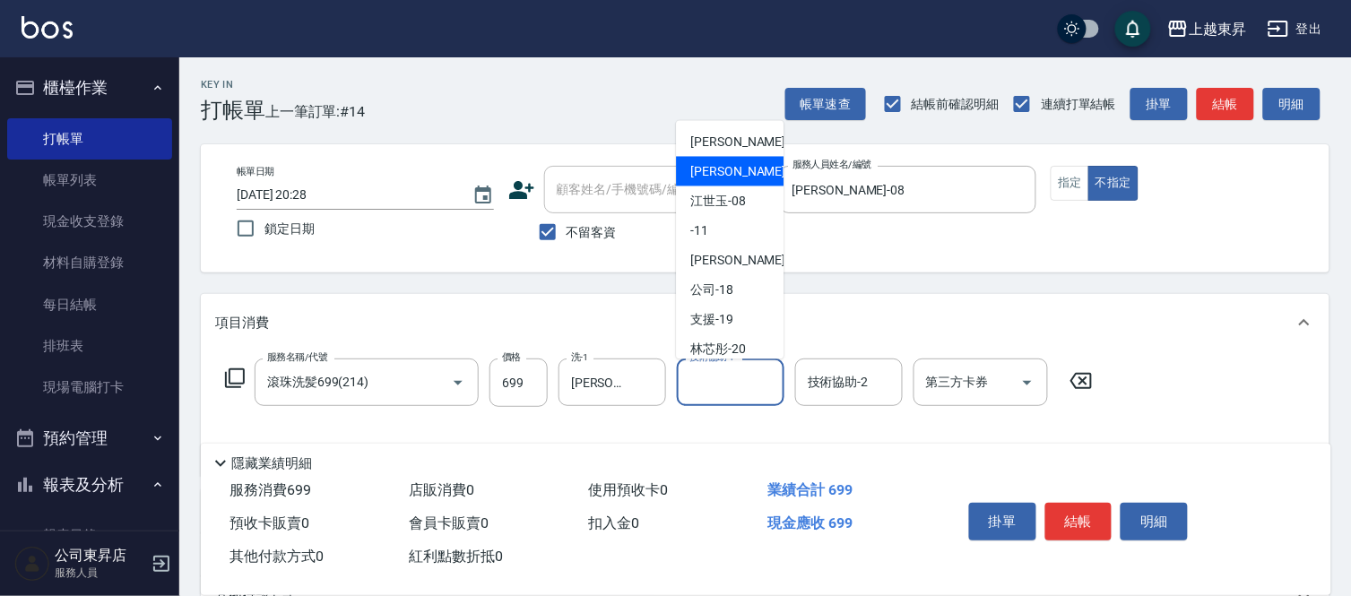
scroll to position [199, 0]
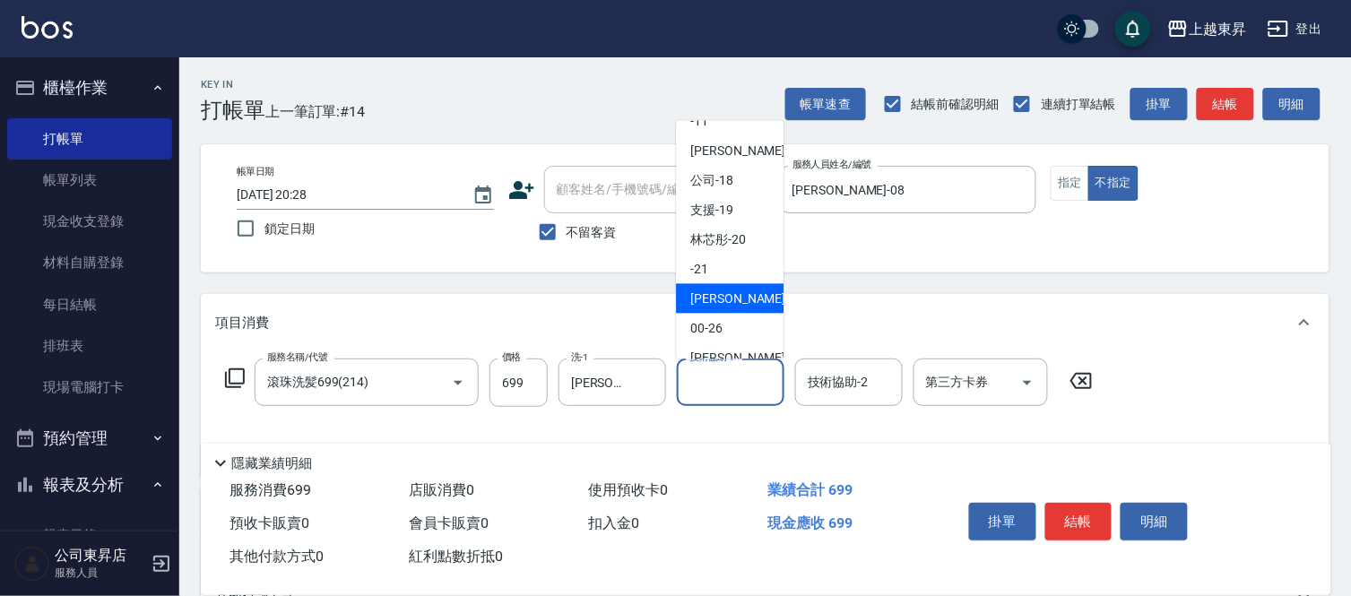
click at [729, 291] on span "[PERSON_NAME]-22" at bounding box center [746, 299] width 113 height 19
type input "[PERSON_NAME]-22"
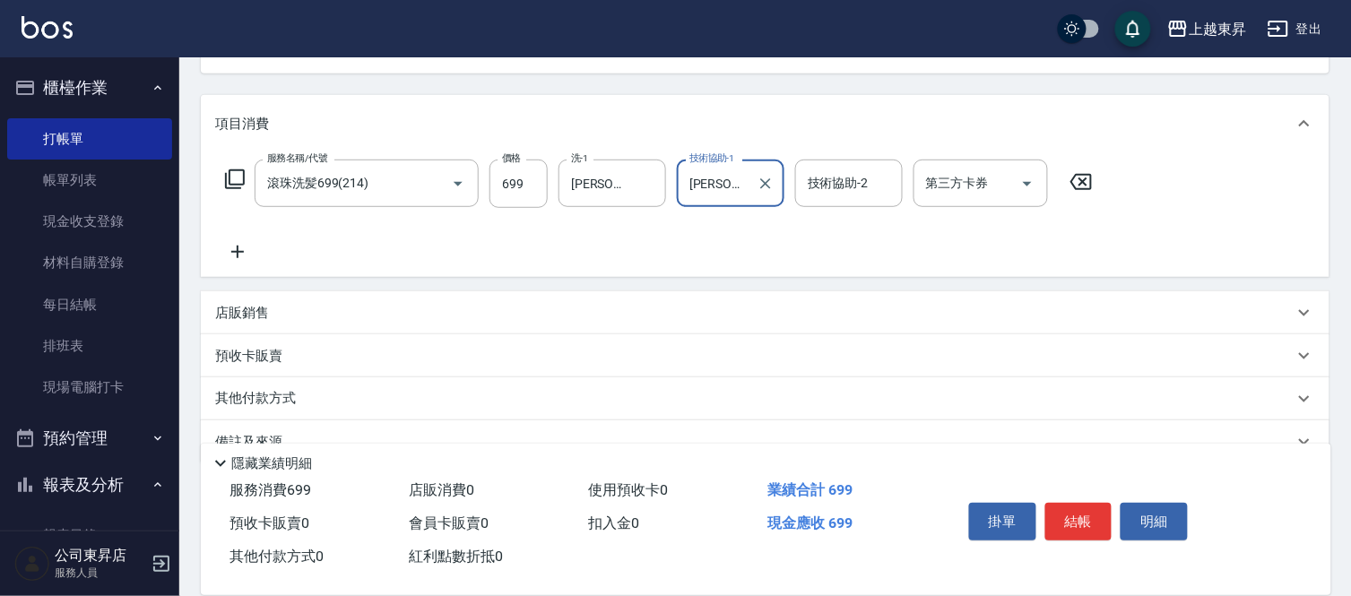
click at [236, 248] on icon at bounding box center [237, 252] width 45 height 22
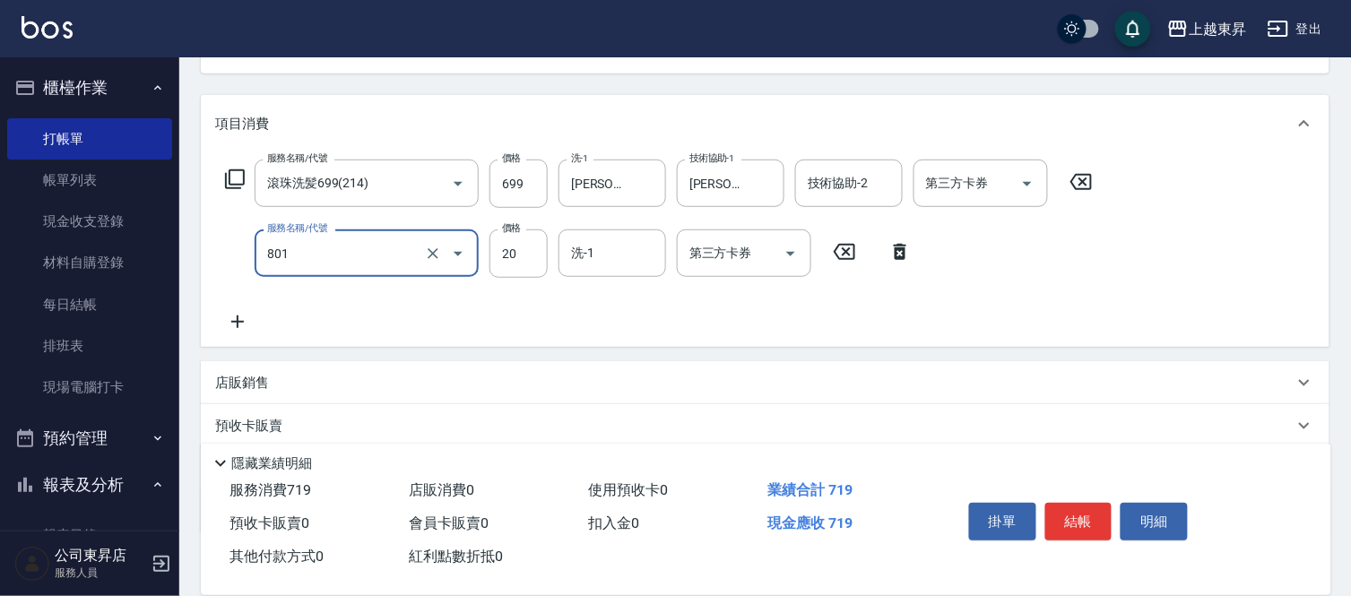
type input "潤絲(801)"
type input "30"
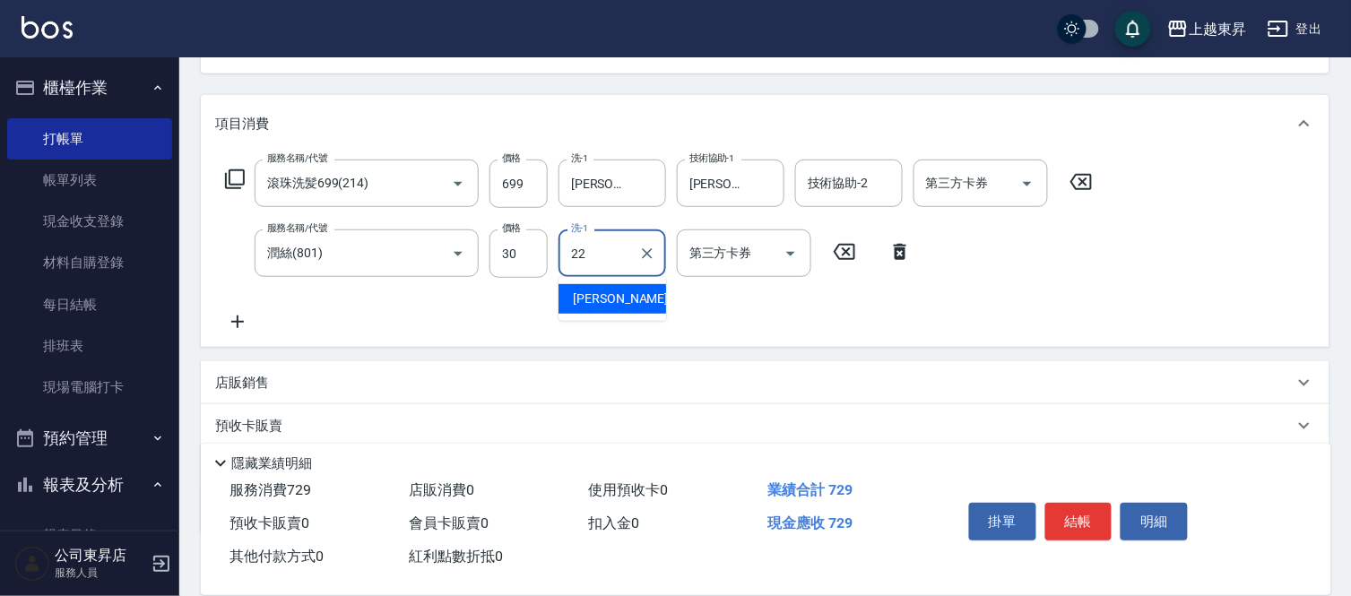
type input "[PERSON_NAME]-22"
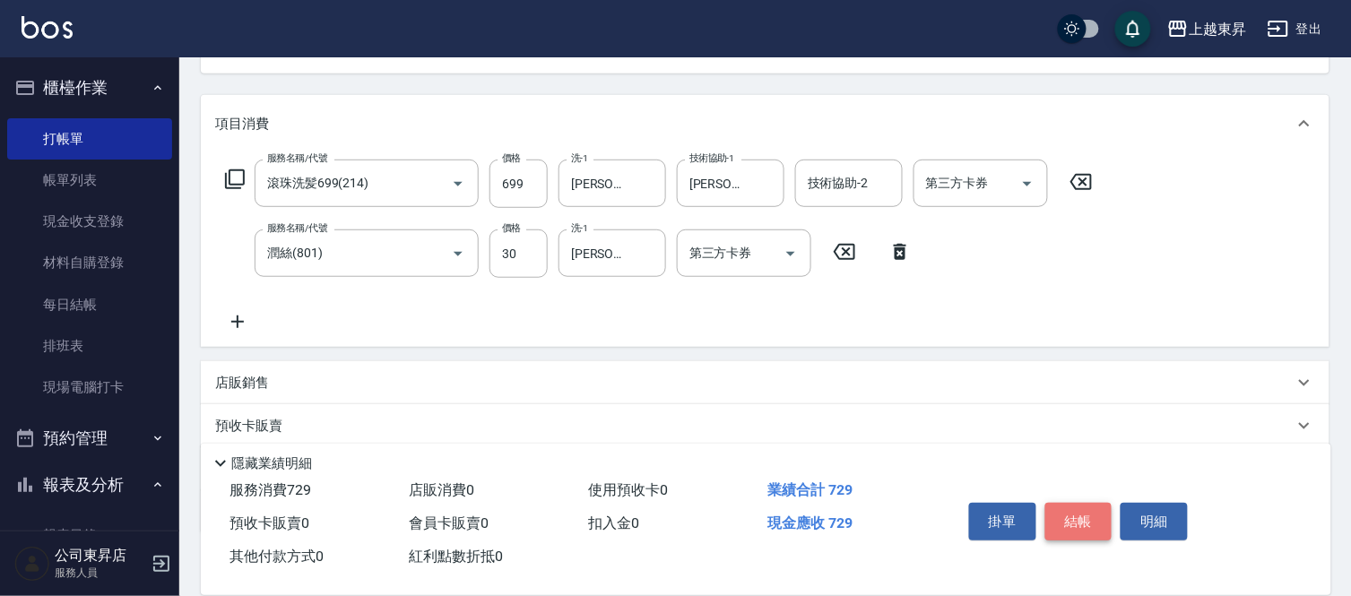
click at [1081, 503] on button "結帳" at bounding box center [1079, 522] width 67 height 38
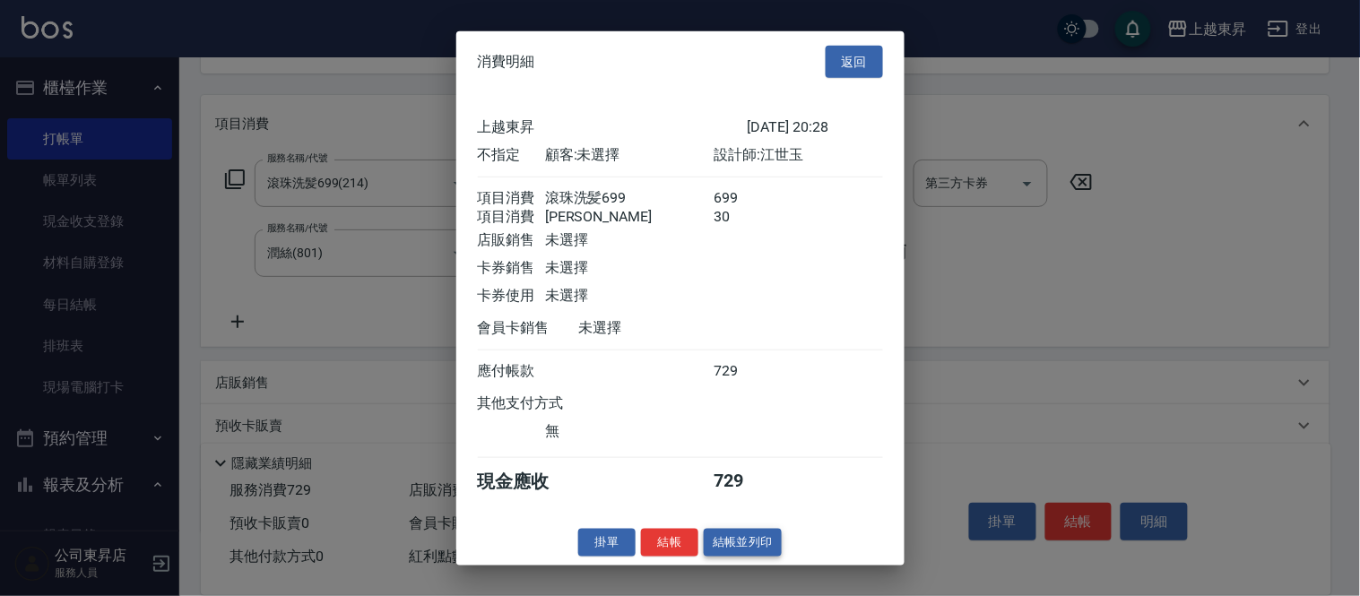
click at [746, 548] on button "結帳並列印" at bounding box center [743, 543] width 78 height 28
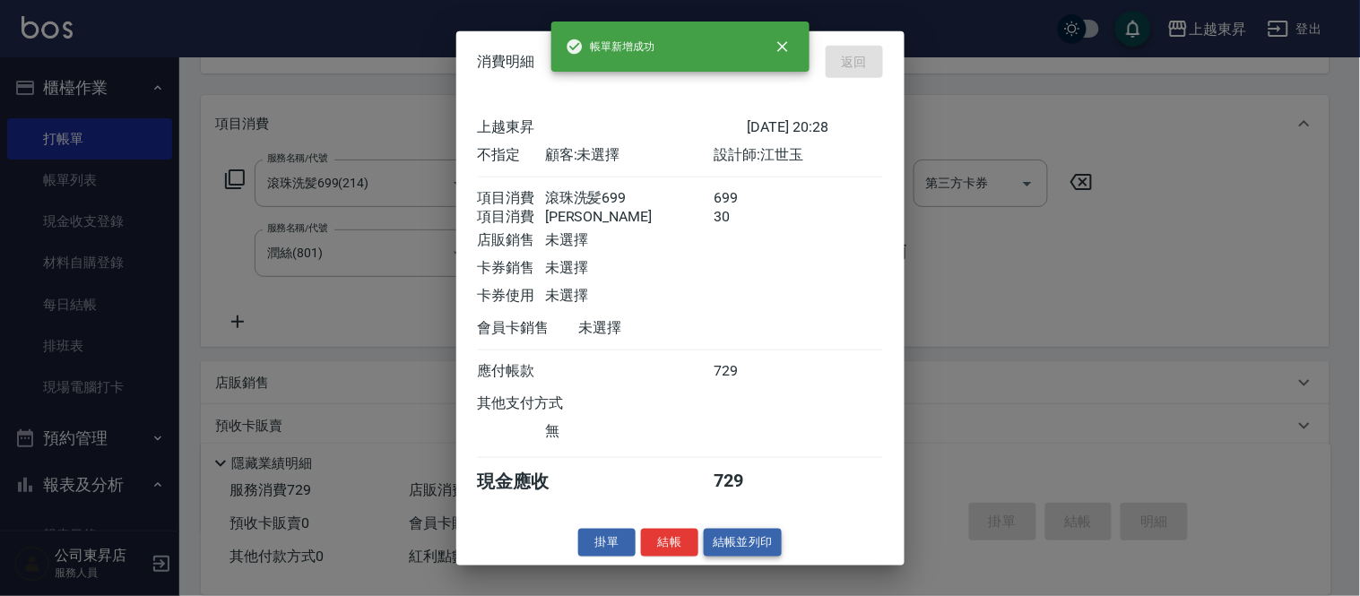
type input "[DATE] 20:29"
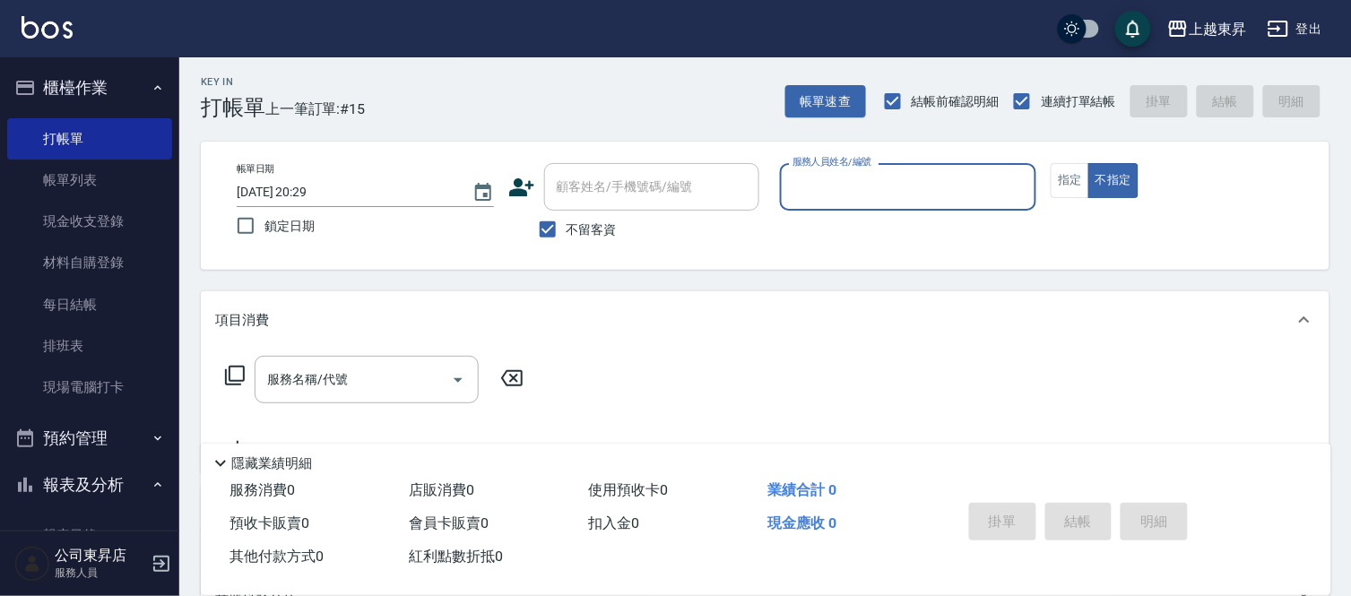
scroll to position [0, 0]
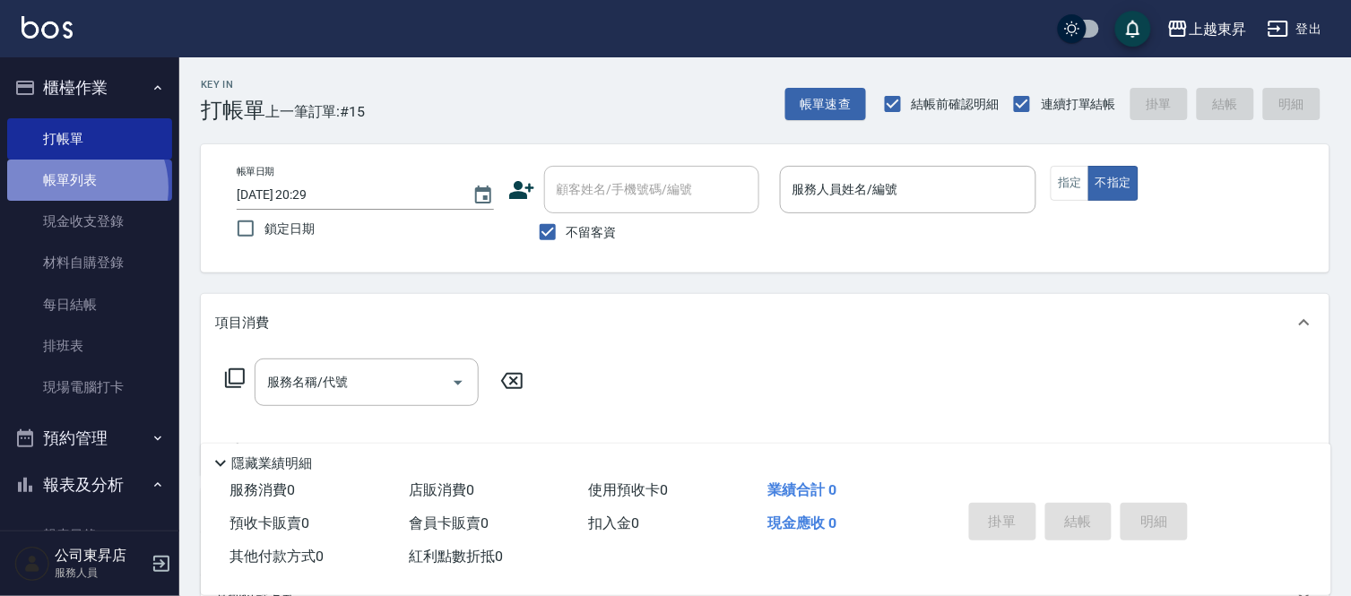
click at [76, 188] on link "帳單列表" at bounding box center [89, 180] width 165 height 41
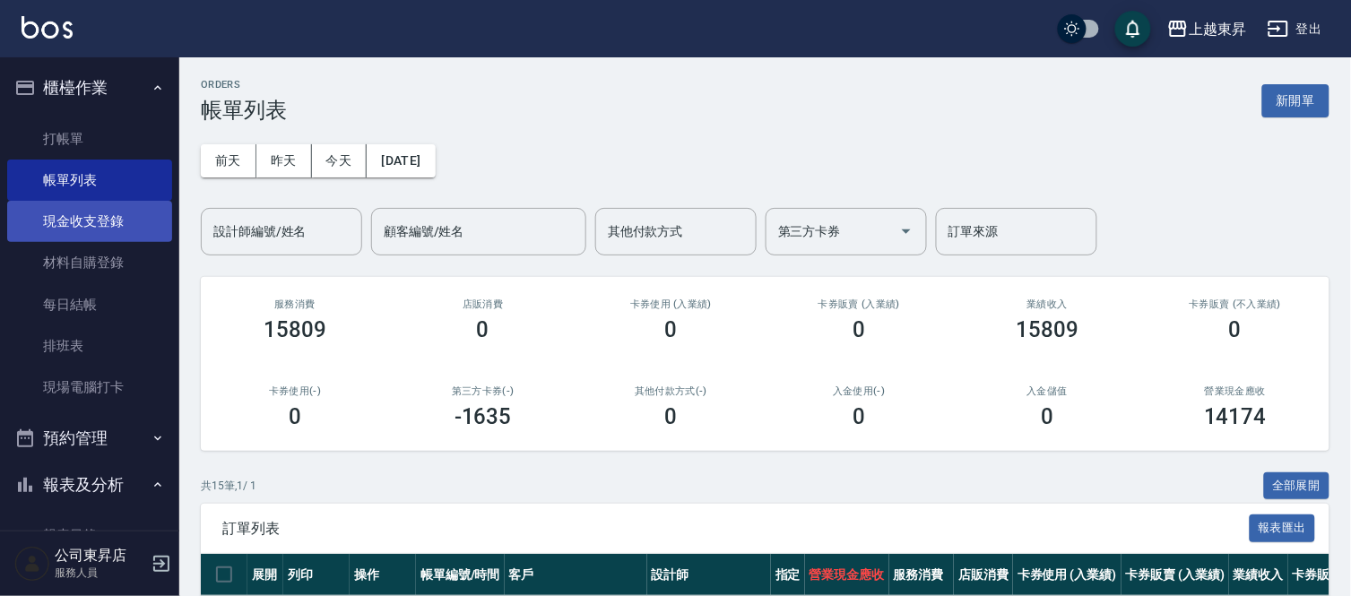
click at [128, 222] on link "現金收支登錄" at bounding box center [89, 221] width 165 height 41
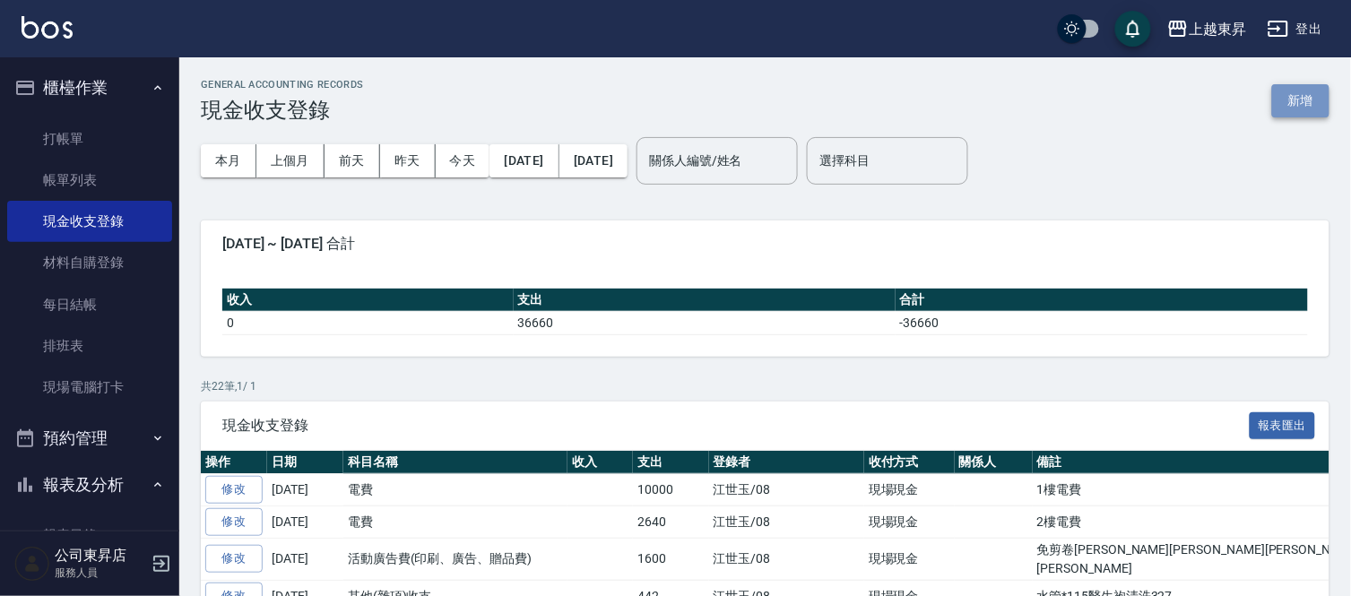
click at [1293, 97] on button "新增" at bounding box center [1300, 100] width 57 height 33
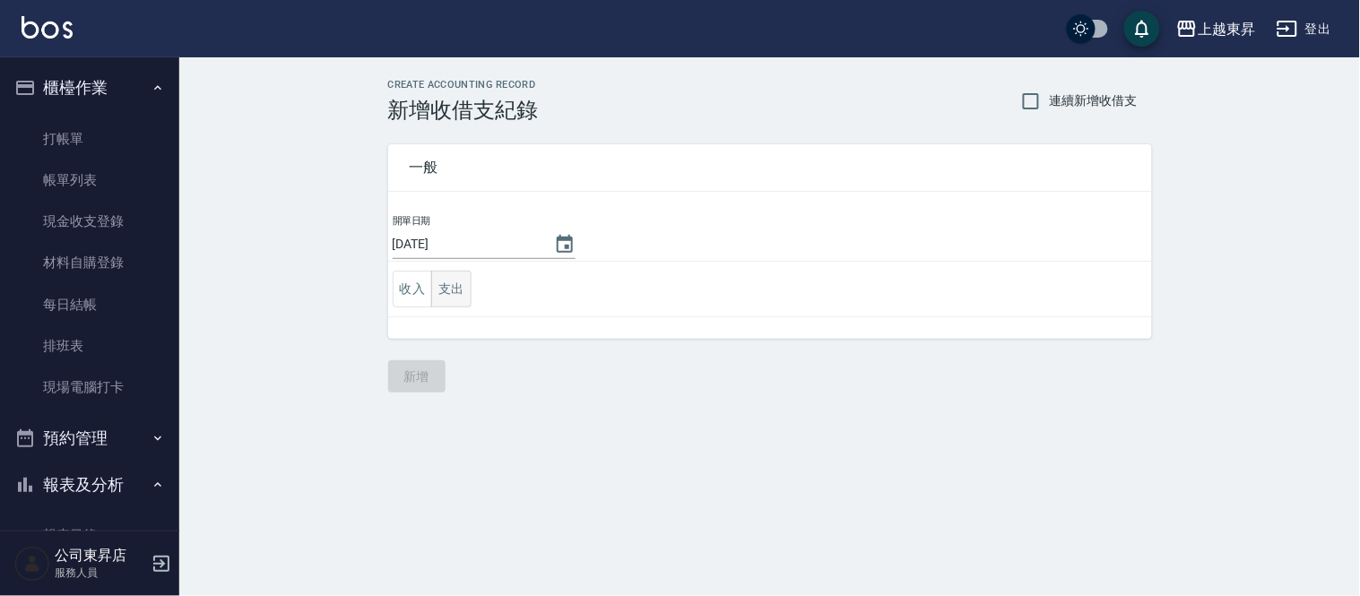
click at [455, 283] on button "支出" at bounding box center [451, 289] width 40 height 37
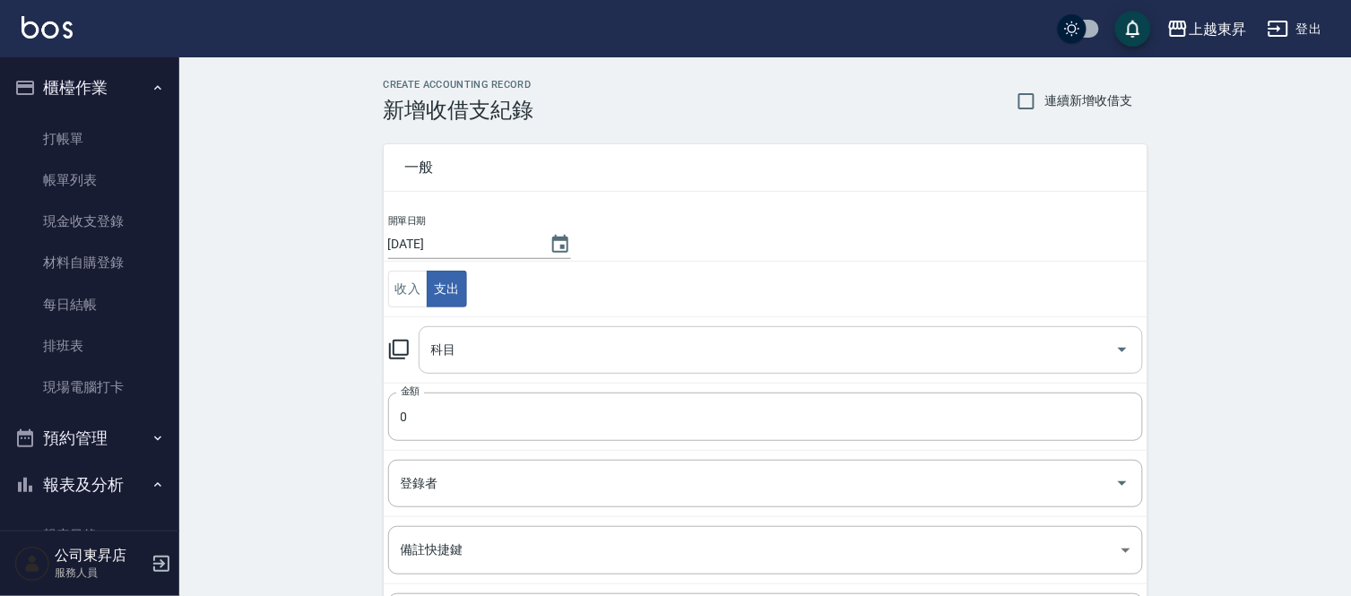
click at [472, 342] on input "科目" at bounding box center [767, 349] width 681 height 31
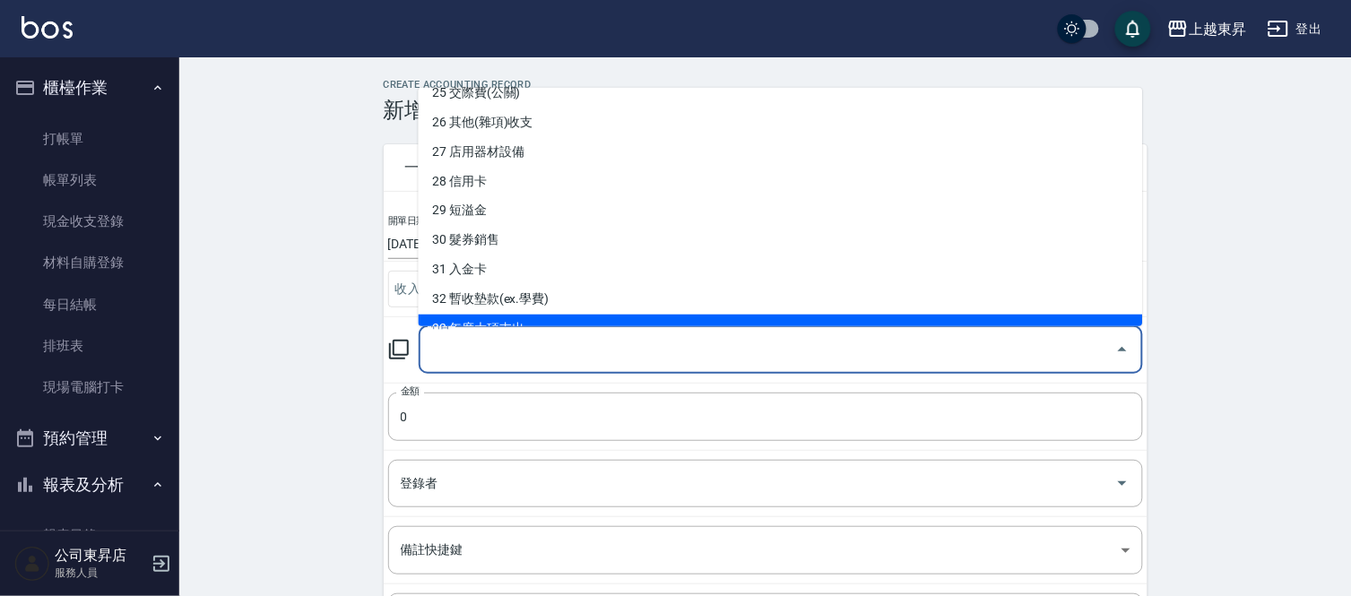
scroll to position [899, 0]
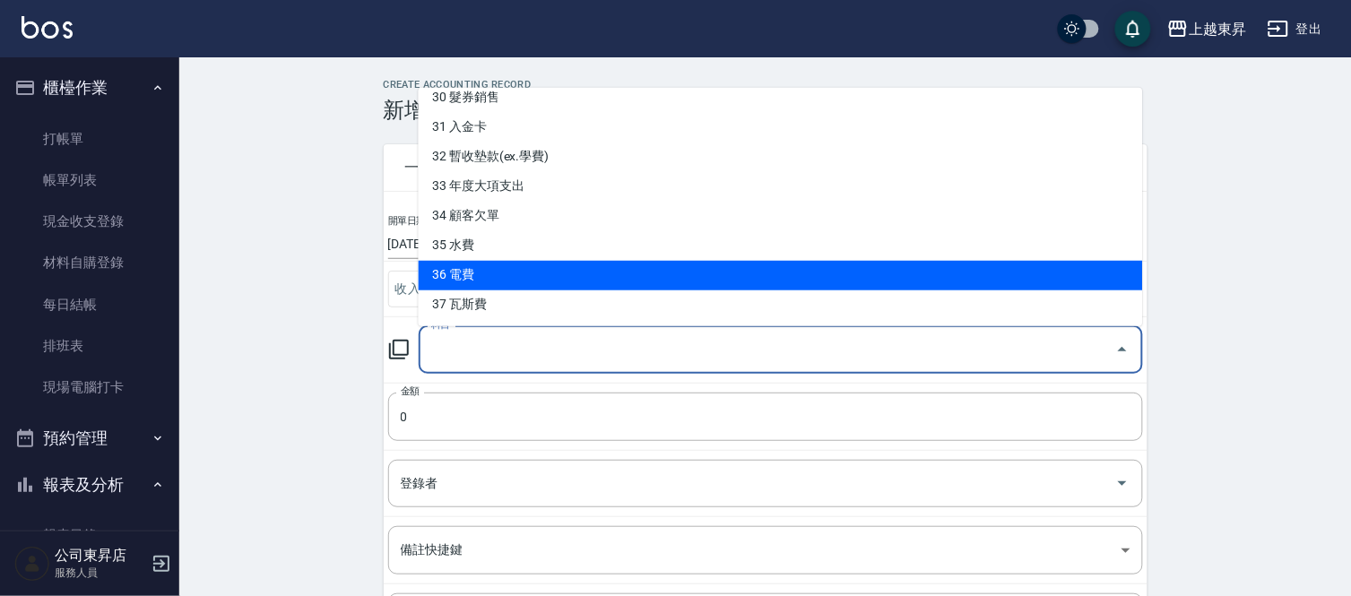
click at [523, 270] on li "36 電費" at bounding box center [781, 276] width 725 height 30
type input "36 電費"
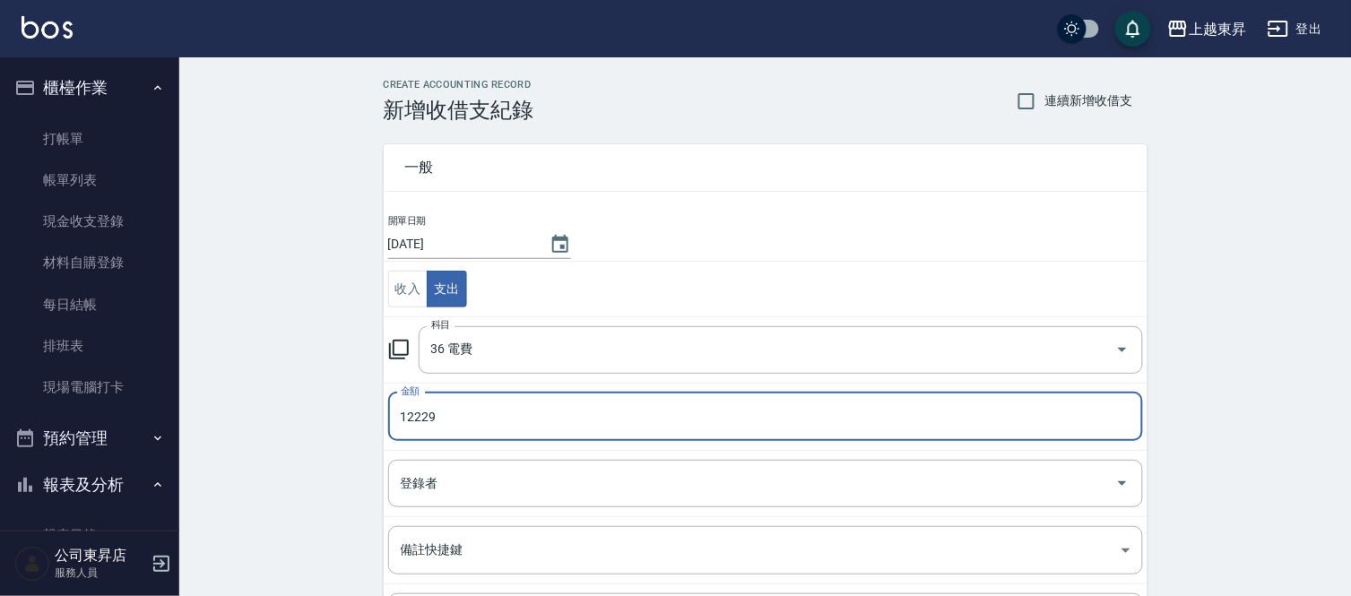
type input "12229"
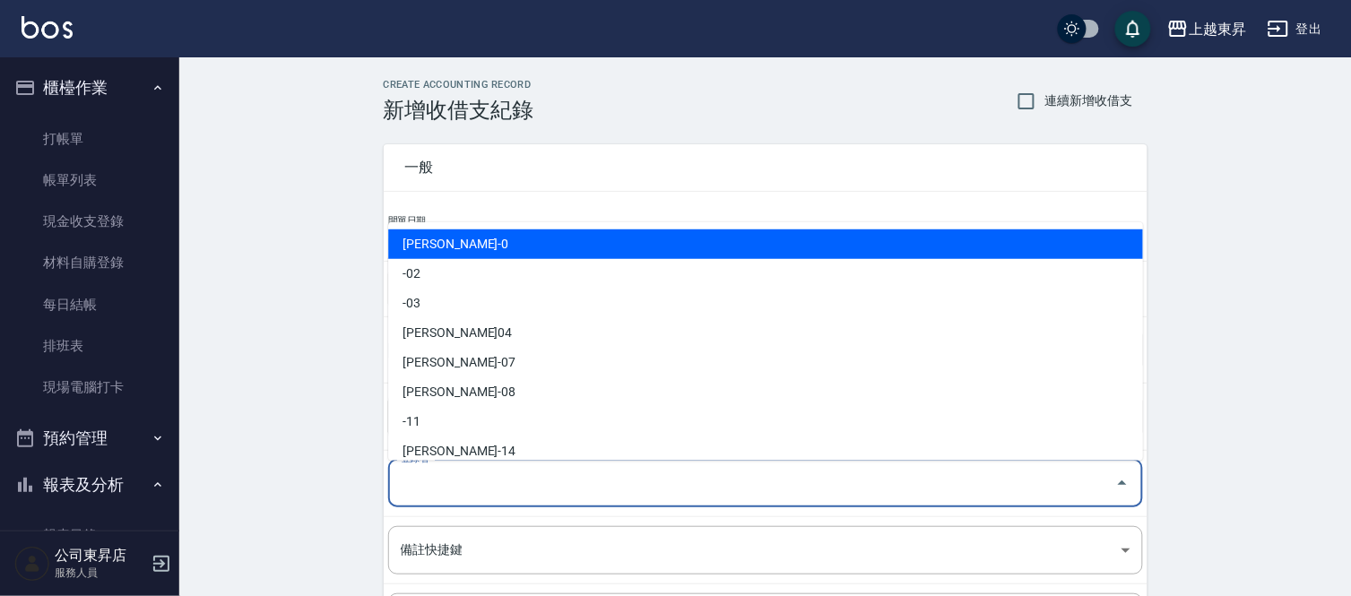
click at [436, 493] on input "登錄者" at bounding box center [752, 483] width 712 height 31
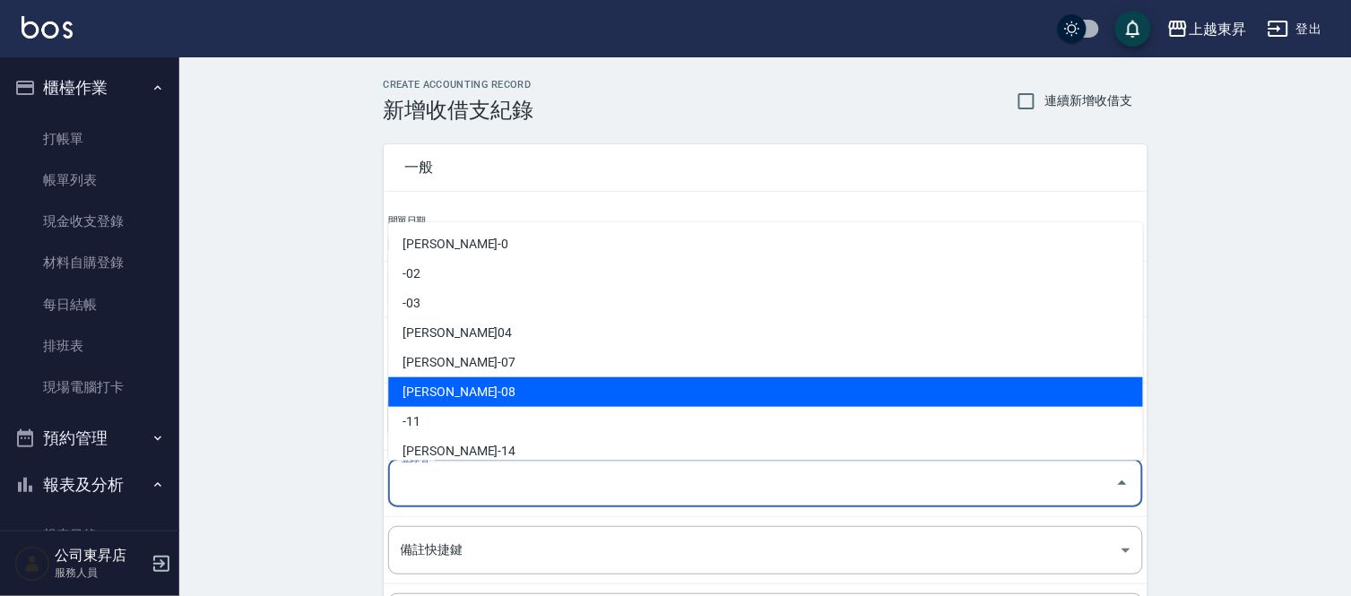
click at [484, 382] on li "[PERSON_NAME]-08" at bounding box center [765, 393] width 755 height 30
type input "[PERSON_NAME]-08"
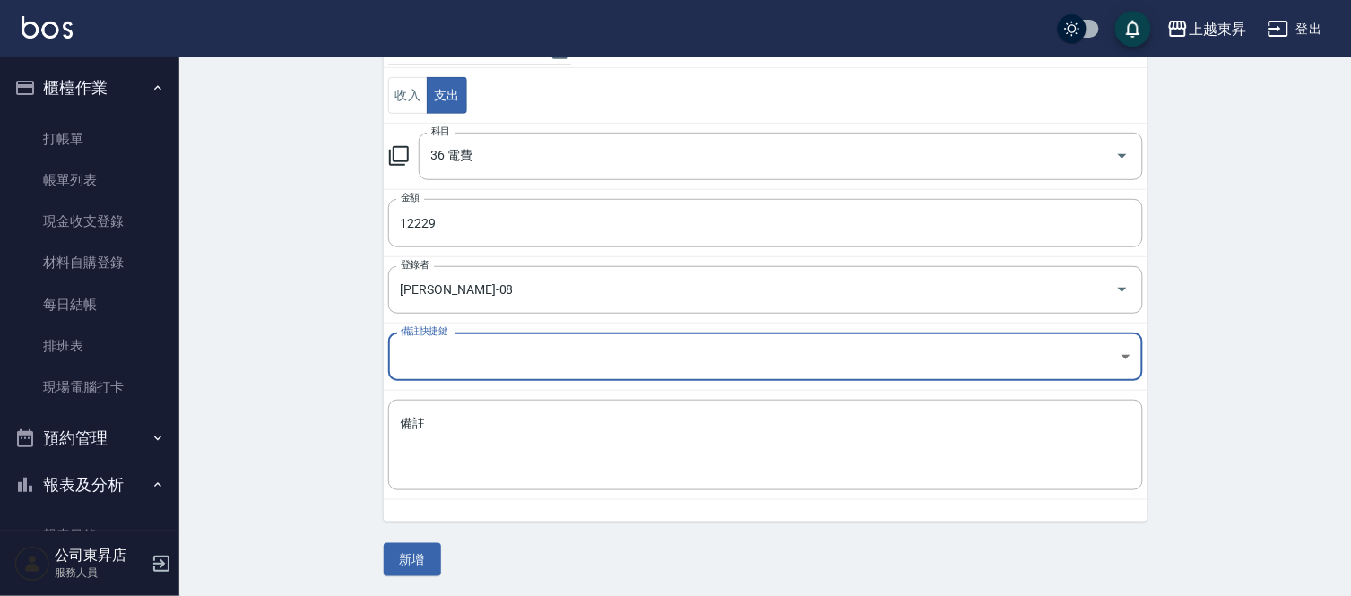
scroll to position [195, 0]
click at [400, 429] on div "x 備註" at bounding box center [765, 444] width 755 height 91
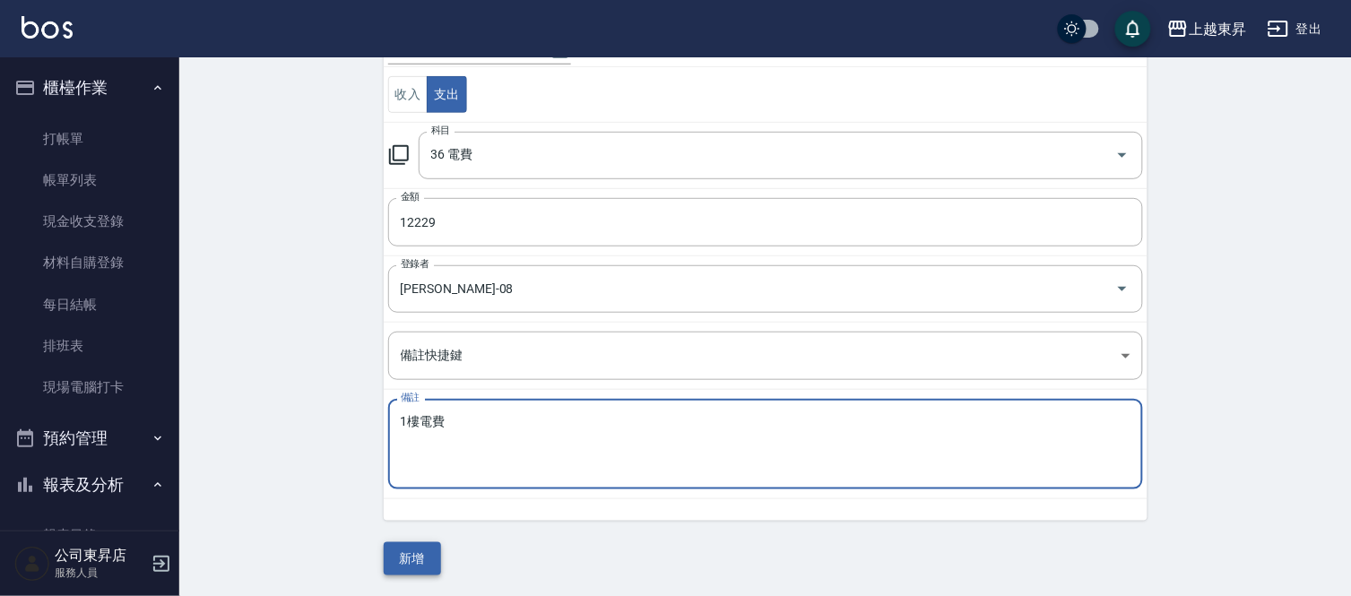
type textarea "1樓電費"
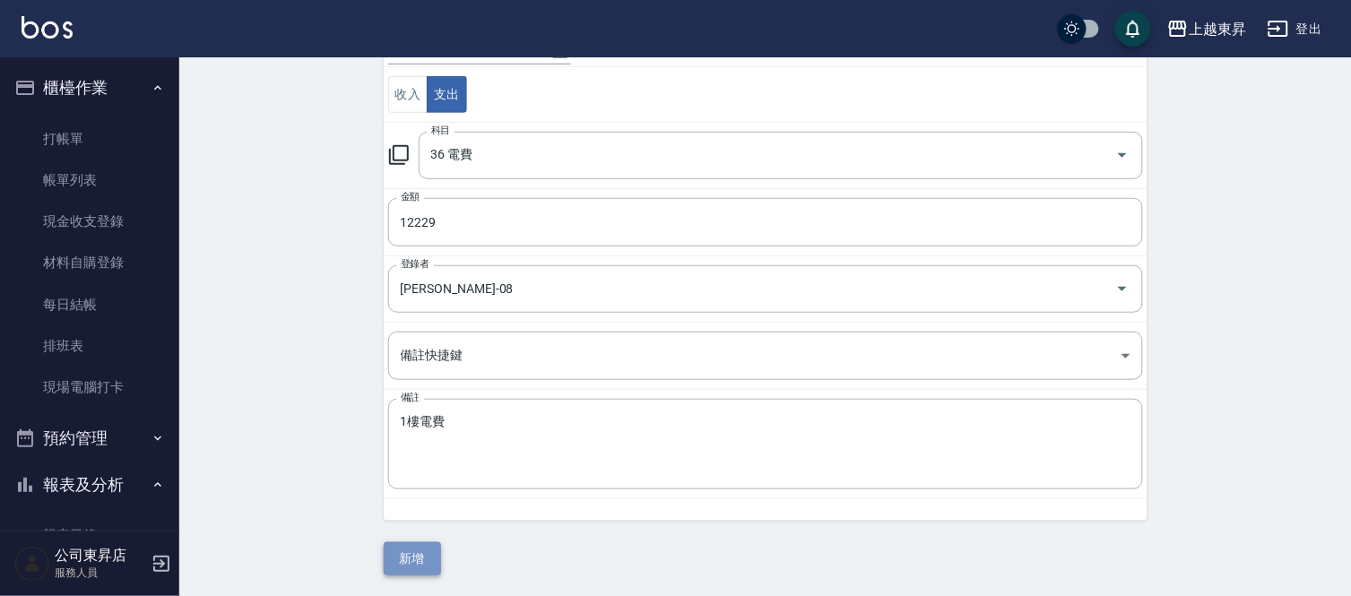
click at [415, 551] on button "新增" at bounding box center [412, 558] width 57 height 33
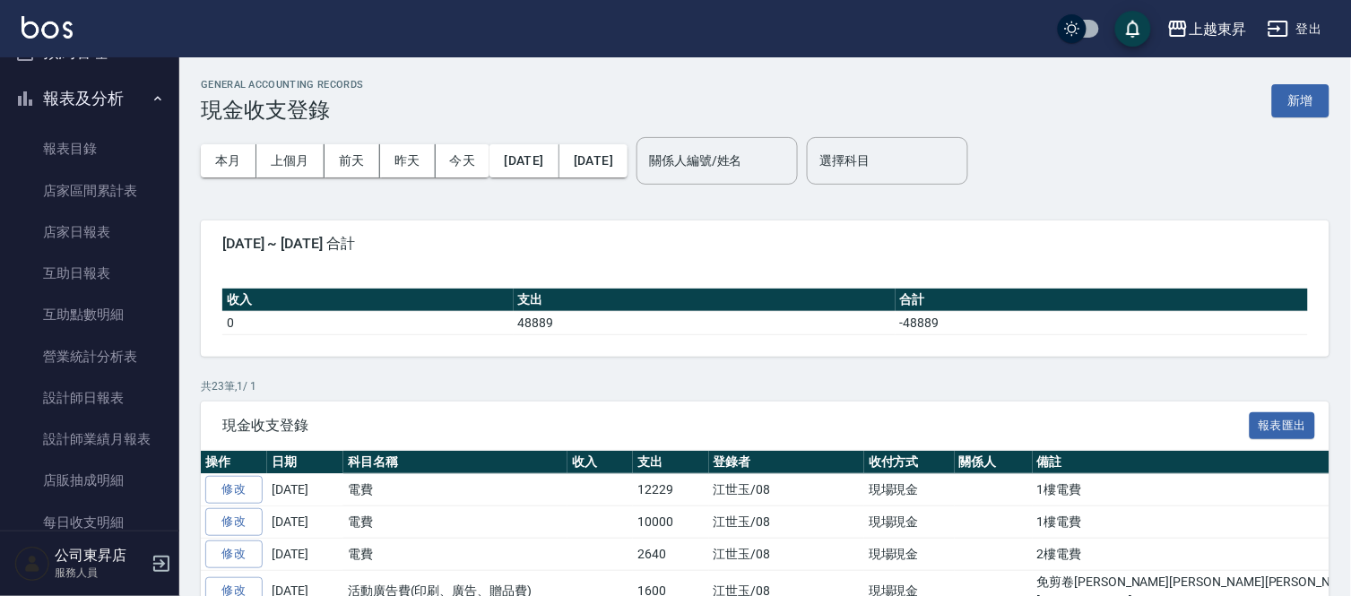
scroll to position [398, 0]
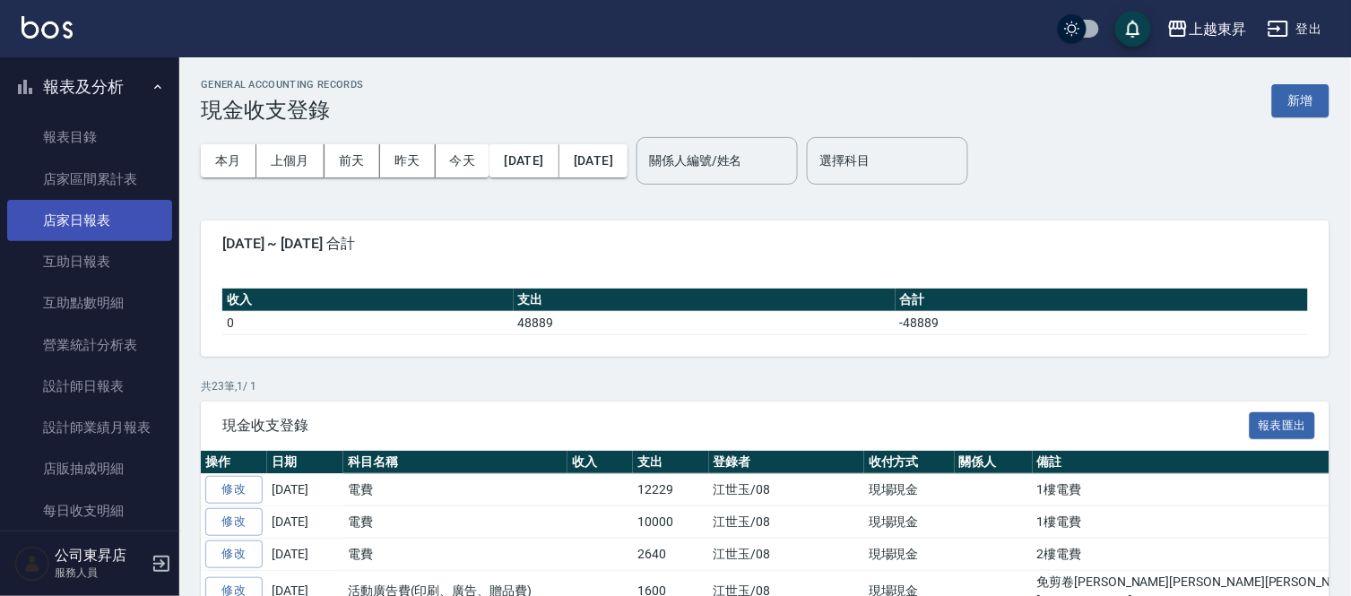
click at [99, 225] on link "店家日報表" at bounding box center [89, 220] width 165 height 41
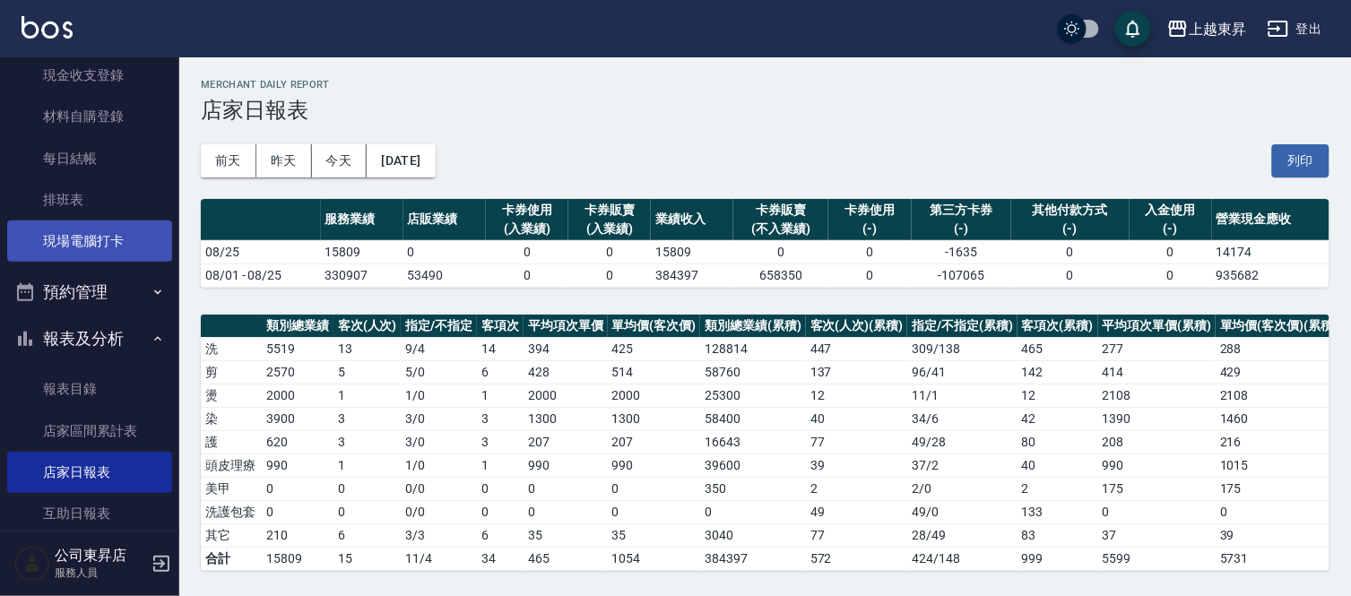
scroll to position [100, 0]
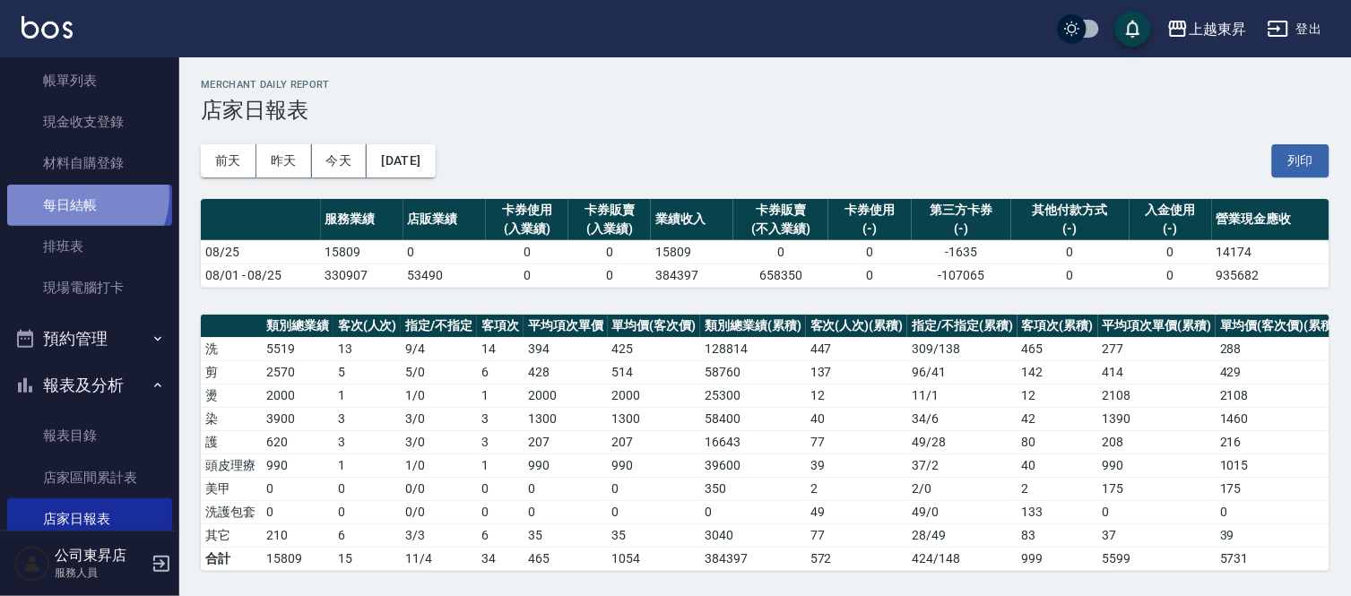
click at [74, 195] on link "每日結帳" at bounding box center [89, 205] width 165 height 41
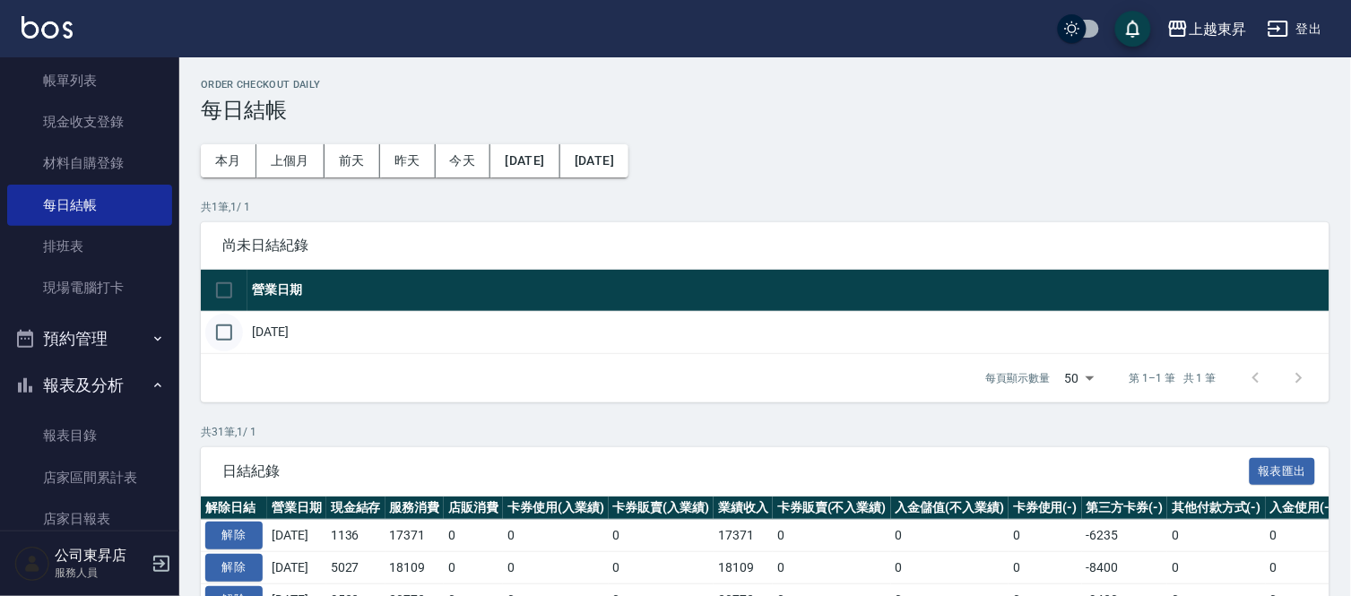
click at [218, 342] on input "checkbox" at bounding box center [224, 333] width 38 height 38
checkbox input "true"
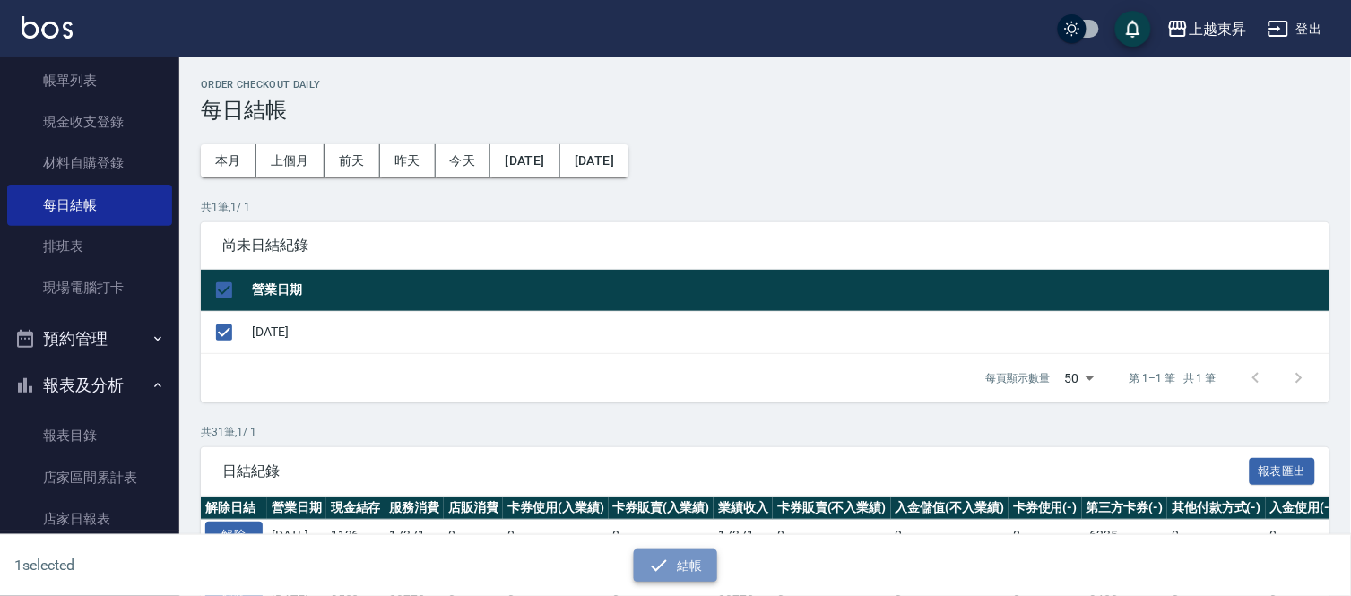
click at [681, 569] on button "結帳" at bounding box center [675, 566] width 83 height 33
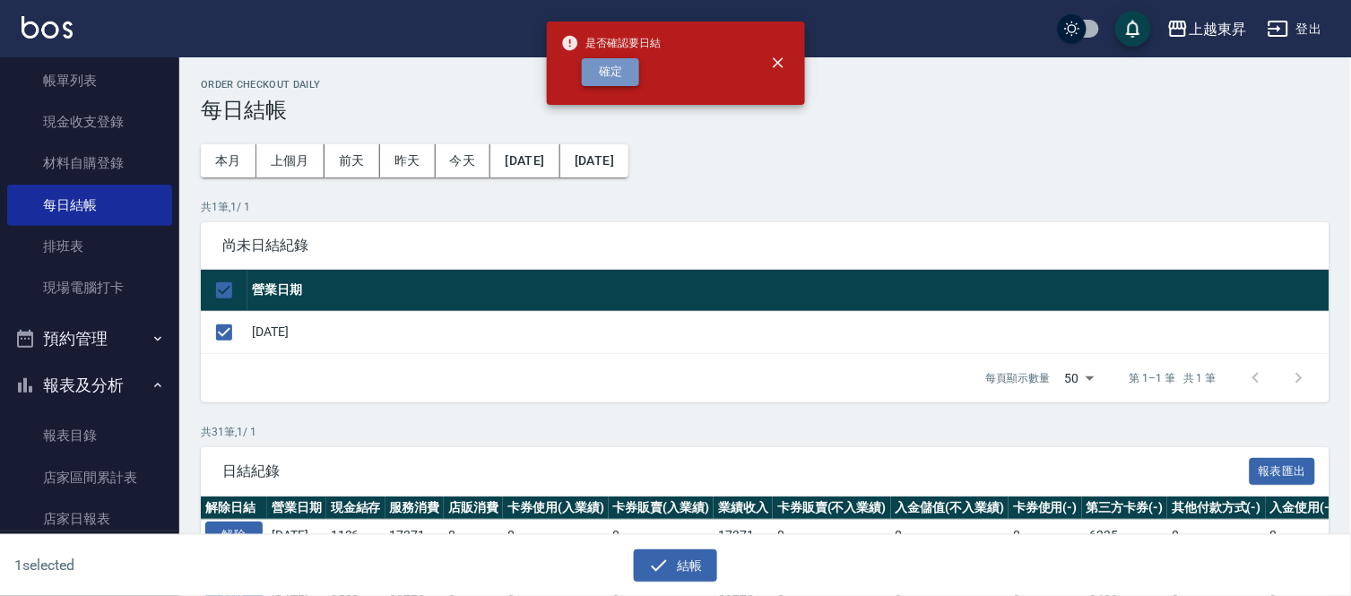
click at [613, 70] on button "確定" at bounding box center [610, 72] width 57 height 28
checkbox input "false"
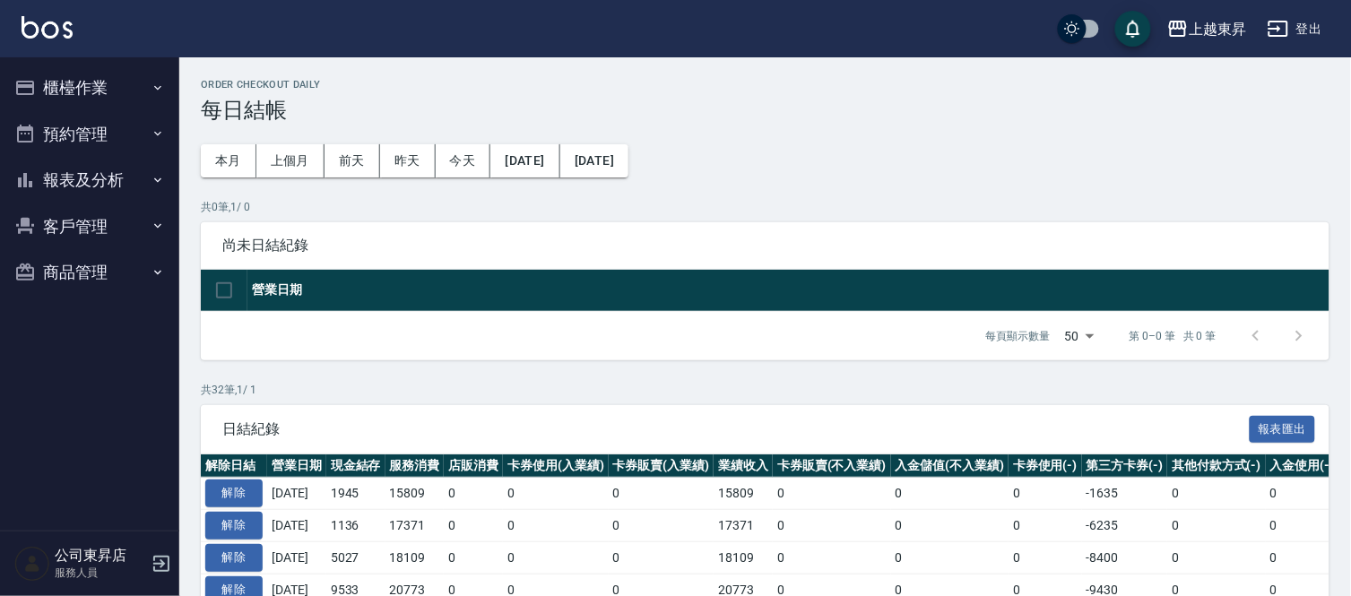
click at [109, 185] on button "報表及分析" at bounding box center [89, 180] width 165 height 47
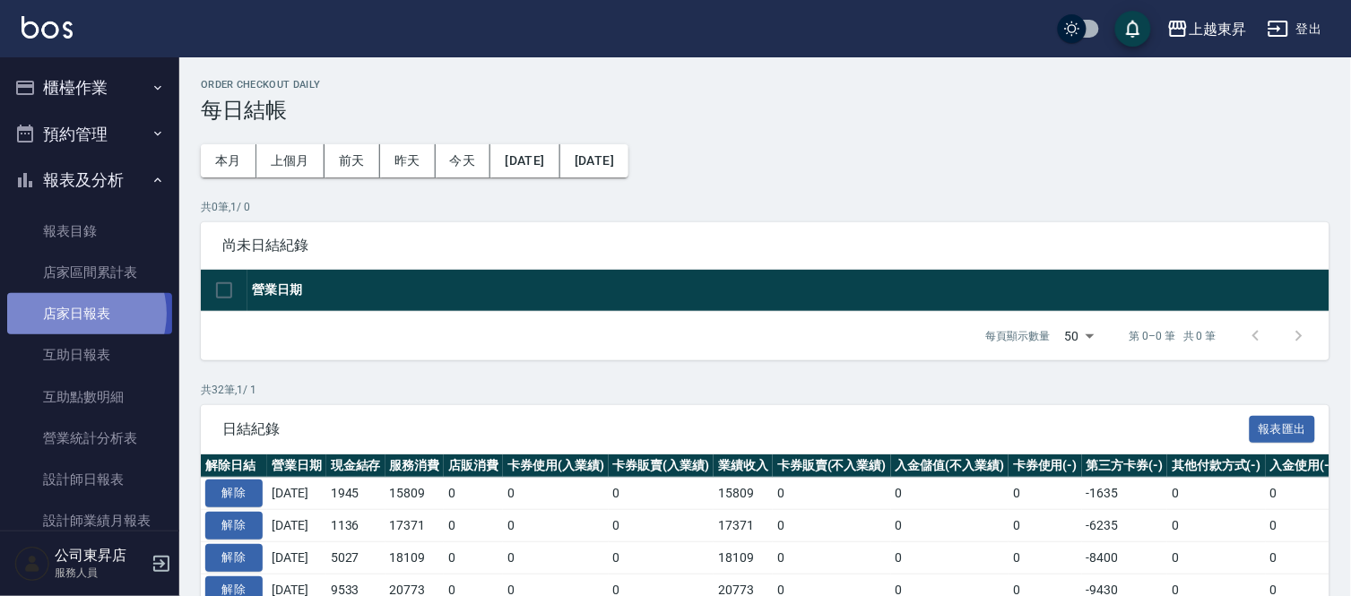
click at [79, 314] on link "店家日報表" at bounding box center [89, 313] width 165 height 41
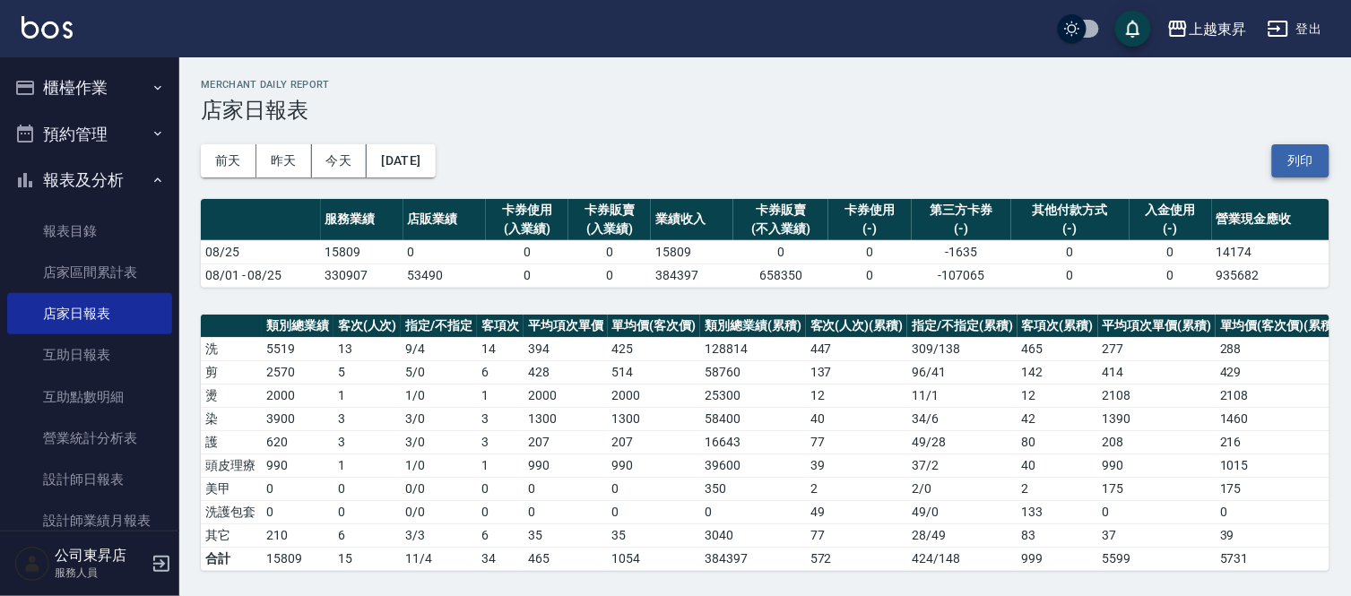
click at [1280, 170] on button "列印" at bounding box center [1300, 160] width 57 height 33
click at [55, 356] on link "互助日報表" at bounding box center [89, 354] width 165 height 41
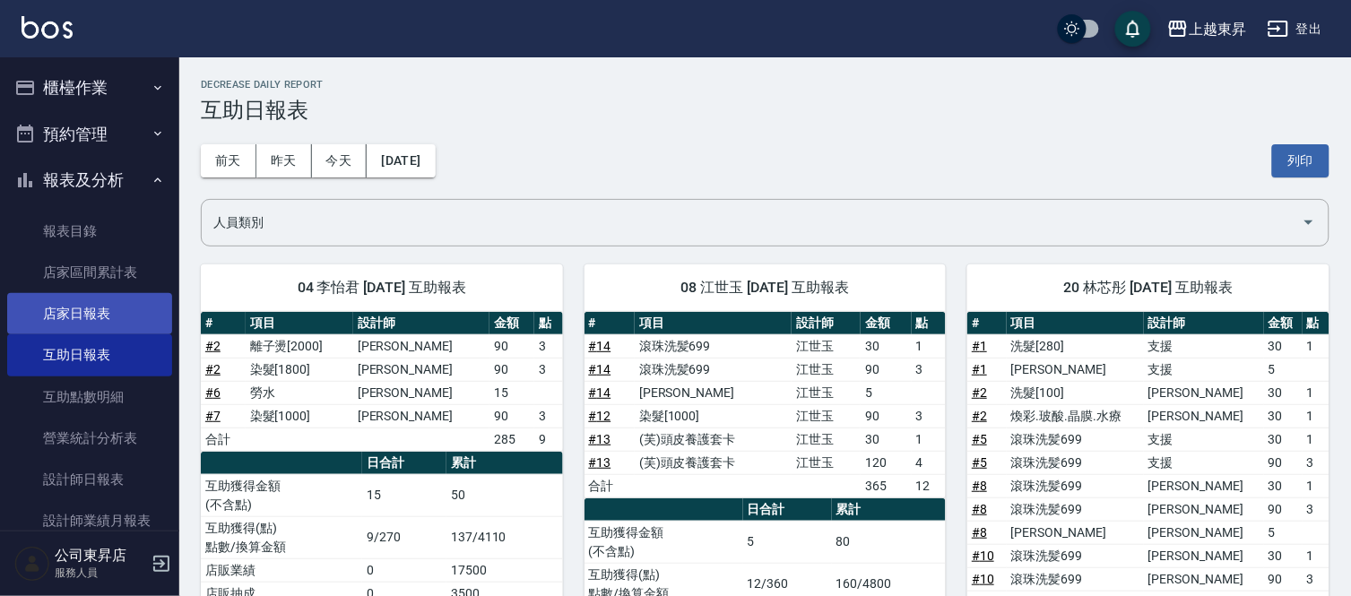
drag, startPoint x: 1293, startPoint y: 161, endPoint x: 110, endPoint y: 296, distance: 1190.3
click at [1293, 161] on button "列印" at bounding box center [1300, 160] width 57 height 33
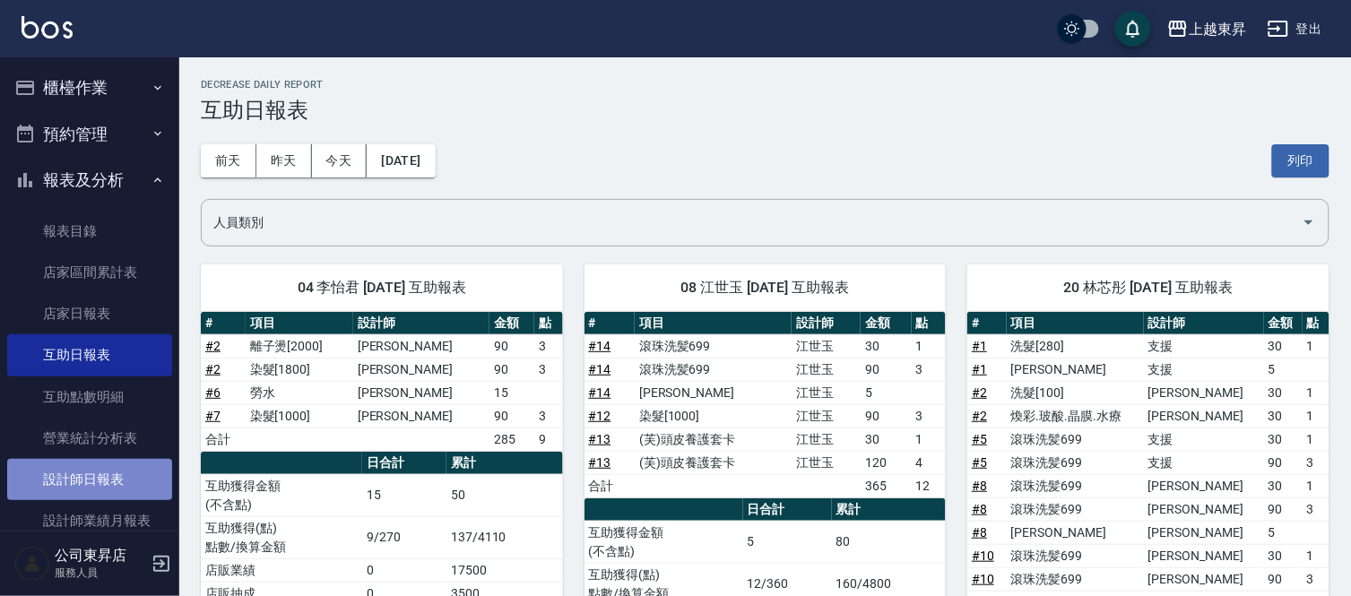
click at [117, 486] on link "設計師日報表" at bounding box center [89, 479] width 165 height 41
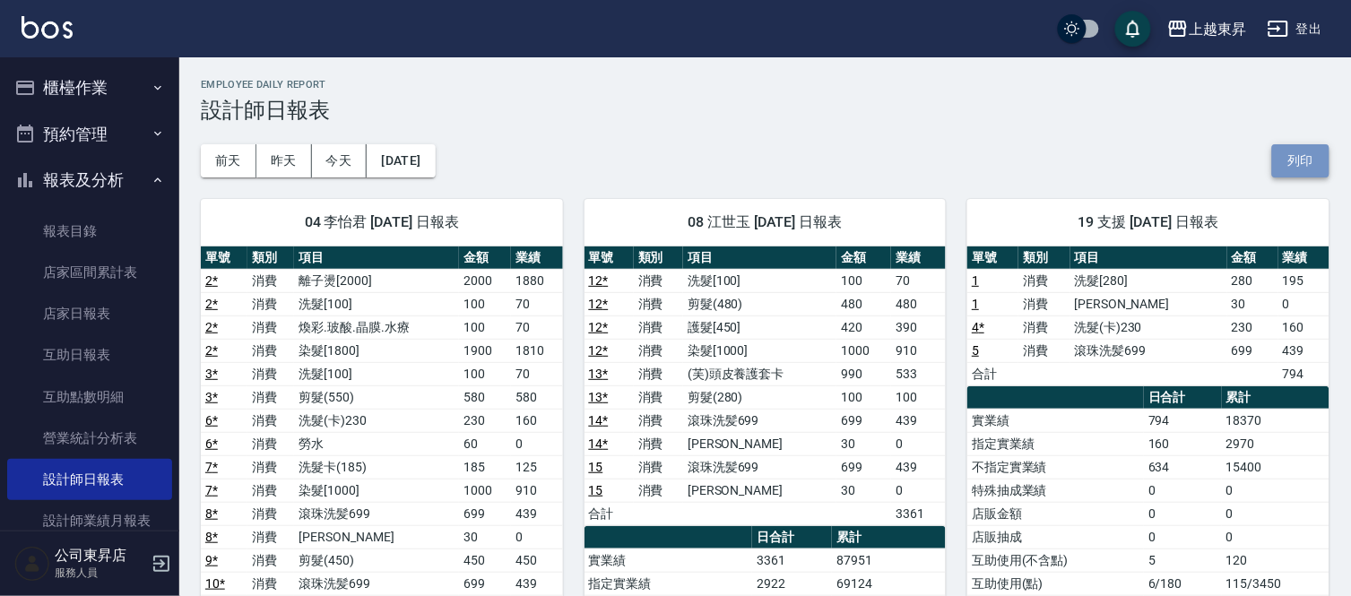
click at [1306, 166] on button "列印" at bounding box center [1300, 160] width 57 height 33
